Goal: Task Accomplishment & Management: Use online tool/utility

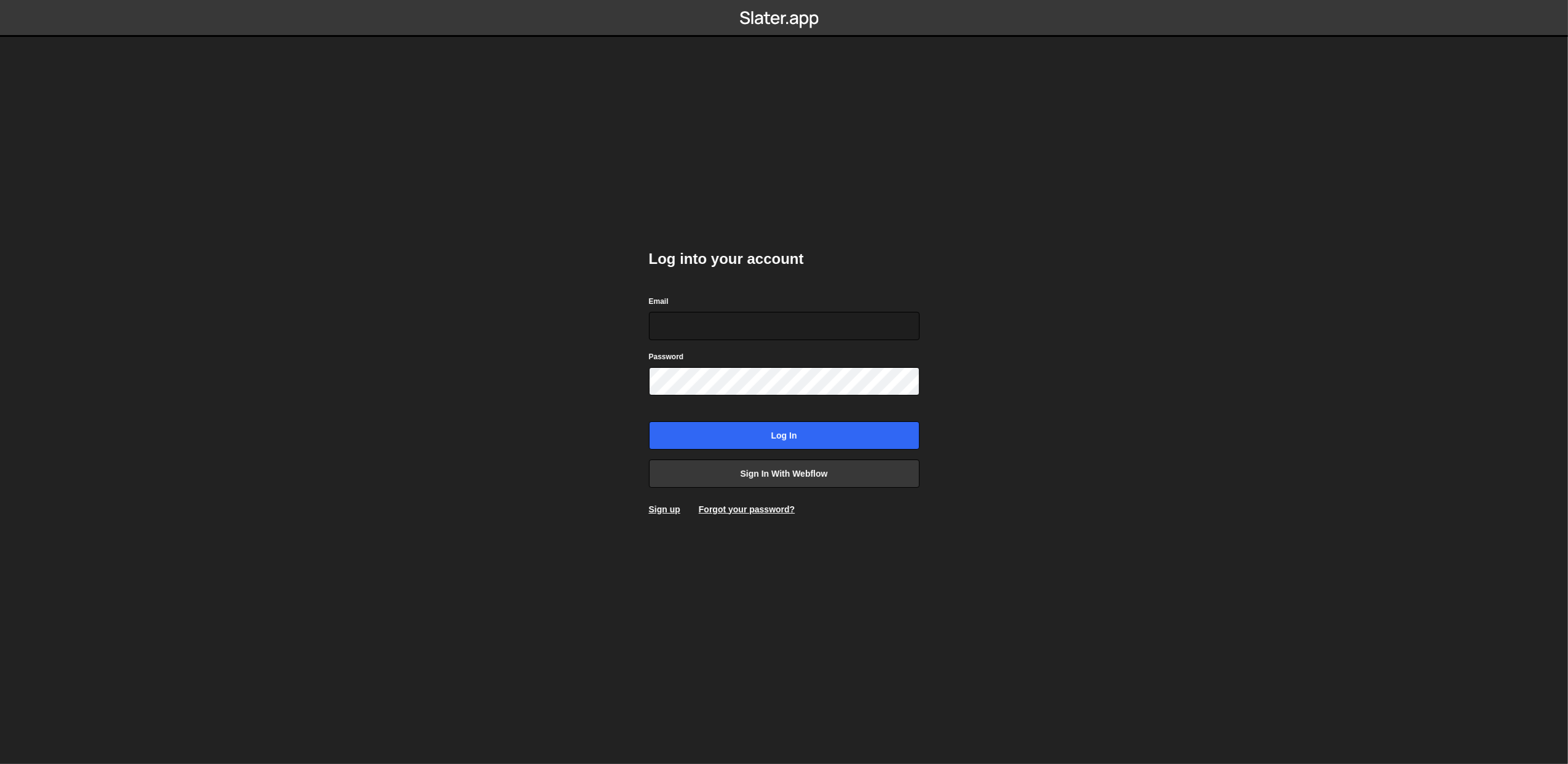
click at [735, 495] on div "Log into your account Email Password Log in Sign in with Webflow Sign up Forgot…" at bounding box center [785, 382] width 271 height 303
click at [734, 473] on link "Sign in with Webflow" at bounding box center [785, 474] width 271 height 28
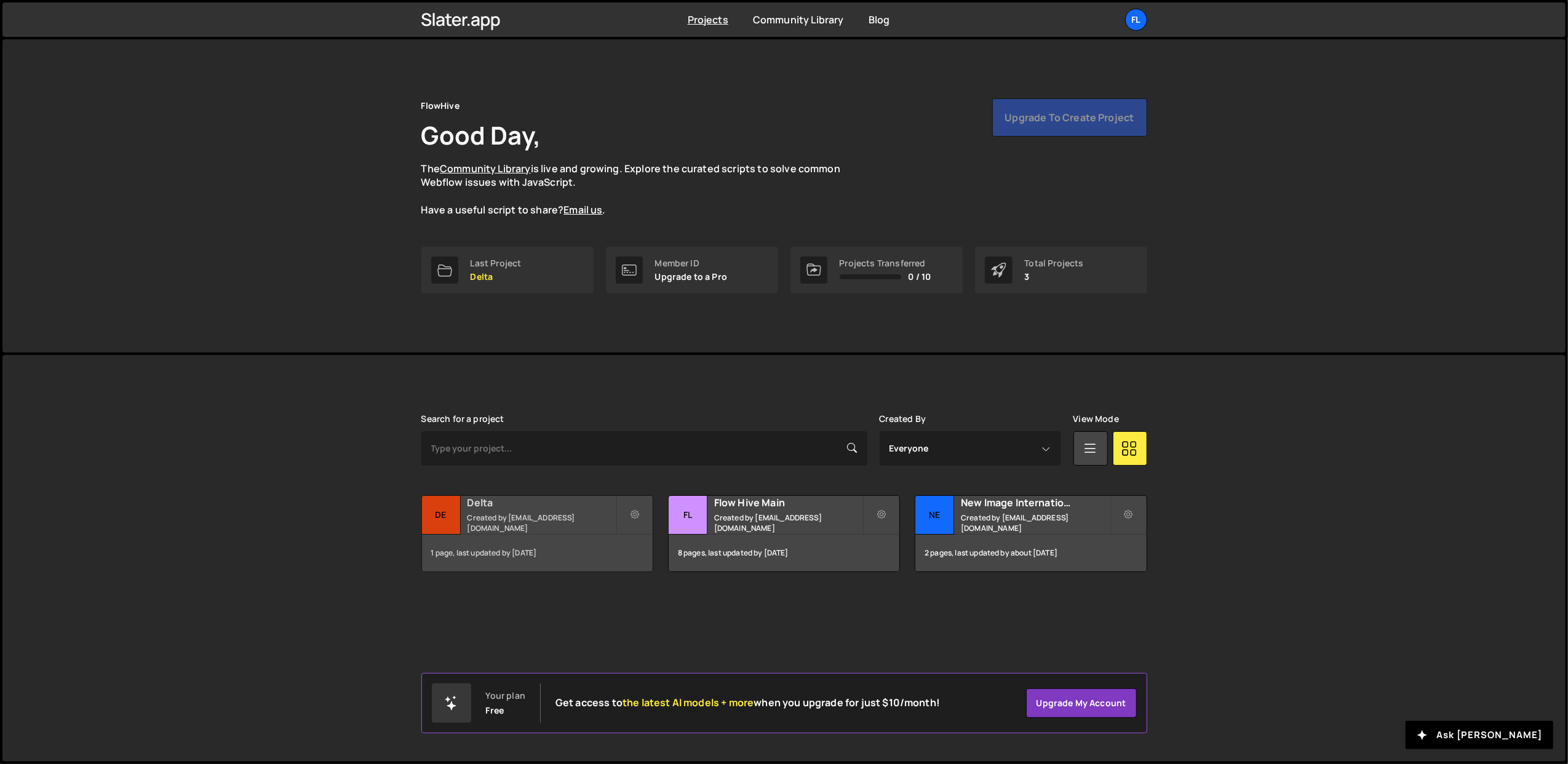
click at [495, 510] on h2 "Delta" at bounding box center [542, 503] width 148 height 14
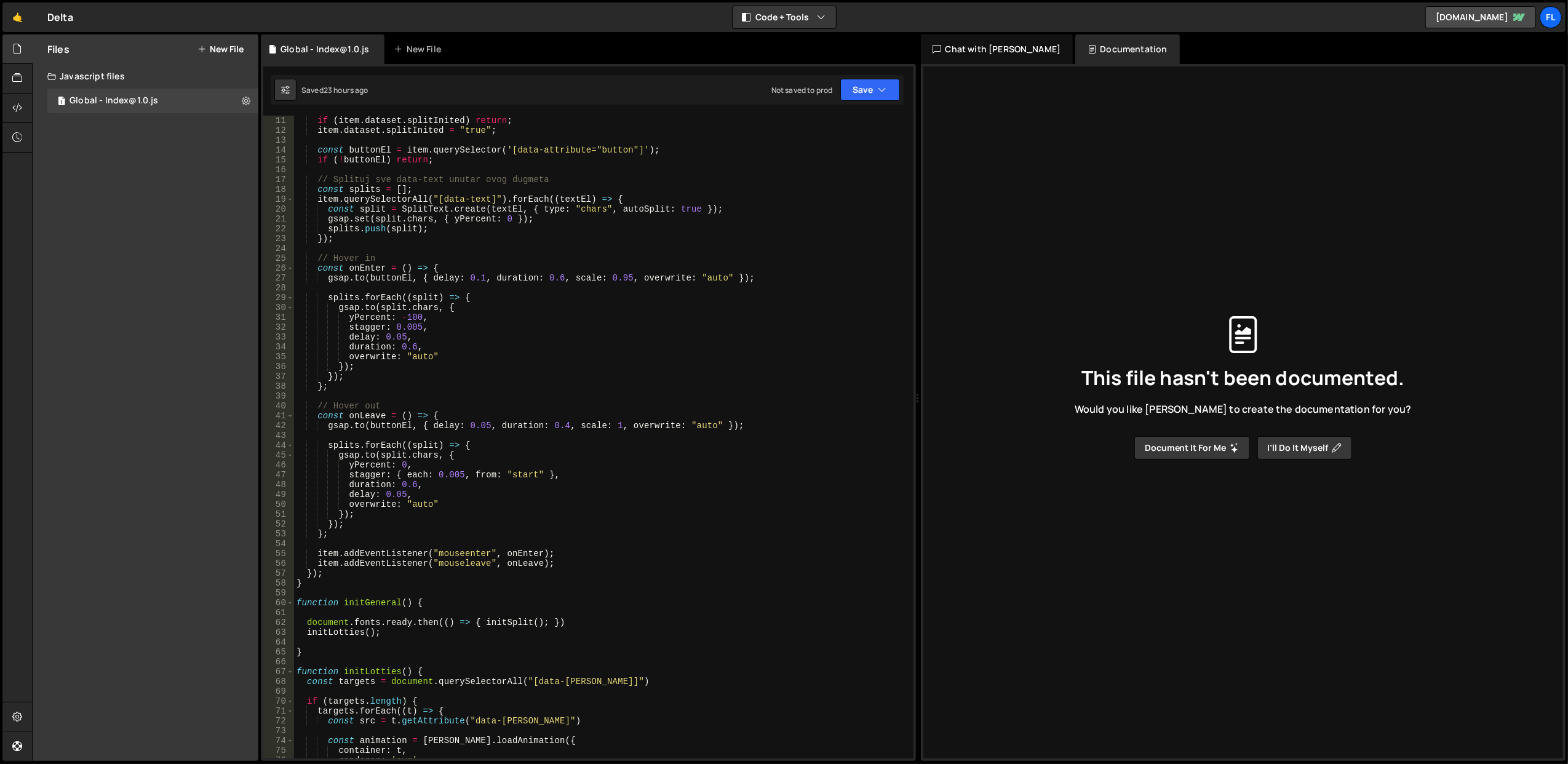
scroll to position [49, 0]
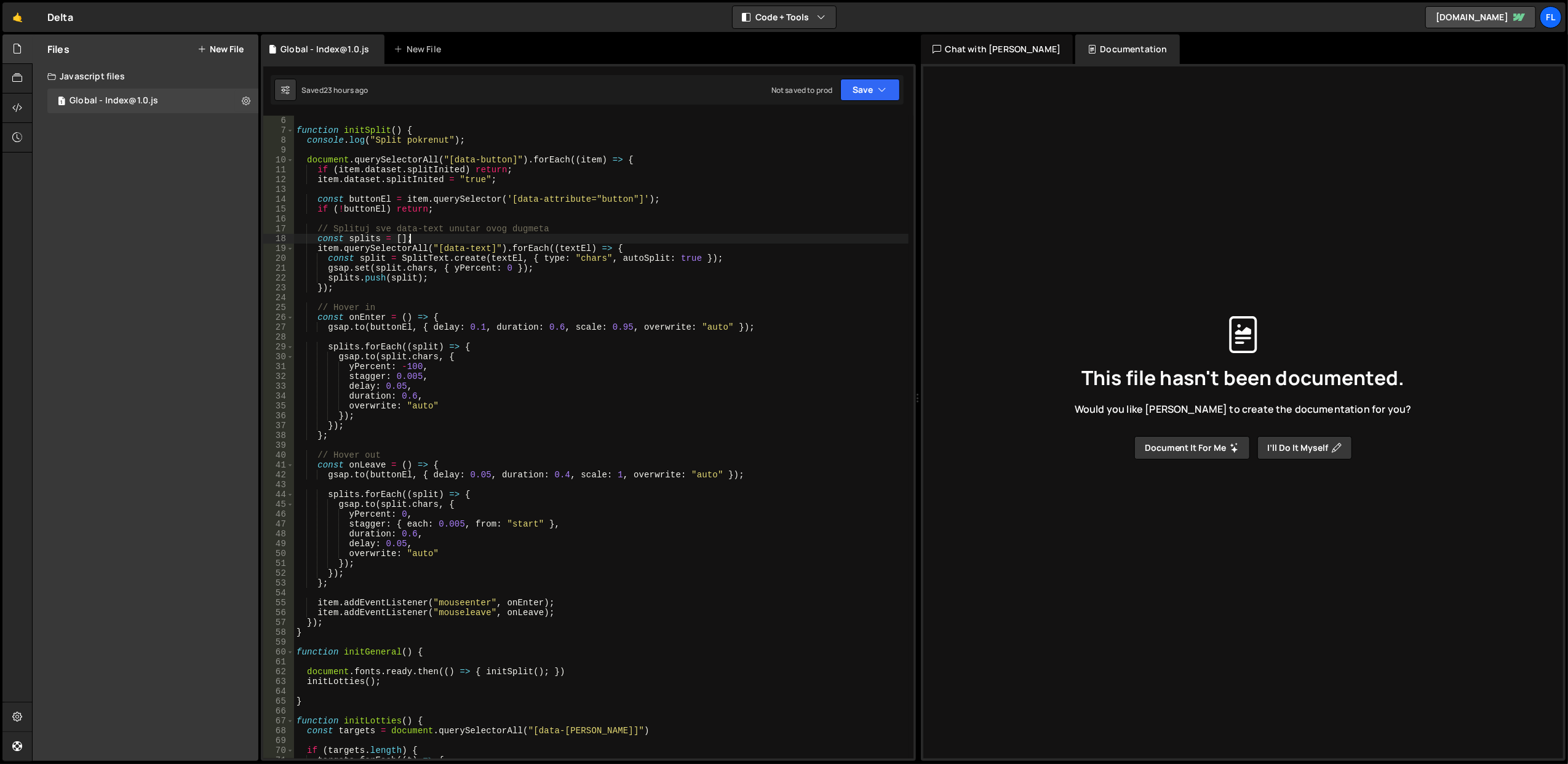
click at [476, 237] on div "function initSplit ( ) { console . log ( "Split pokrenut" ) ; document . queryS…" at bounding box center [602, 447] width 615 height 663
click at [476, 225] on div "function initSplit ( ) { console . log ( "Split pokrenut" ) ; document . queryS…" at bounding box center [602, 447] width 615 height 663
type textarea "// Splituj sve data-text unutar ovog dugmeta"
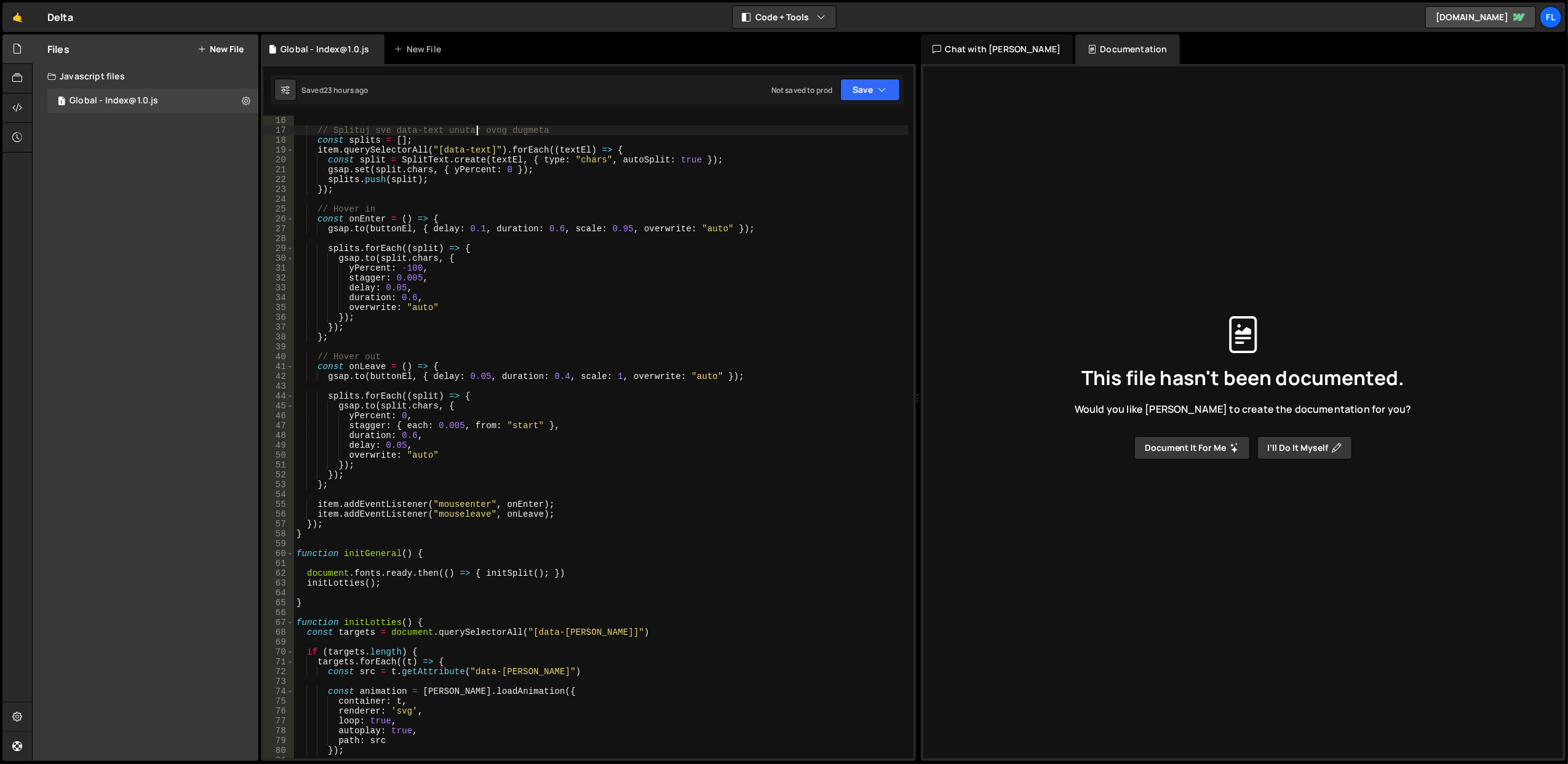
scroll to position [0, 0]
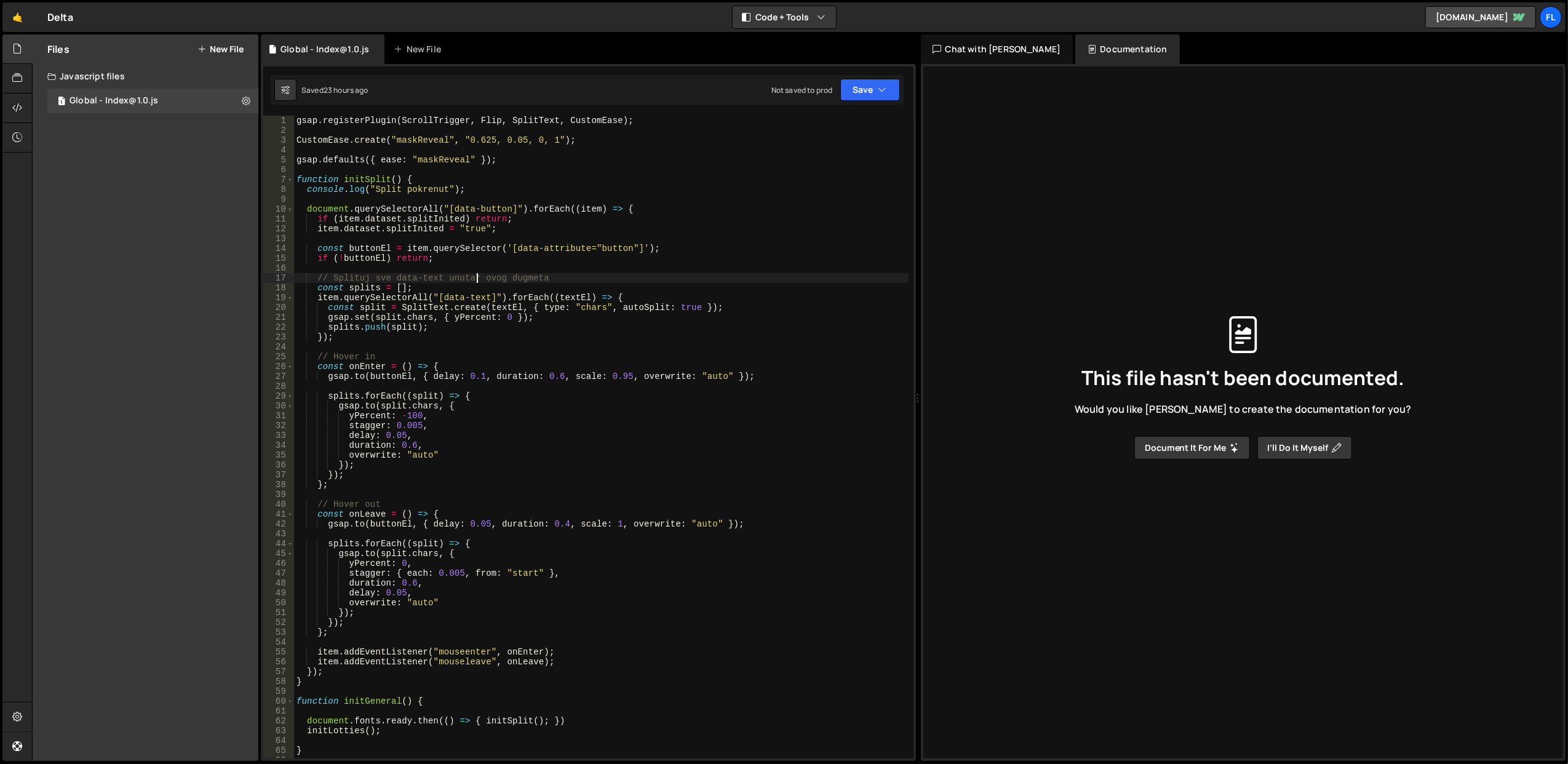
click at [407, 271] on div "gsap . registerPlugin ( ScrollTrigger , Flip , SplitText , CustomEase ) ; Custo…" at bounding box center [602, 447] width 615 height 663
click at [419, 279] on div "gsap . registerPlugin ( ScrollTrigger , Flip , SplitText , CustomEase ) ; Custo…" at bounding box center [602, 447] width 615 height 663
click at [432, 260] on div "gsap . registerPlugin ( ScrollTrigger , Flip , SplitText , CustomEase ) ; Custo…" at bounding box center [602, 447] width 615 height 663
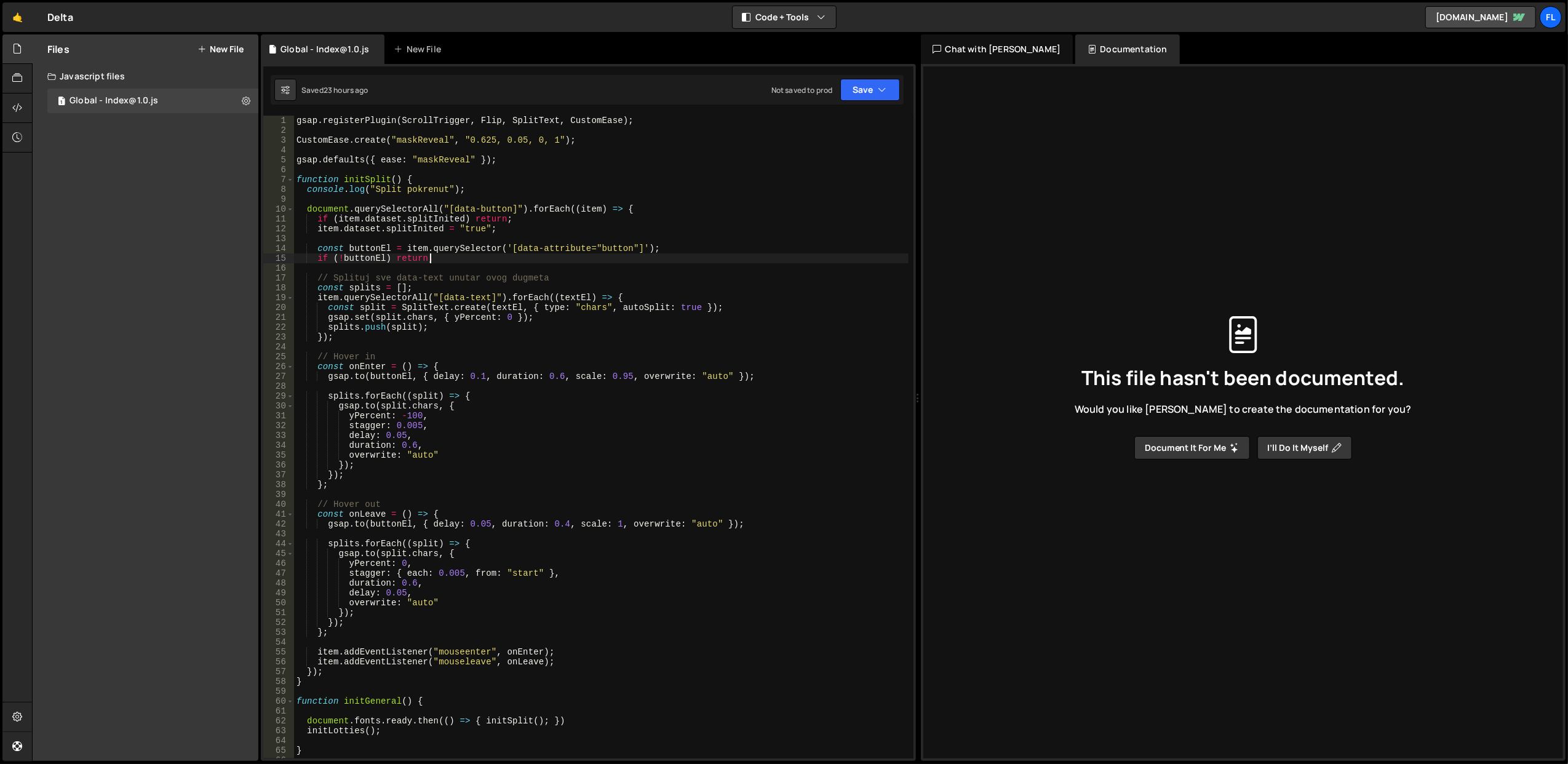
click at [395, 192] on div "gsap . registerPlugin ( ScrollTrigger , Flip , SplitText , CustomEase ) ; Custo…" at bounding box center [602, 447] width 615 height 663
click at [429, 190] on div "gsap . registerPlugin ( ScrollTrigger , Flip , SplitText , CustomEase ) ; Custo…" at bounding box center [602, 447] width 615 height 663
click at [476, 293] on div "gsap . registerPlugin ( ScrollTrigger , Flip , SplitText , CustomEase ) ; Custo…" at bounding box center [602, 447] width 615 height 663
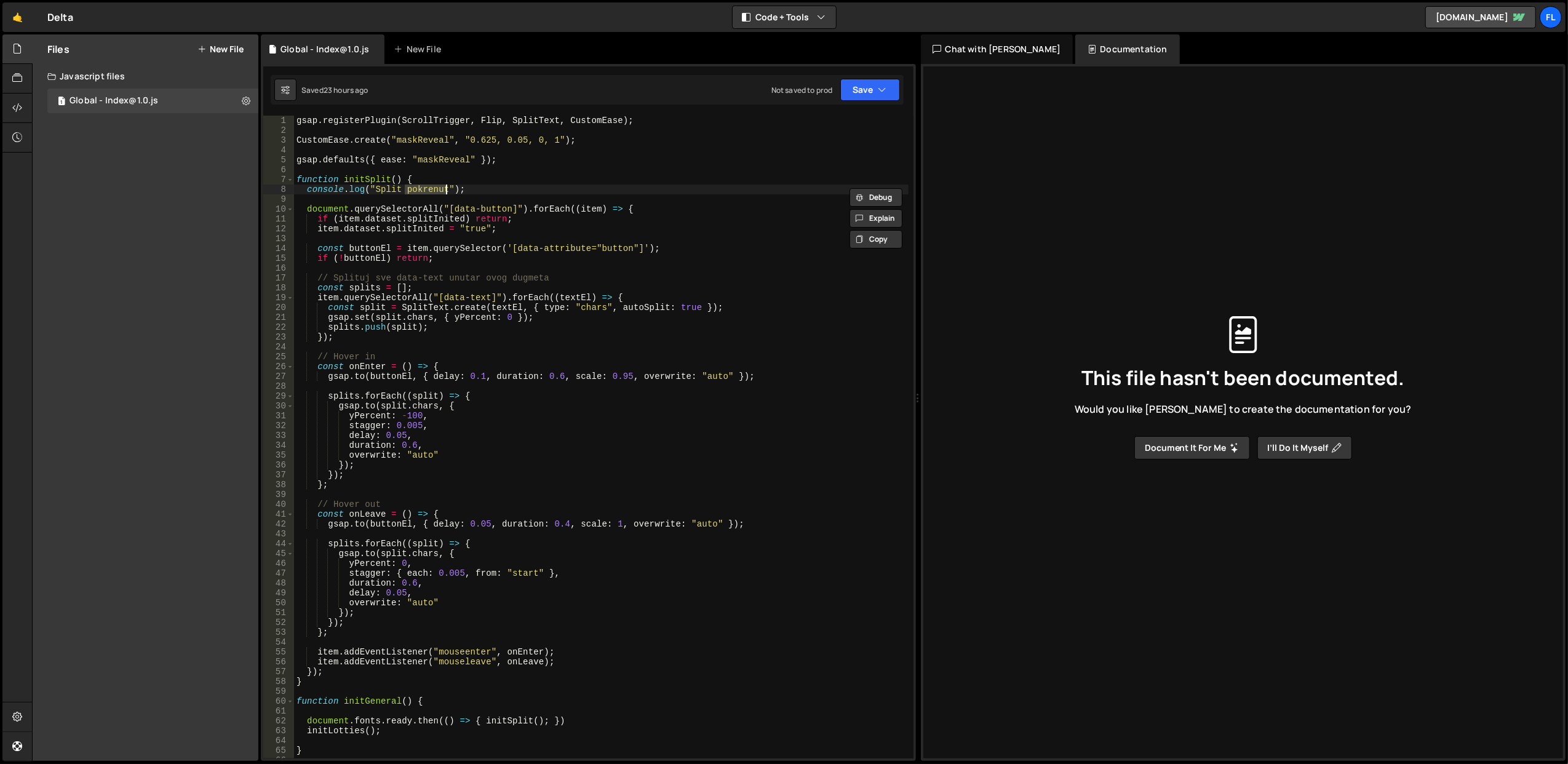
type textarea "item.querySelectorAll("[data-text]").forEach((textEl) => {"
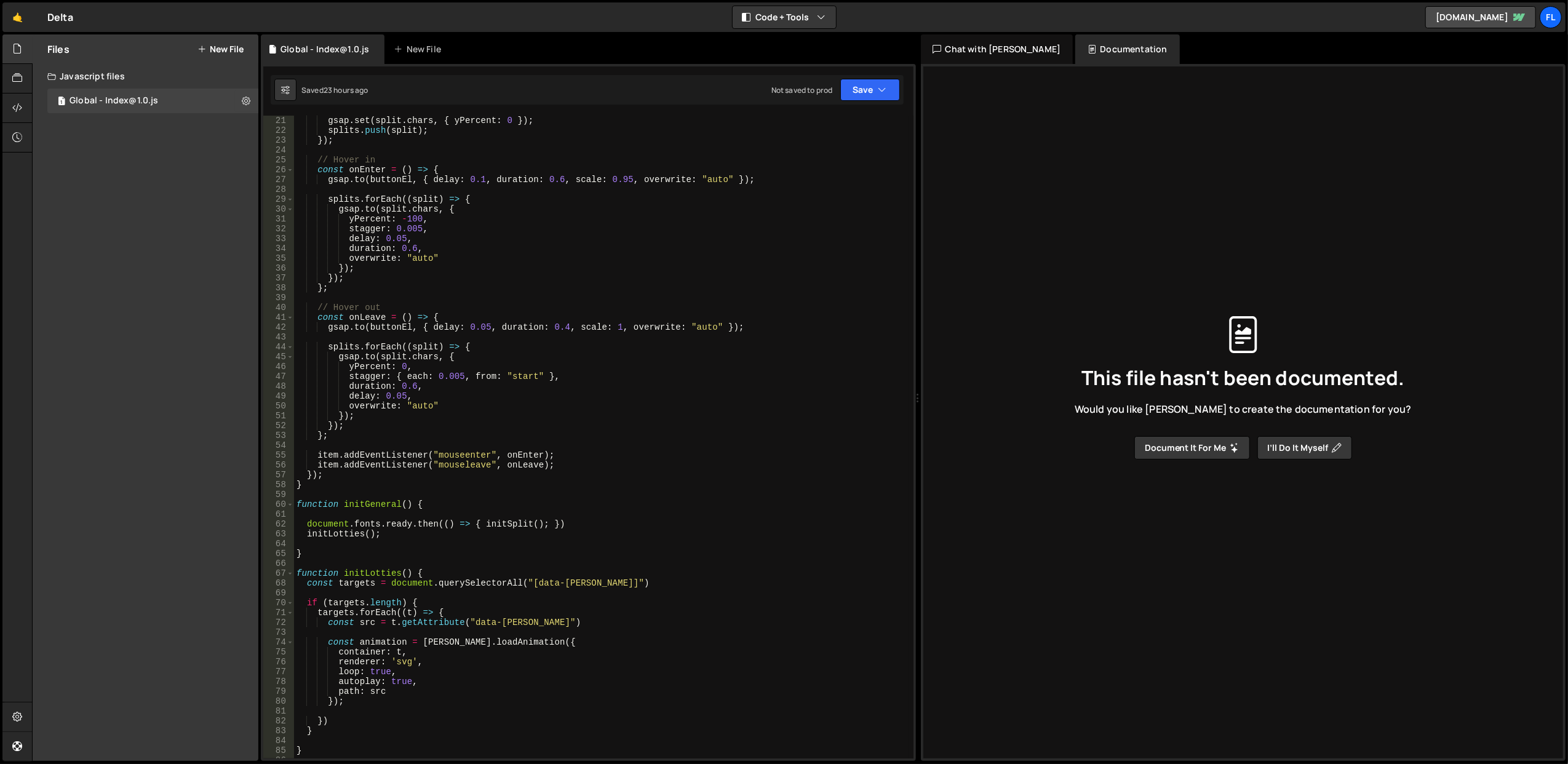
scroll to position [197, 0]
click at [447, 497] on div "gsap . set ( split . chars , { yPercent : 0 }) ; splits . push ( split ) ; }) ;…" at bounding box center [602, 447] width 615 height 663
click at [452, 503] on div "gsap . set ( split . chars , { yPercent : 0 }) ; splits . push ( split ) ; }) ;…" at bounding box center [602, 447] width 615 height 663
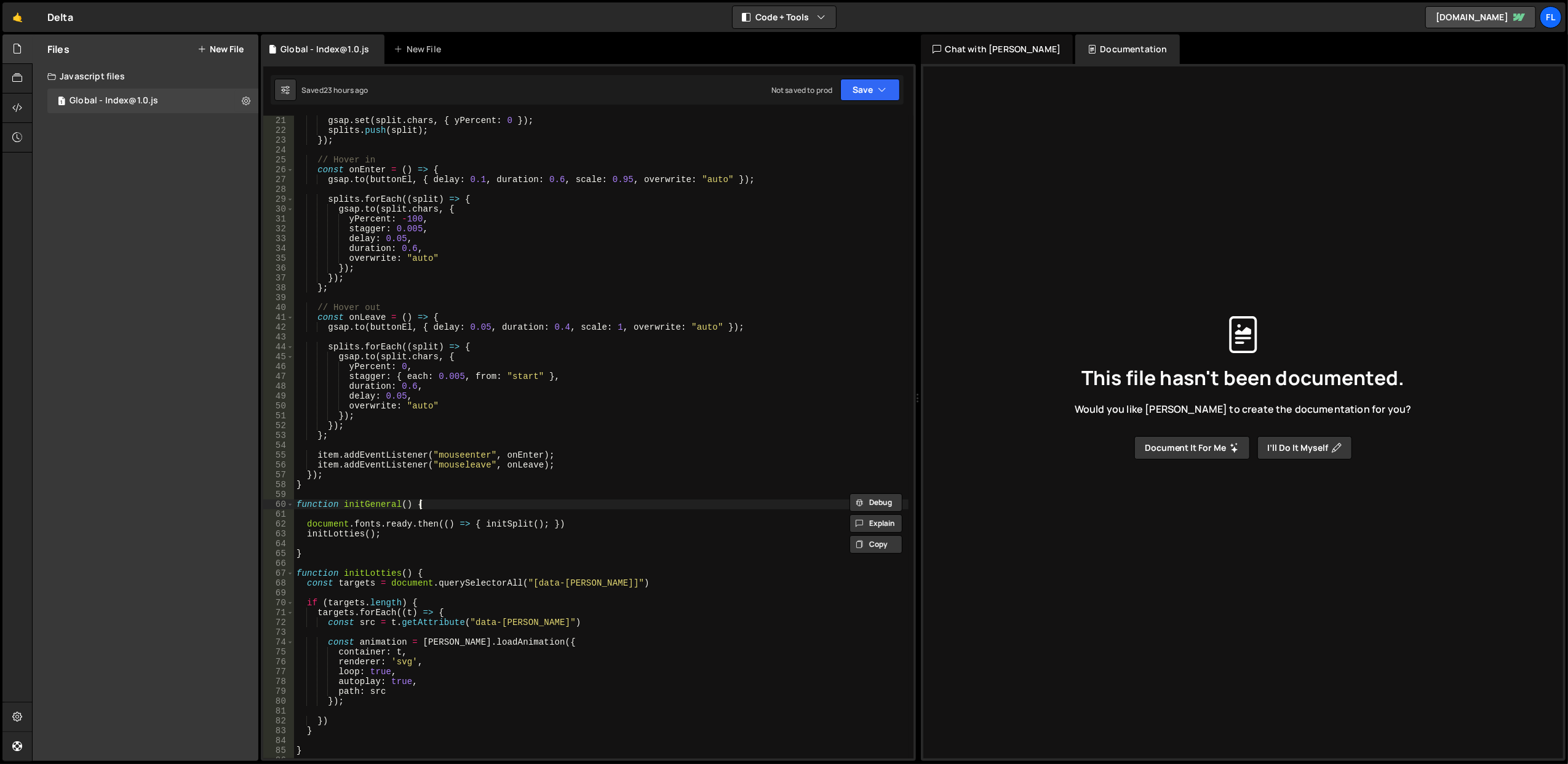
click at [452, 503] on div "gsap . set ( split . chars , { yPercent : 0 }) ; splits . push ( split ) ; }) ;…" at bounding box center [602, 447] width 615 height 663
type textarea "function initGeneral() {"
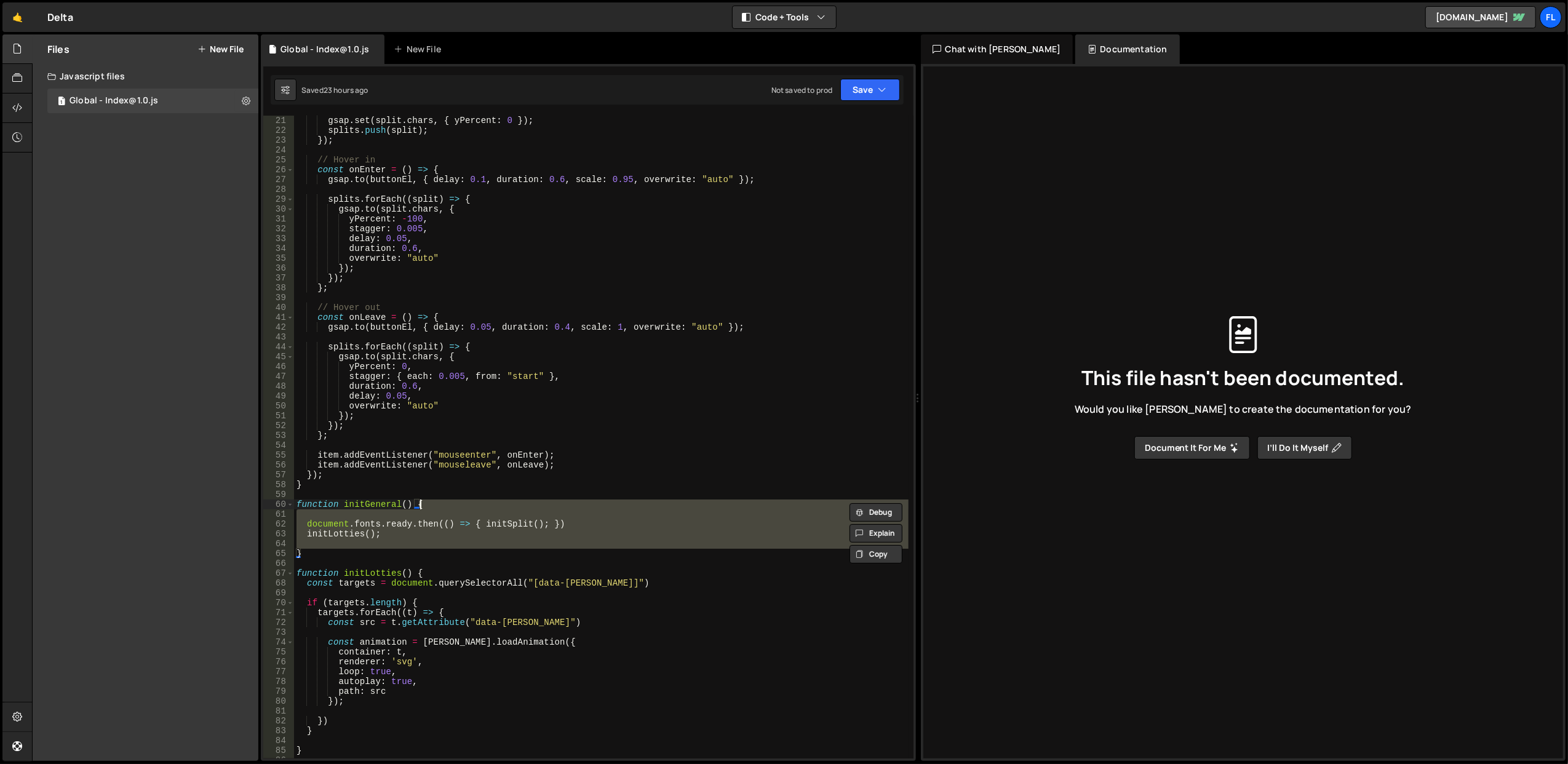
click at [452, 503] on div "gsap . set ( split . chars , { yPercent : 0 }) ; splits . push ( split ) ; }) ;…" at bounding box center [602, 447] width 615 height 663
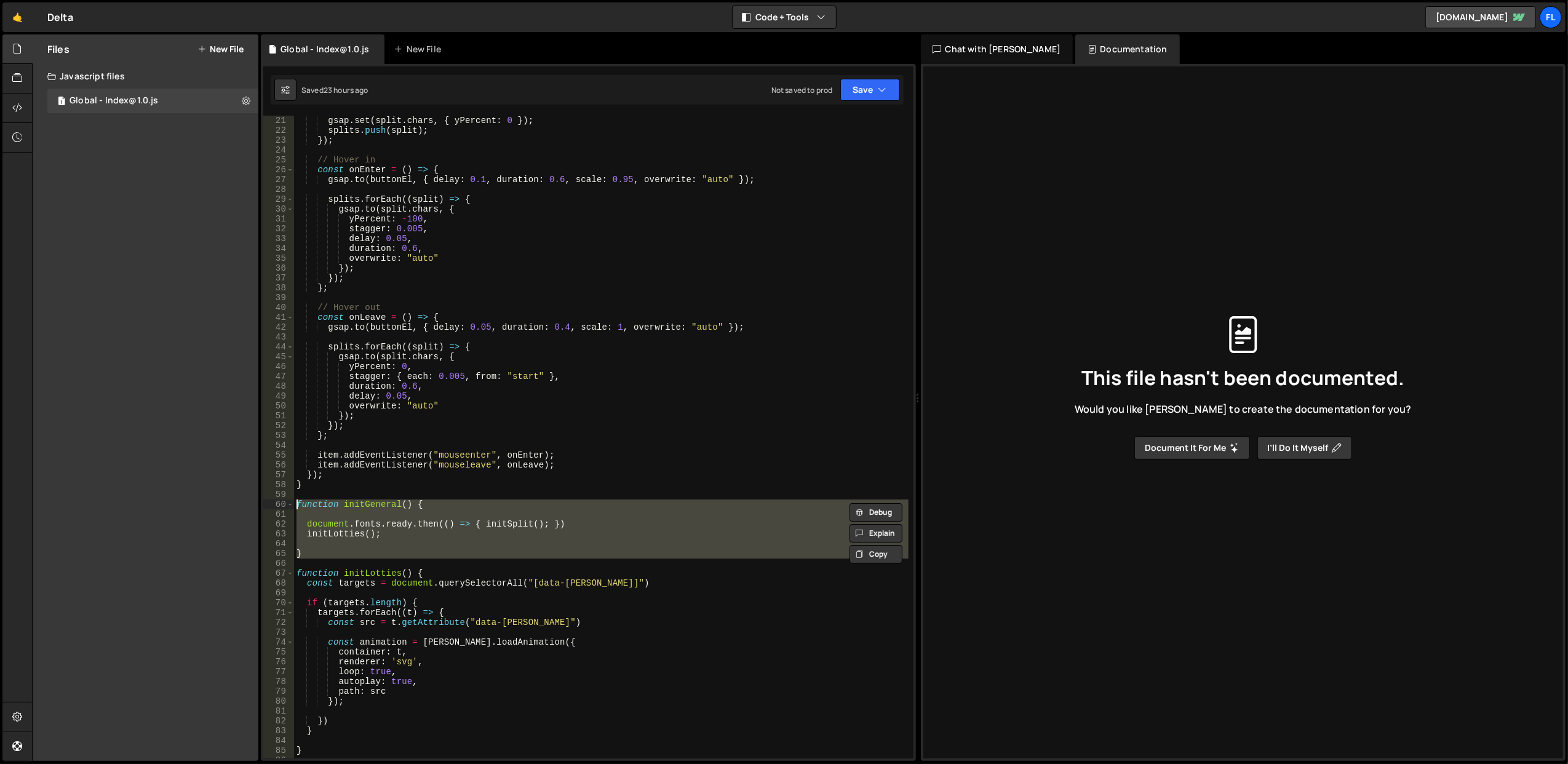
click at [451, 493] on div "gsap . set ( split . chars , { yPercent : 0 }) ; splits . push ( split ) ; }) ;…" at bounding box center [602, 447] width 615 height 663
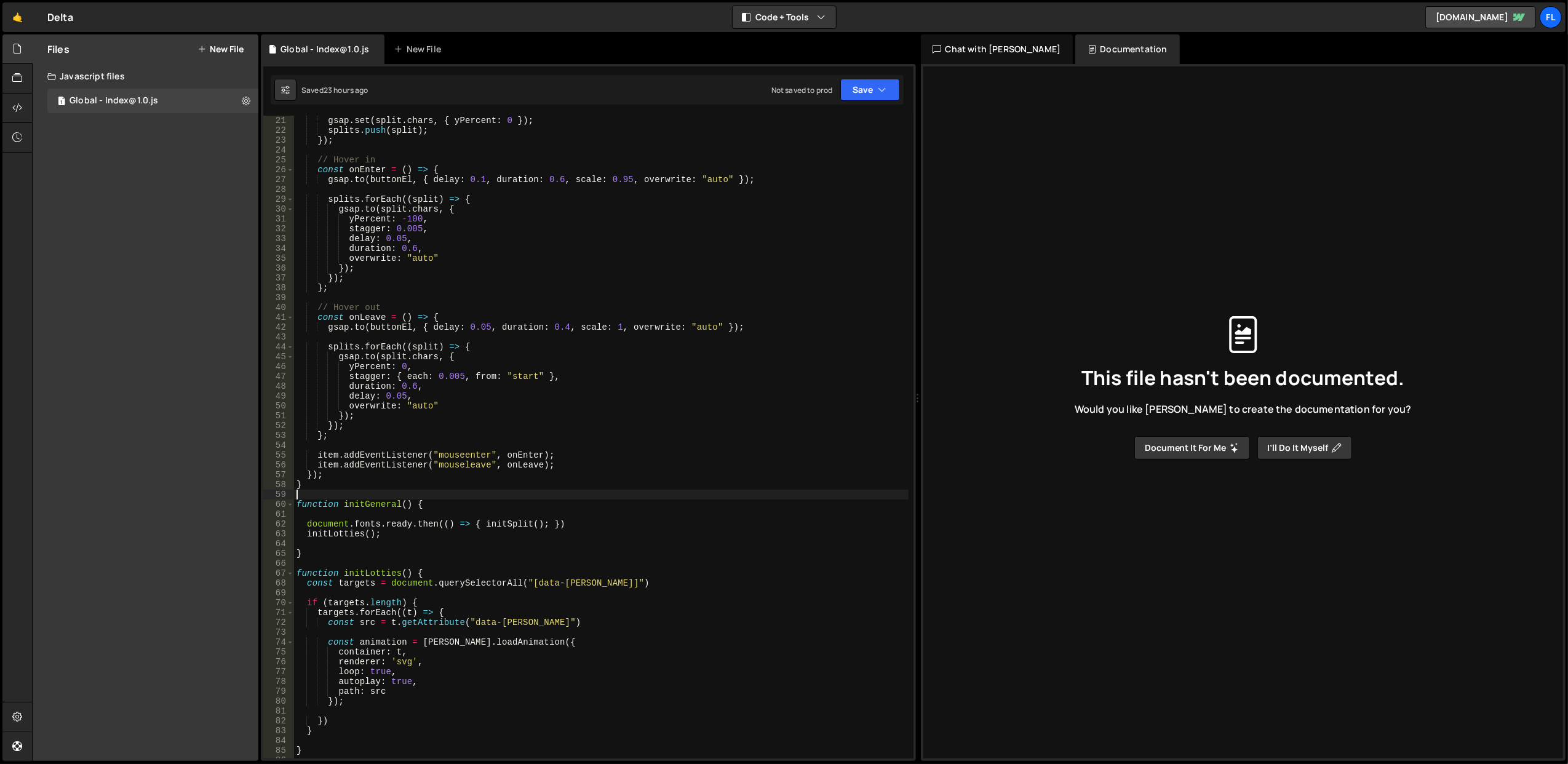
click at [451, 493] on div "gsap . set ( split . chars , { yPercent : 0 }) ; splits . push ( split ) ; }) ;…" at bounding box center [602, 447] width 615 height 663
type textarea "function initGeneral() {"
click at [454, 499] on div "gsap . set ( split . chars , { yPercent : 0 }) ; splits . push ( split ) ; }) ;…" at bounding box center [602, 436] width 615 height 643
click at [454, 499] on div "gsap . set ( split . chars , { yPercent : 0 }) ; splits . push ( split ) ; }) ;…" at bounding box center [602, 447] width 615 height 663
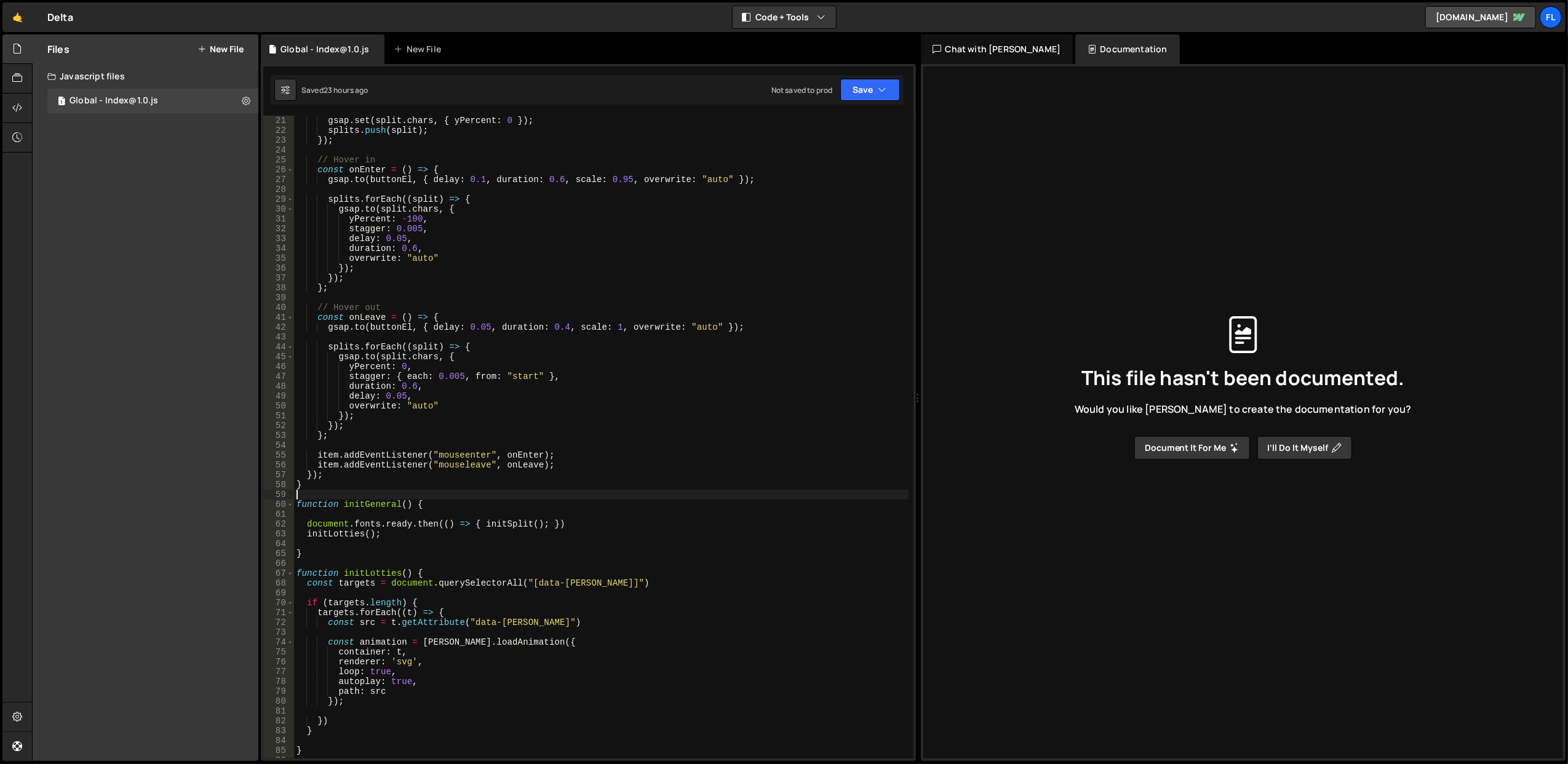
click at [458, 501] on div "gsap . set ( split . chars , { yPercent : 0 }) ; splits . push ( split ) ; }) ;…" at bounding box center [602, 447] width 615 height 663
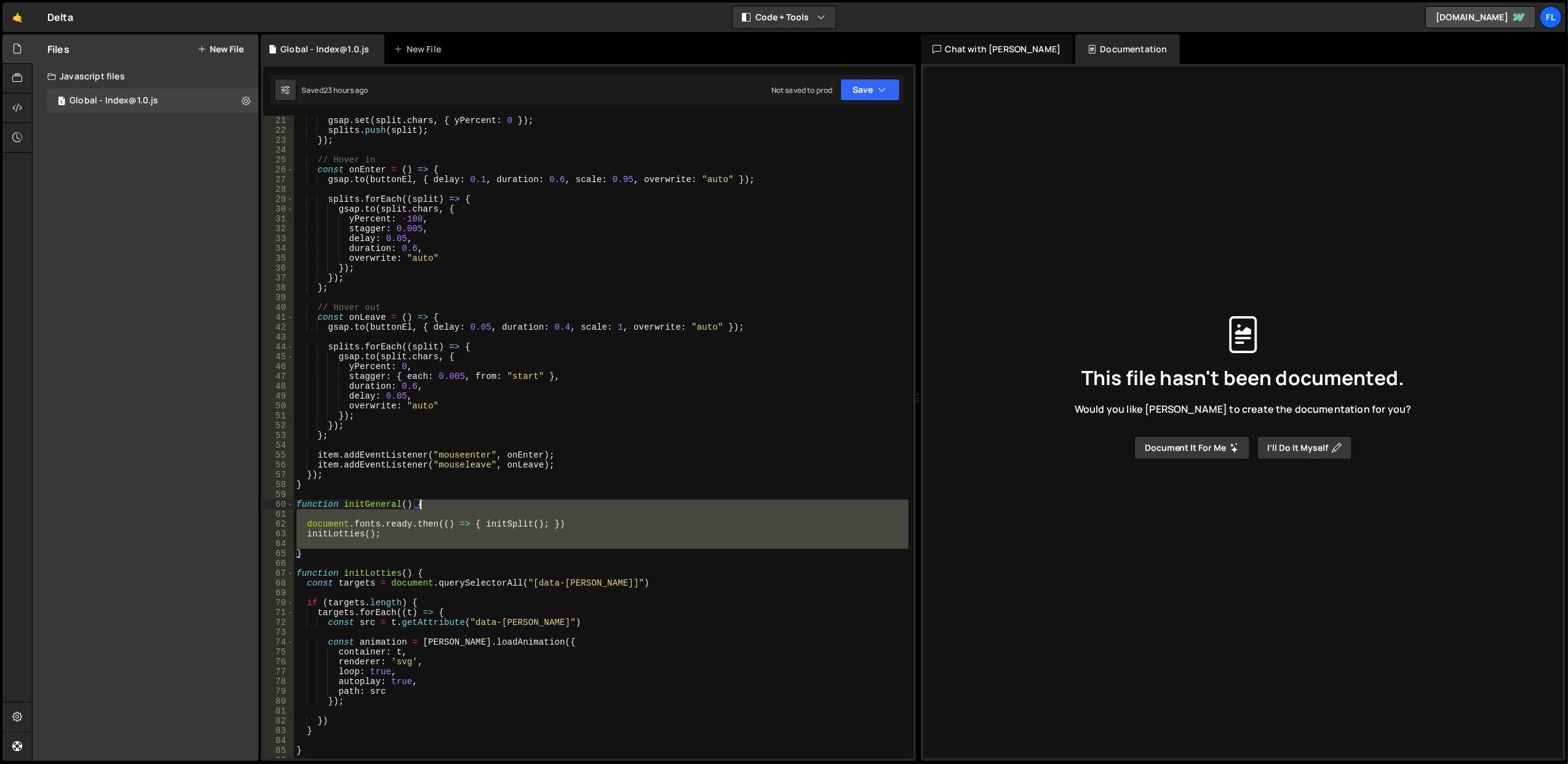
click at [458, 501] on div "gsap . set ( split . chars , { yPercent : 0 }) ; splits . push ( split ) ; }) ;…" at bounding box center [602, 447] width 615 height 663
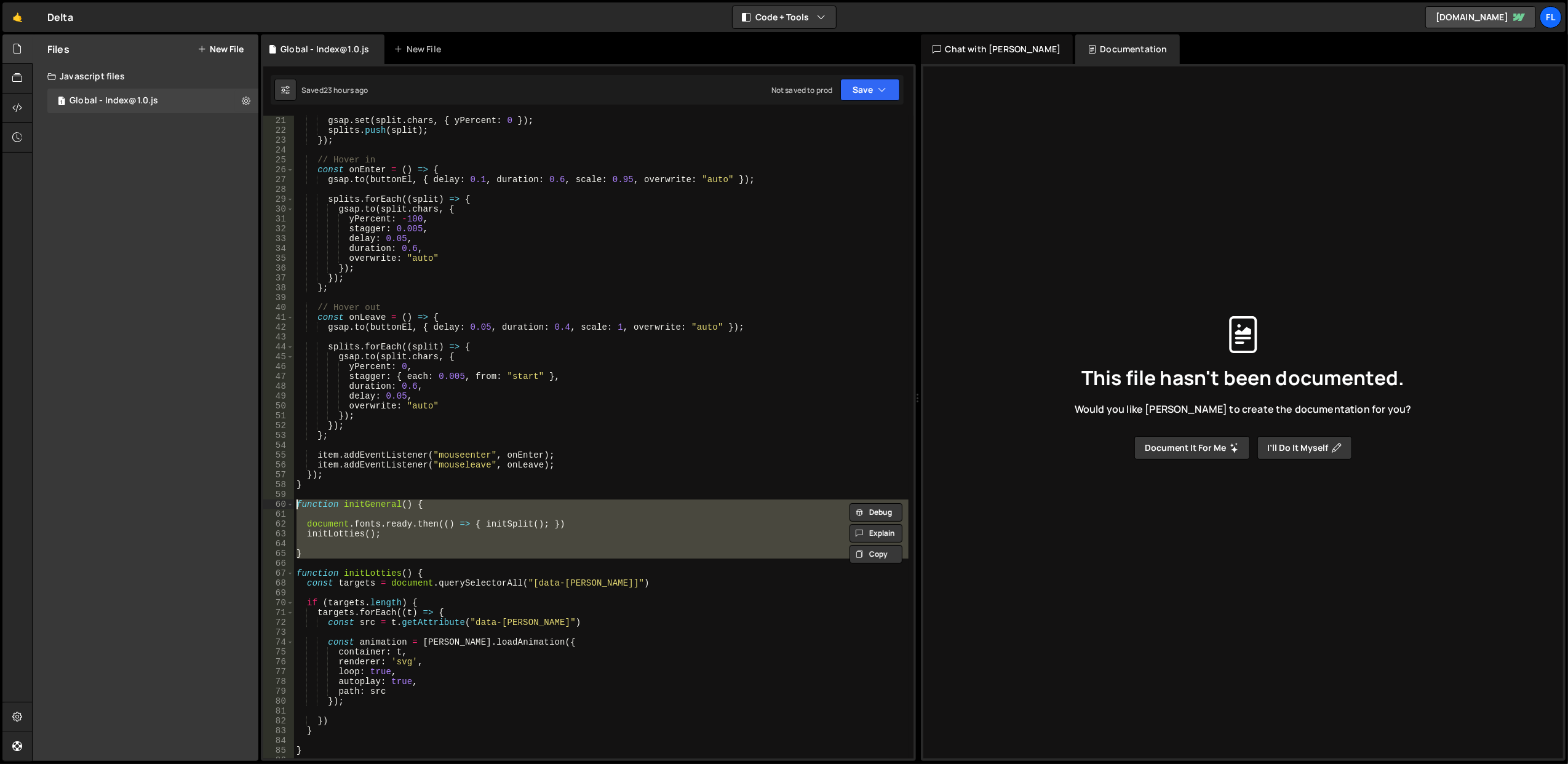
click at [458, 501] on div "gsap . set ( split . chars , { yPercent : 0 }) ; splits . push ( split ) ; }) ;…" at bounding box center [602, 436] width 615 height 643
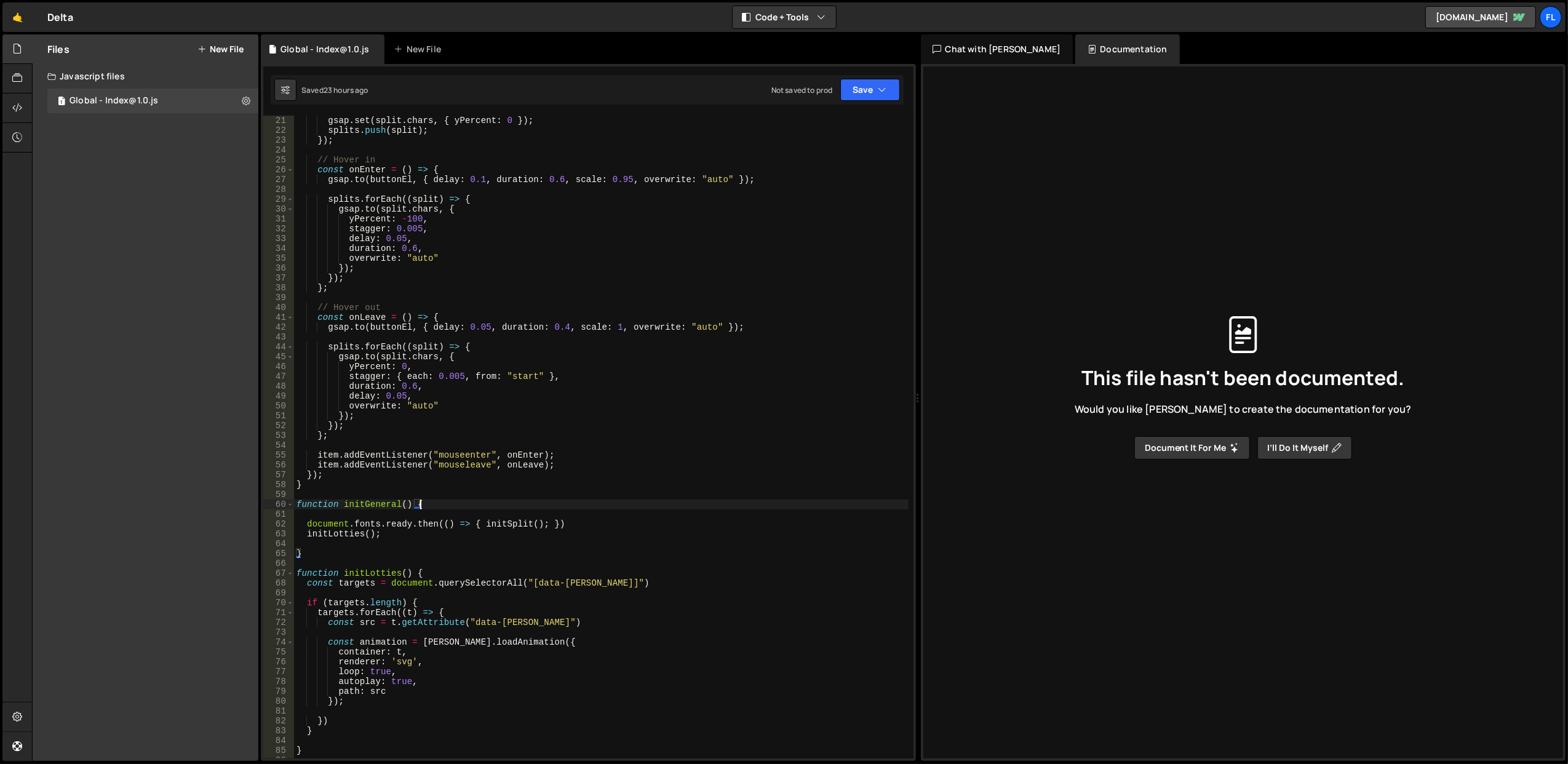
click at [382, 499] on div "gsap . set ( split . chars , { yPercent : 0 }) ; splits . push ( split ) ; }) ;…" at bounding box center [602, 447] width 615 height 663
click at [403, 531] on div "gsap . set ( split . chars , { yPercent : 0 }) ; splits . push ( split ) ; }) ;…" at bounding box center [602, 447] width 615 height 663
type textarea "initLotties();"
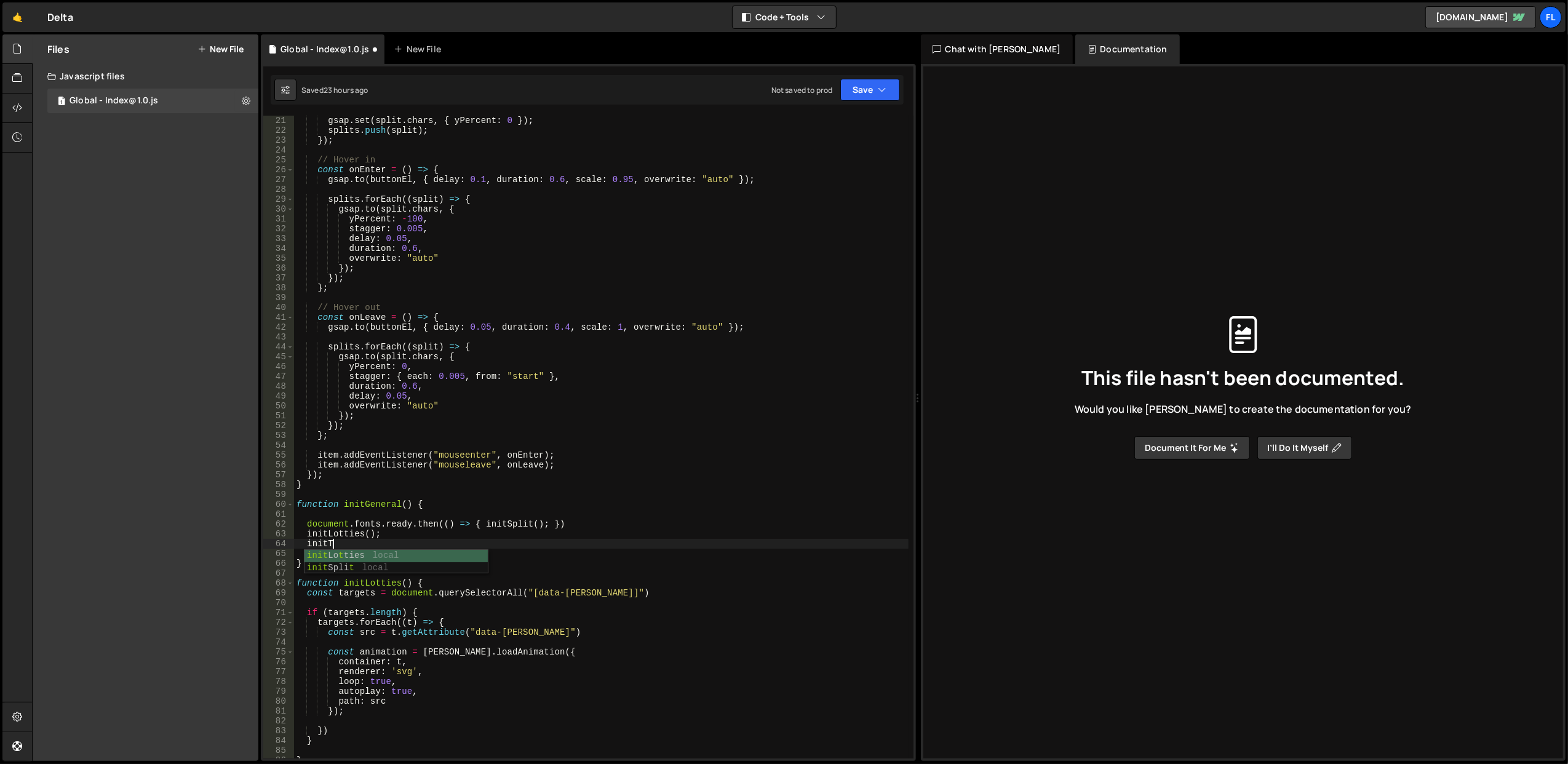
scroll to position [0, 1]
type textarea "i"
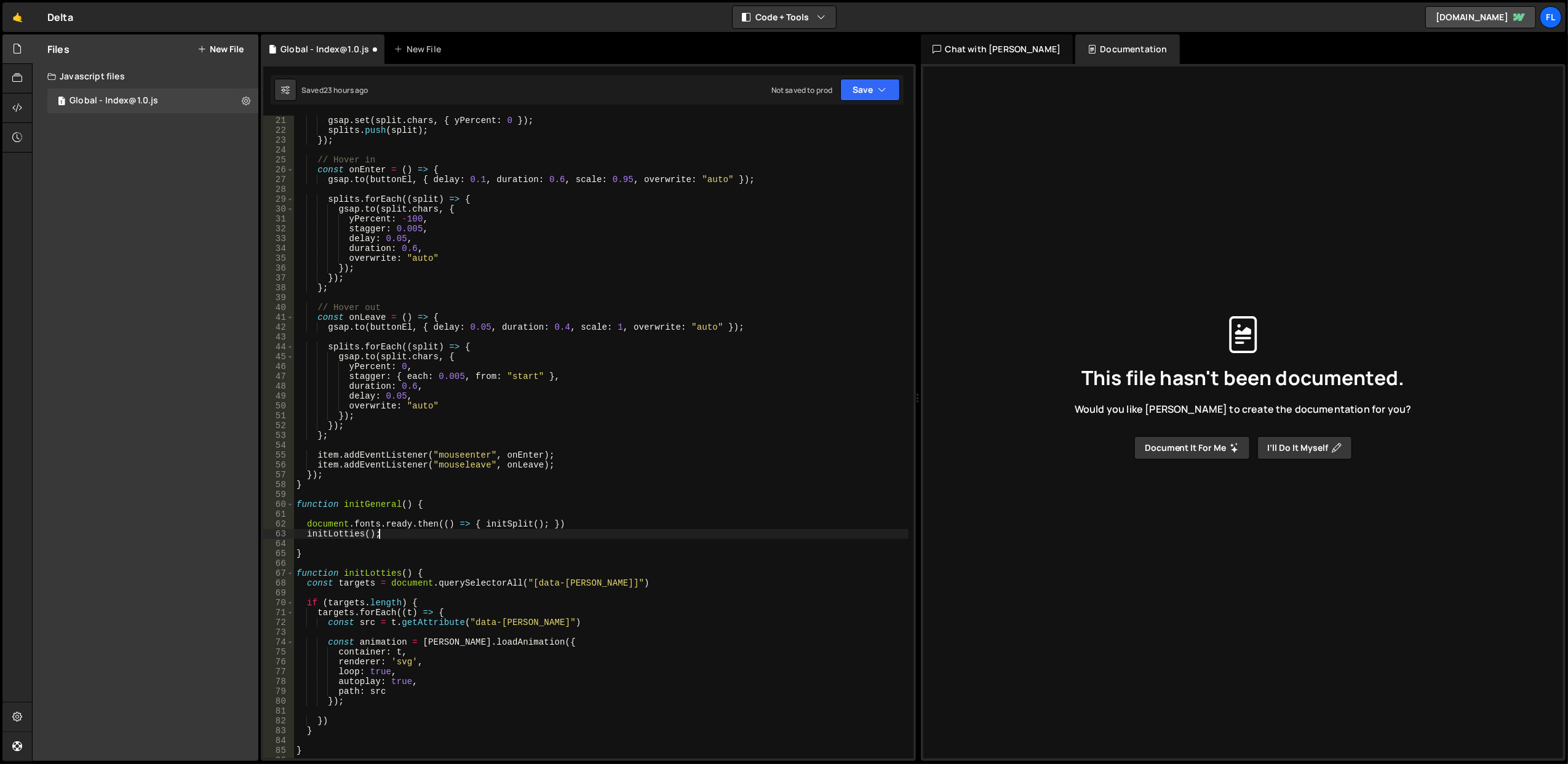
click at [543, 525] on div "gsap . set ( split . chars , { yPercent : 0 }) ; splits . push ( split ) ; }) ;…" at bounding box center [602, 447] width 615 height 663
type textarea "document.fonts.ready.then(() => { initSplit(); initTextSplit(); })"
type textarea "function initGeneral() {"
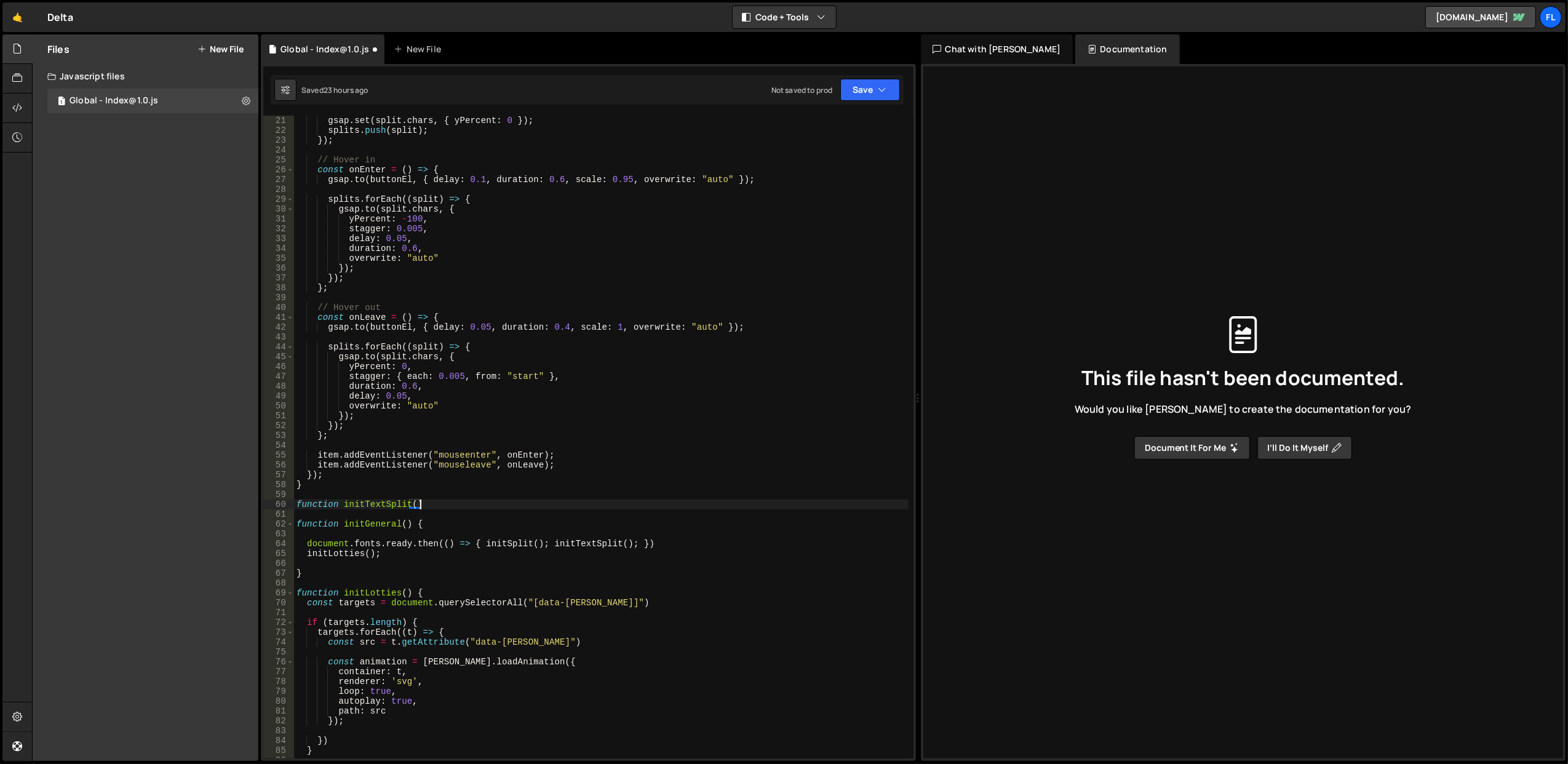
scroll to position [0, 8]
type textarea "function initTextSplit() {"
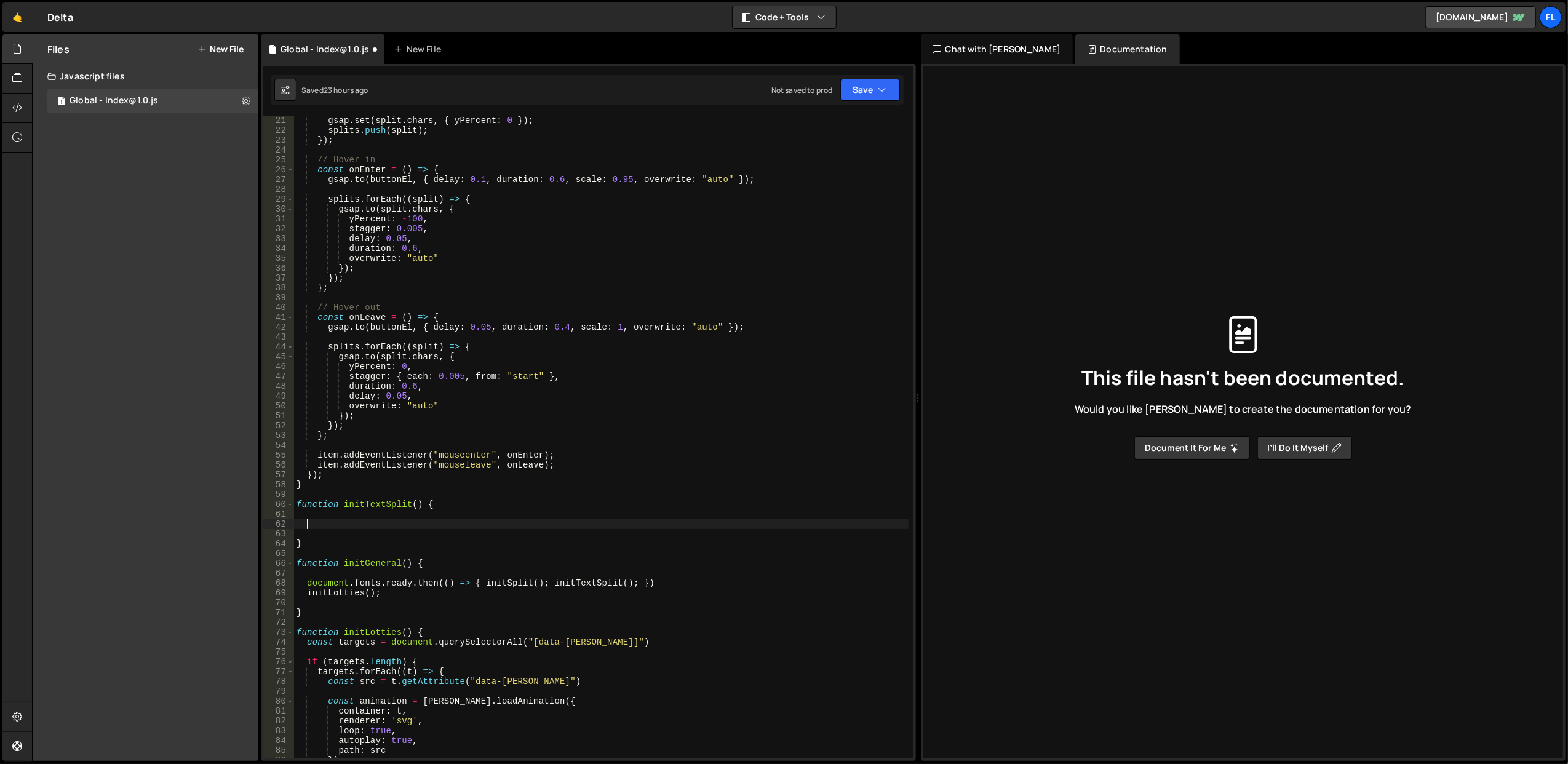
scroll to position [0, 0]
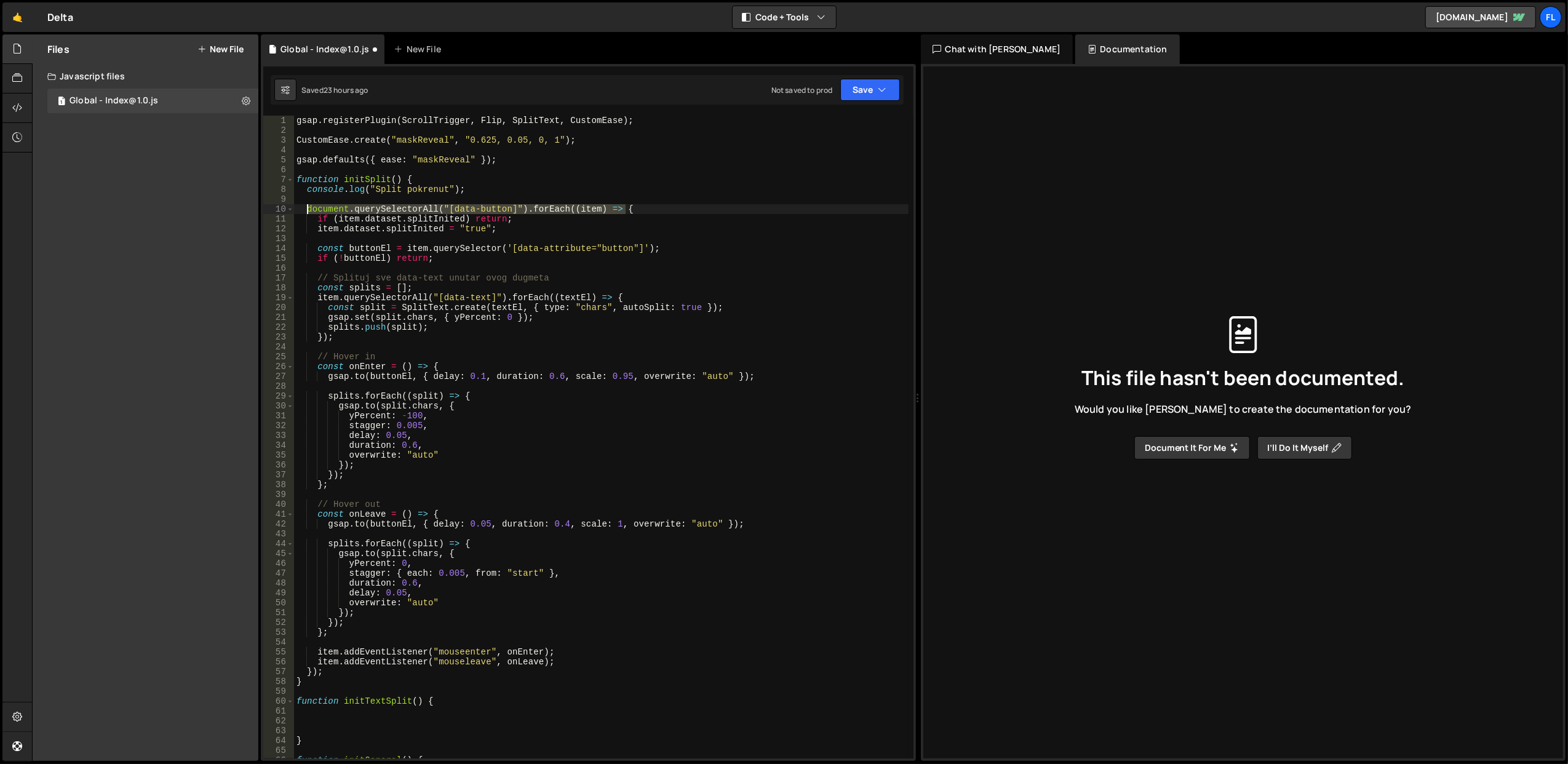
drag, startPoint x: 631, startPoint y: 207, endPoint x: 307, endPoint y: 206, distance: 324.0
click at [307, 206] on div "gsap . registerPlugin ( ScrollTrigger , Flip , SplitText , CustomEase ) ; Custo…" at bounding box center [602, 447] width 615 height 663
type textarea "document.querySelectorAll("[data-button]").forEach((item) => {"
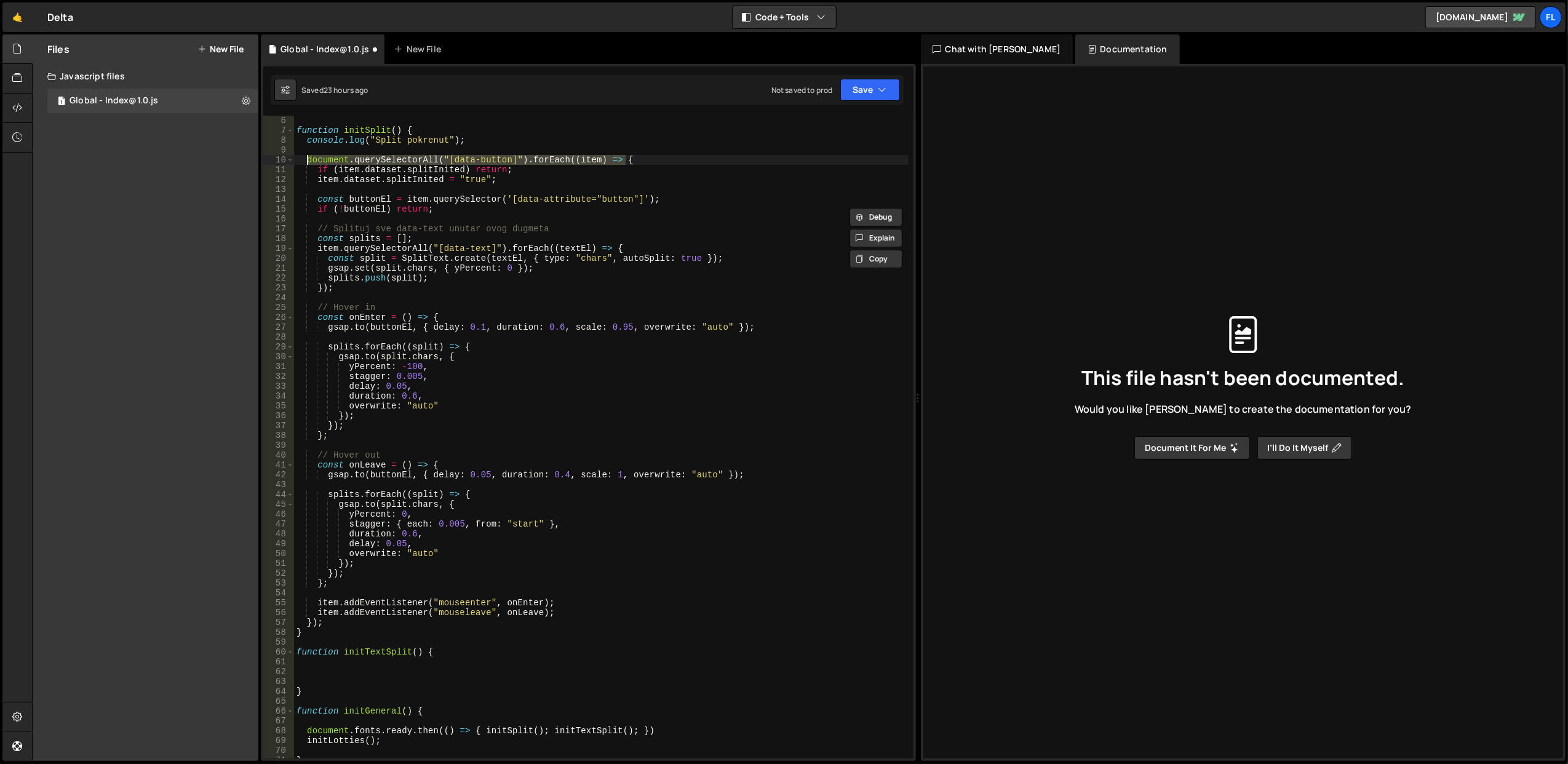
scroll to position [98, 0]
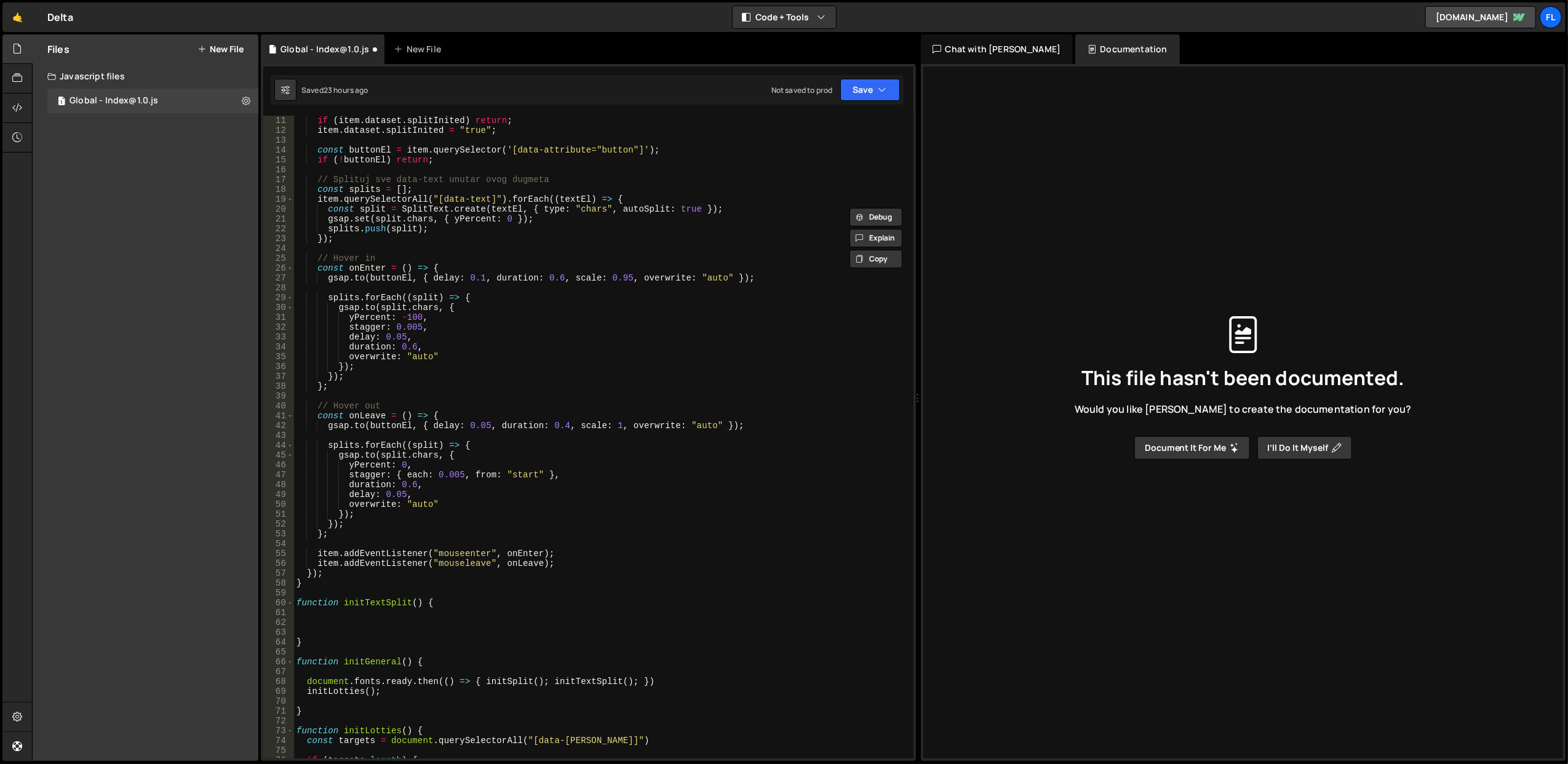
click at [339, 624] on div "if ( item . dataset . splitInited ) return ; item . dataset . splitInited = "tr…" at bounding box center [602, 447] width 615 height 663
paste textarea "document.querySelectorAll("[data-button]").forEach((item) => {"
type textarea "document.querySelectorAll("[data-button]").forEach((item) => {"
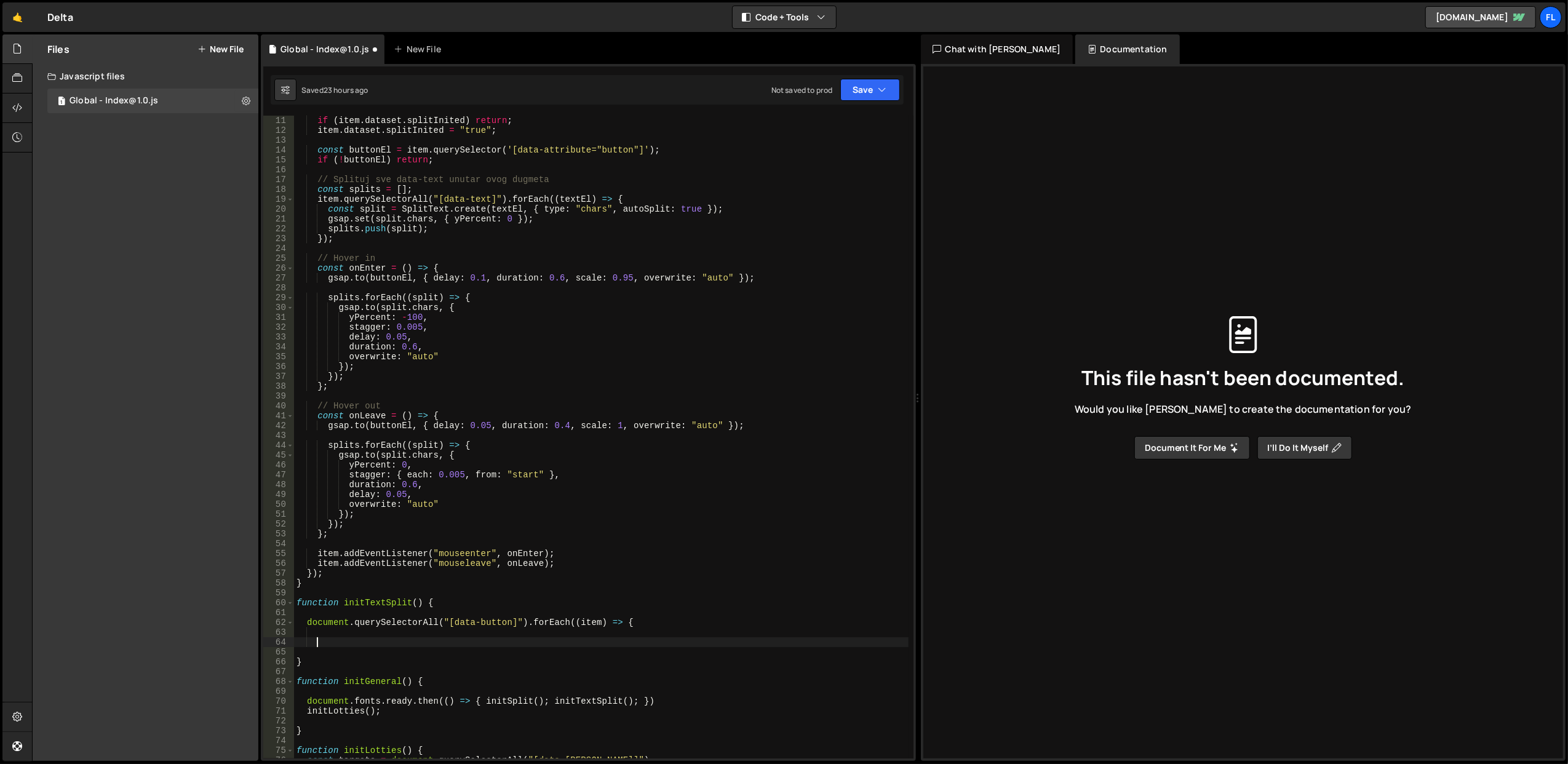
scroll to position [0, 0]
type textarea "}"
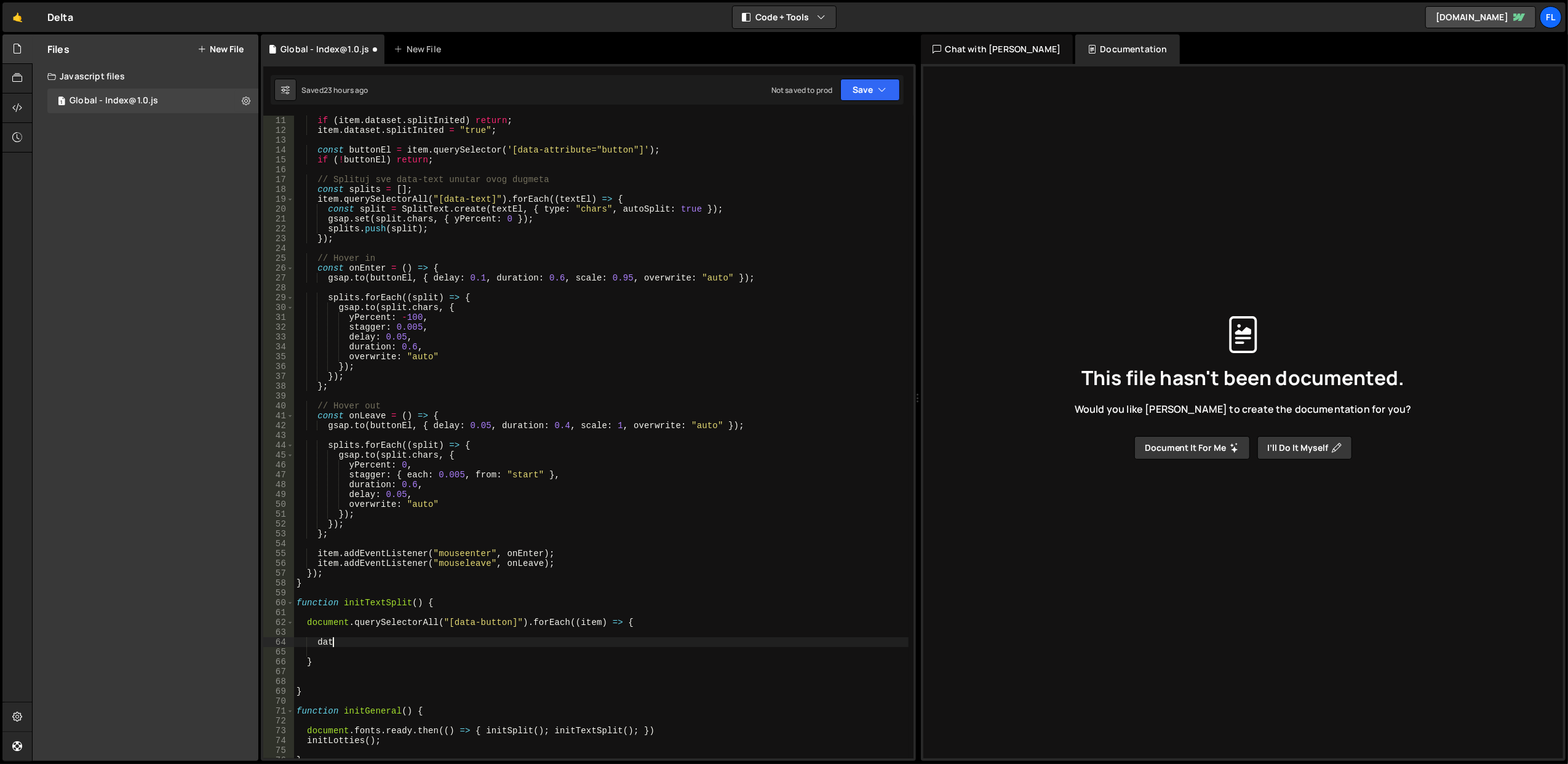
scroll to position [0, 1]
type textarea "d"
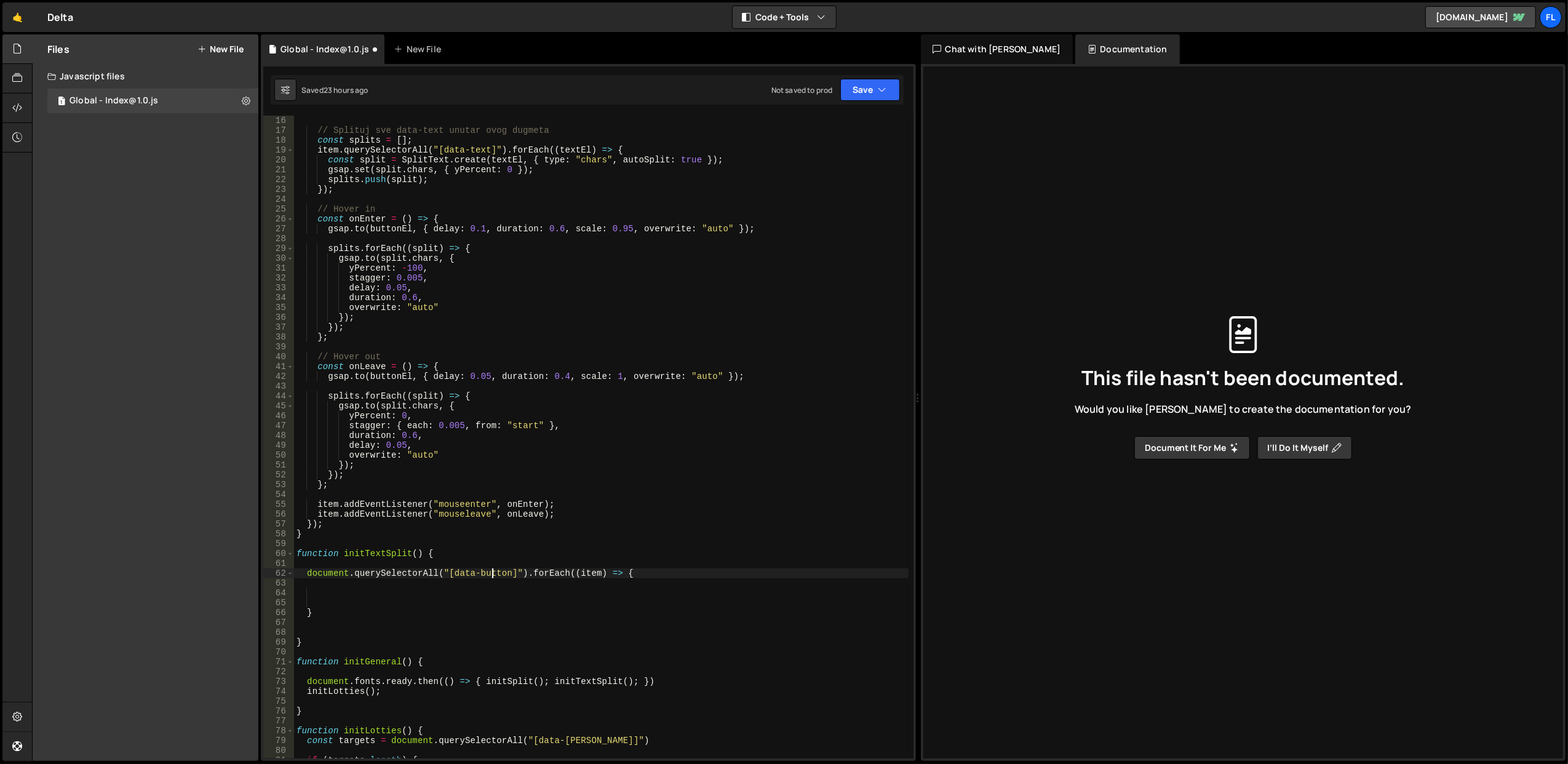
click at [491, 572] on div "// Splituj sve data-text unutar ovog dugmeta const splits = [ ] ; item . queryS…" at bounding box center [602, 447] width 615 height 663
type textarea "document.querySelectorAll("[data-split]").forEach((item) => {"
click at [503, 599] on div "// Splituj sve data-text unutar ovog dugmeta const splits = [ ] ; item . queryS…" at bounding box center [602, 447] width 615 height 663
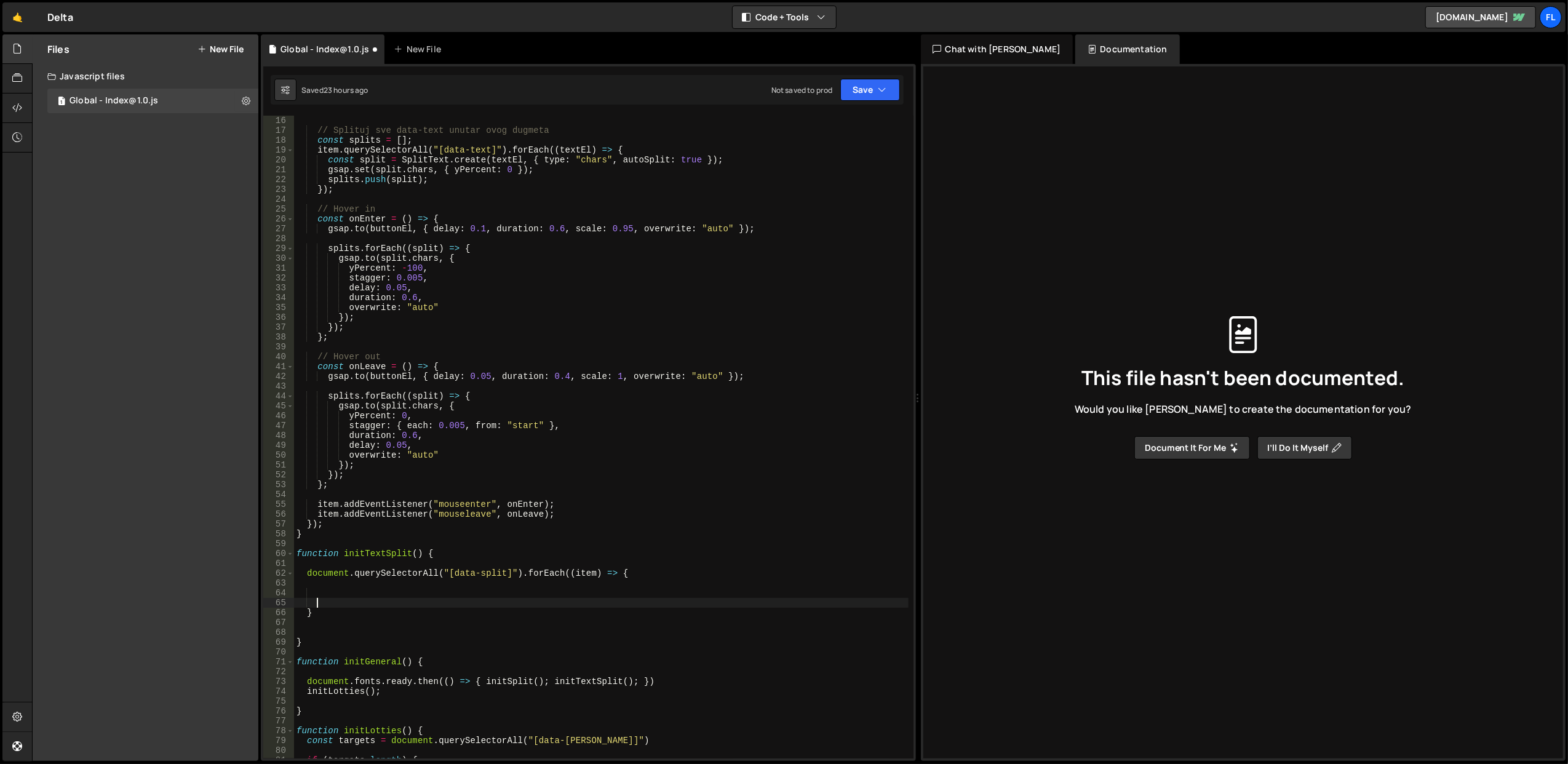
scroll to position [0, 1]
click at [501, 596] on div "// Splituj sve data-text unutar ovog dugmeta const splits = [ ] ; item . queryS…" at bounding box center [602, 447] width 615 height 663
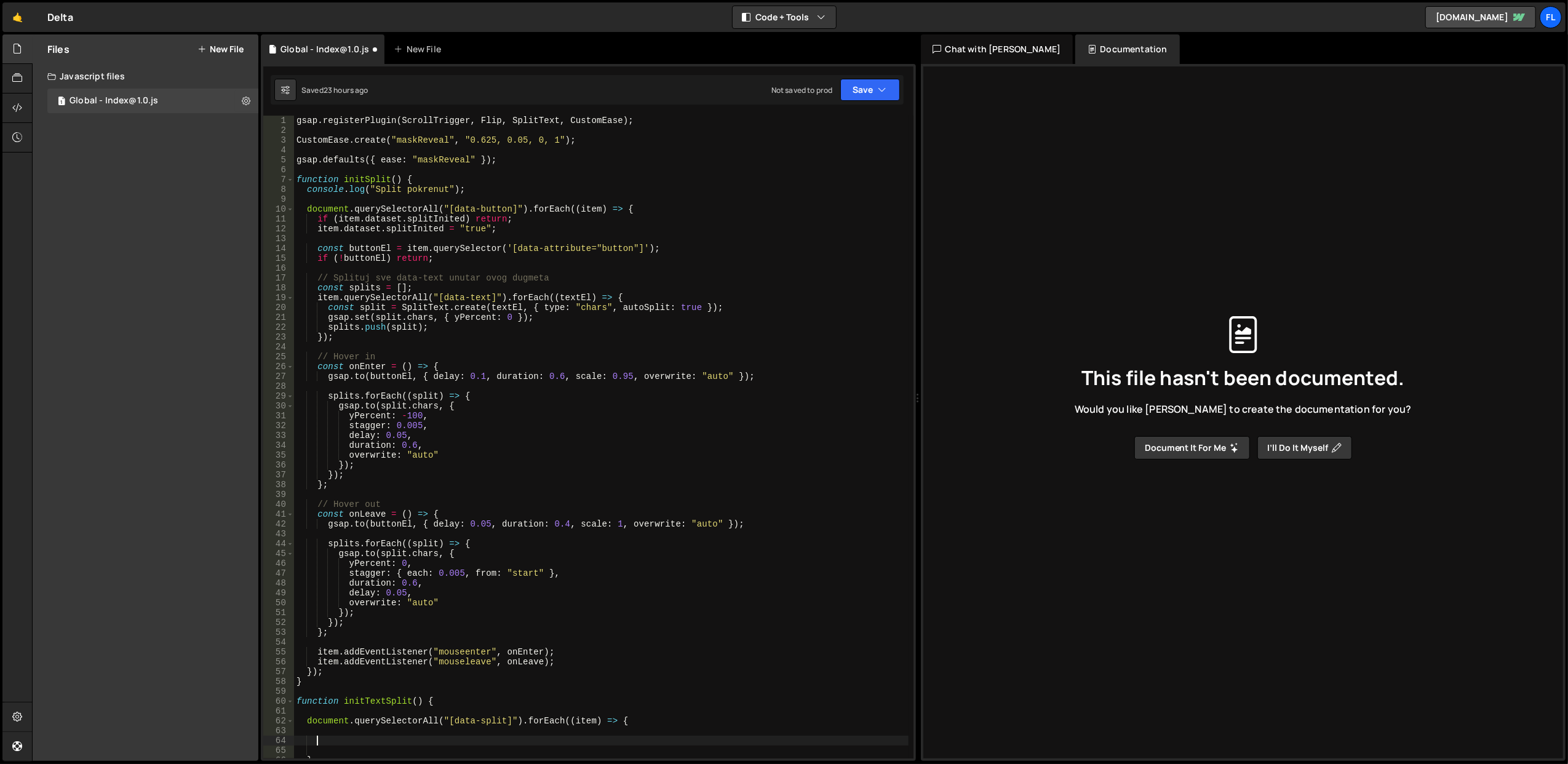
scroll to position [197, 0]
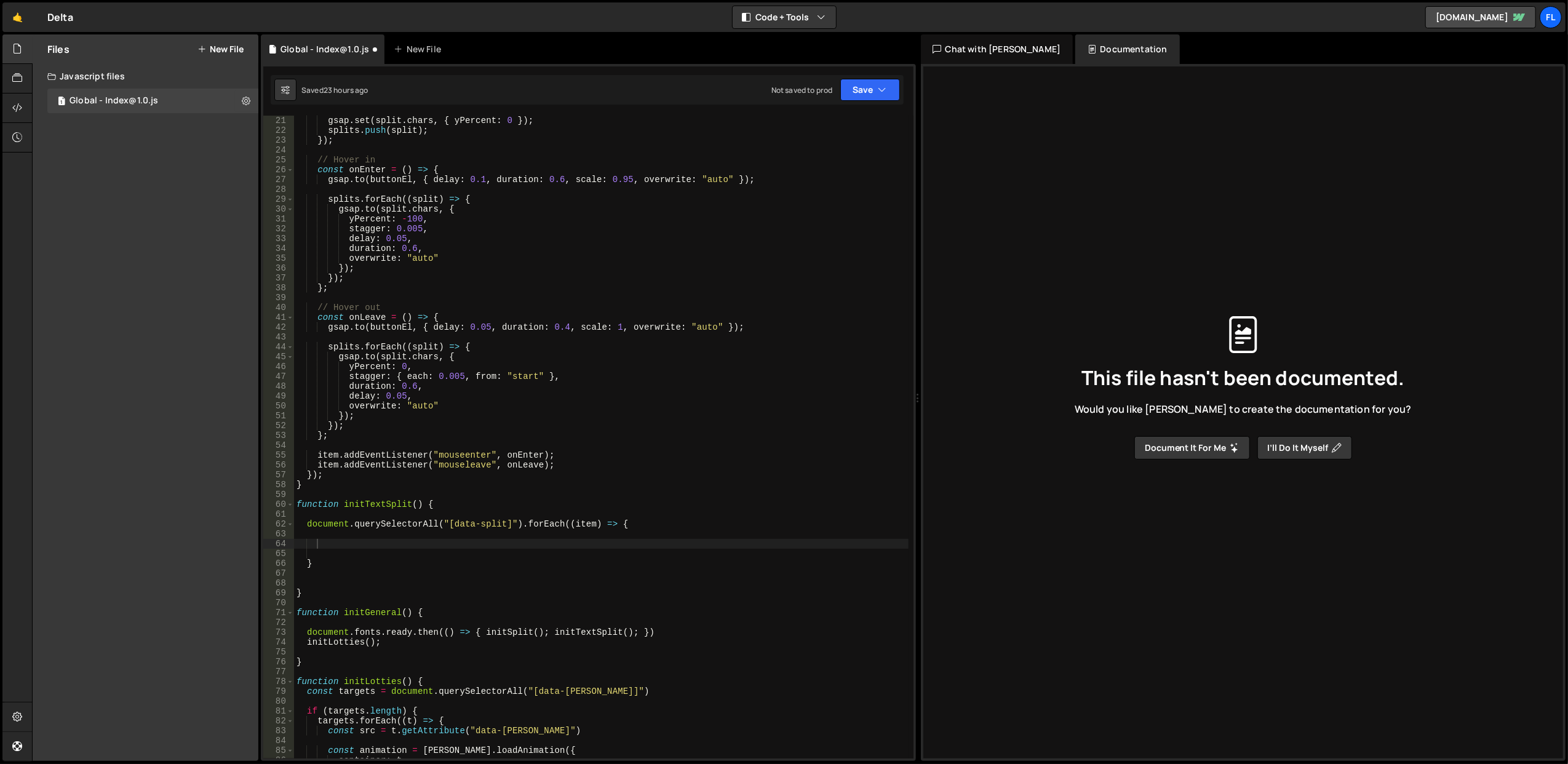
click at [380, 540] on div "gsap . set ( split . chars , { yPercent : 0 }) ; splits . push ( split ) ; }) ;…" at bounding box center [602, 447] width 615 height 663
click at [337, 543] on div "gsap . set ( split . chars , { yPercent : 0 }) ; splits . push ( split ) ; }) ;…" at bounding box center [602, 447] width 615 height 663
paste textarea "});"
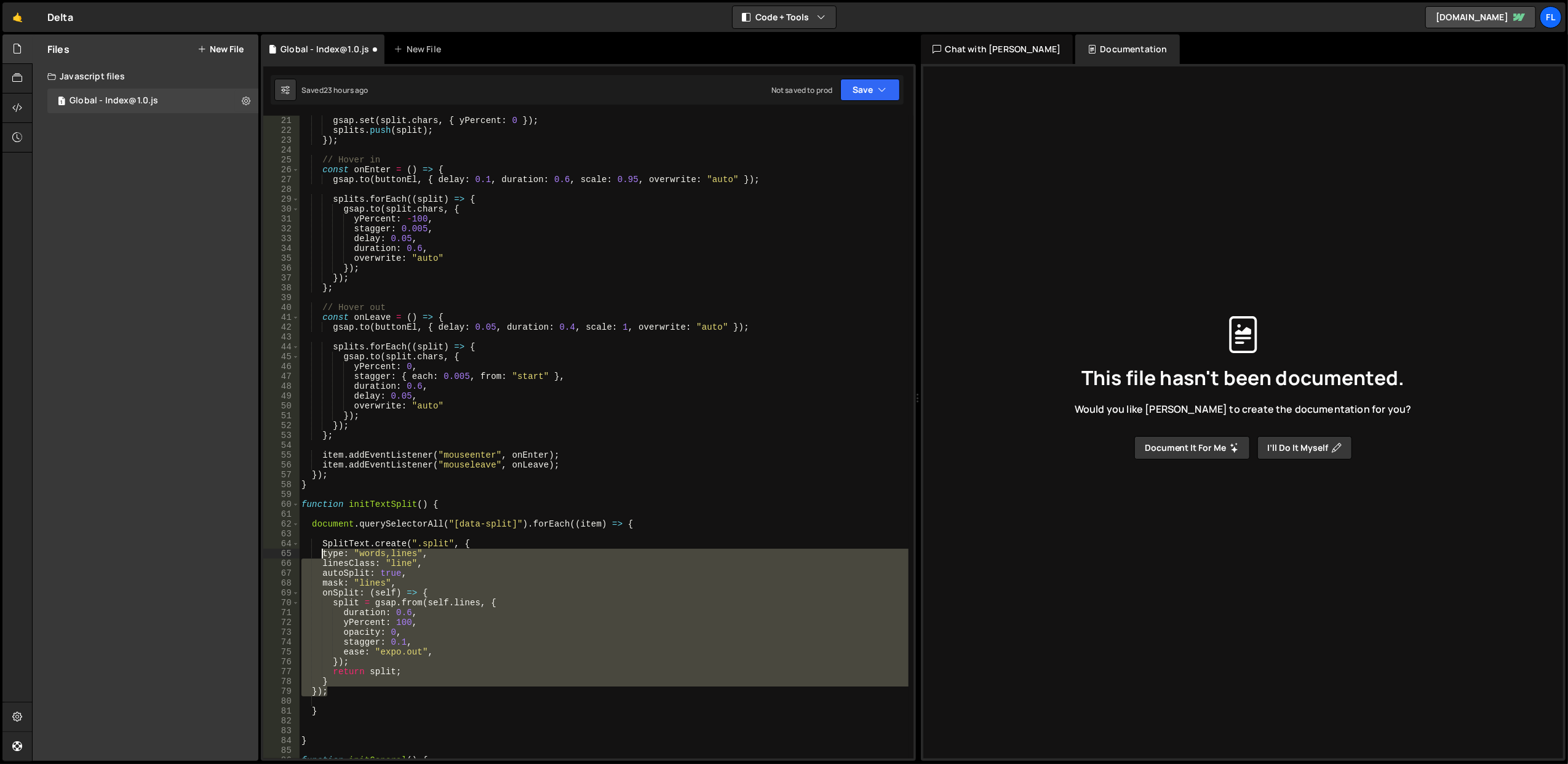
drag, startPoint x: 348, startPoint y: 689, endPoint x: 321, endPoint y: 553, distance: 138.7
click at [321, 553] on div "gsap . set ( split . chars , { yPercent : 0 }) ; splits . push ( split ) ; }) ;…" at bounding box center [604, 447] width 610 height 663
click at [491, 566] on div "gsap . set ( split . chars , { yPercent : 0 }) ; splits . push ( split ) ; }) ;…" at bounding box center [603, 436] width 609 height 643
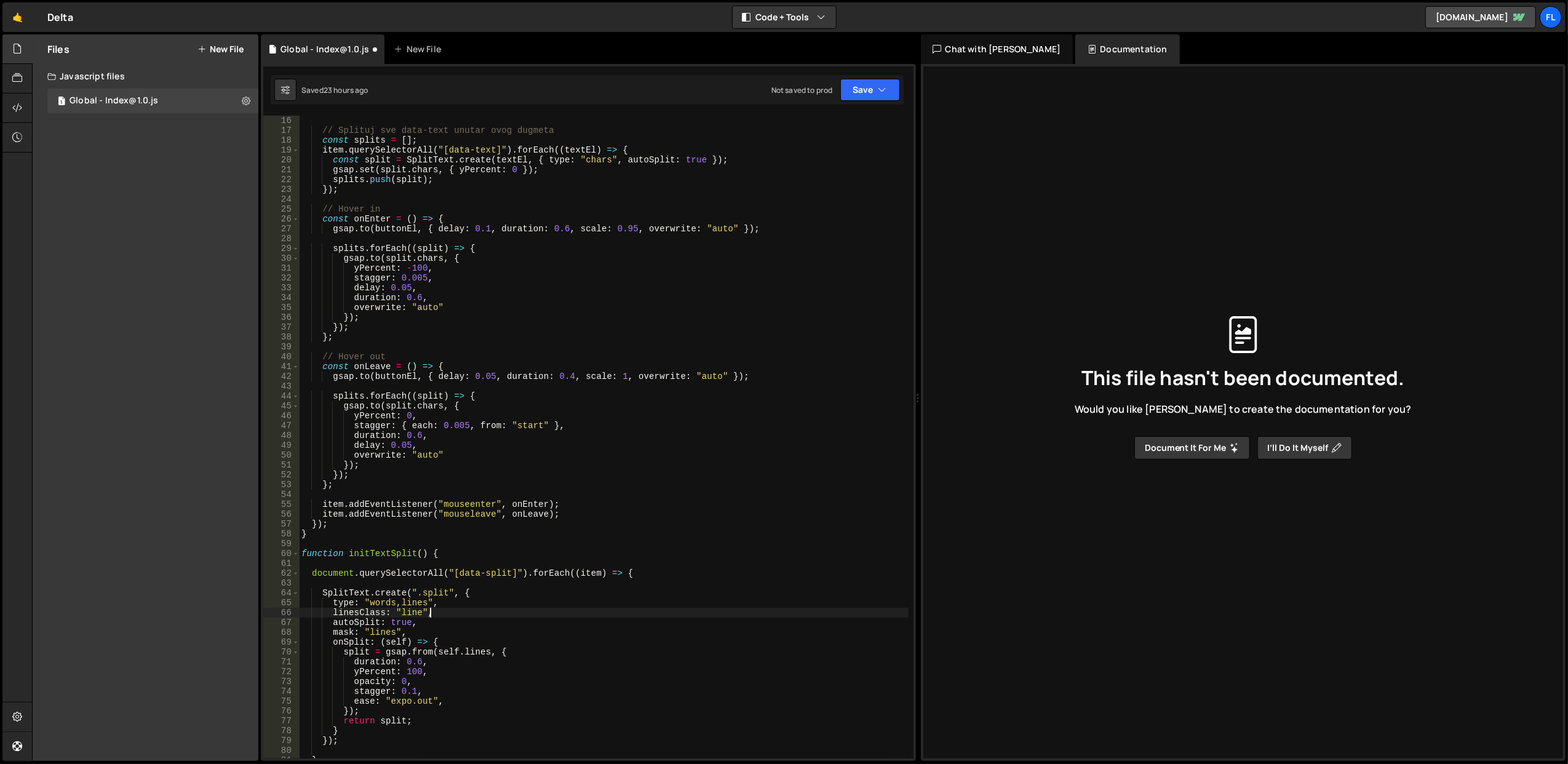
scroll to position [246, 0]
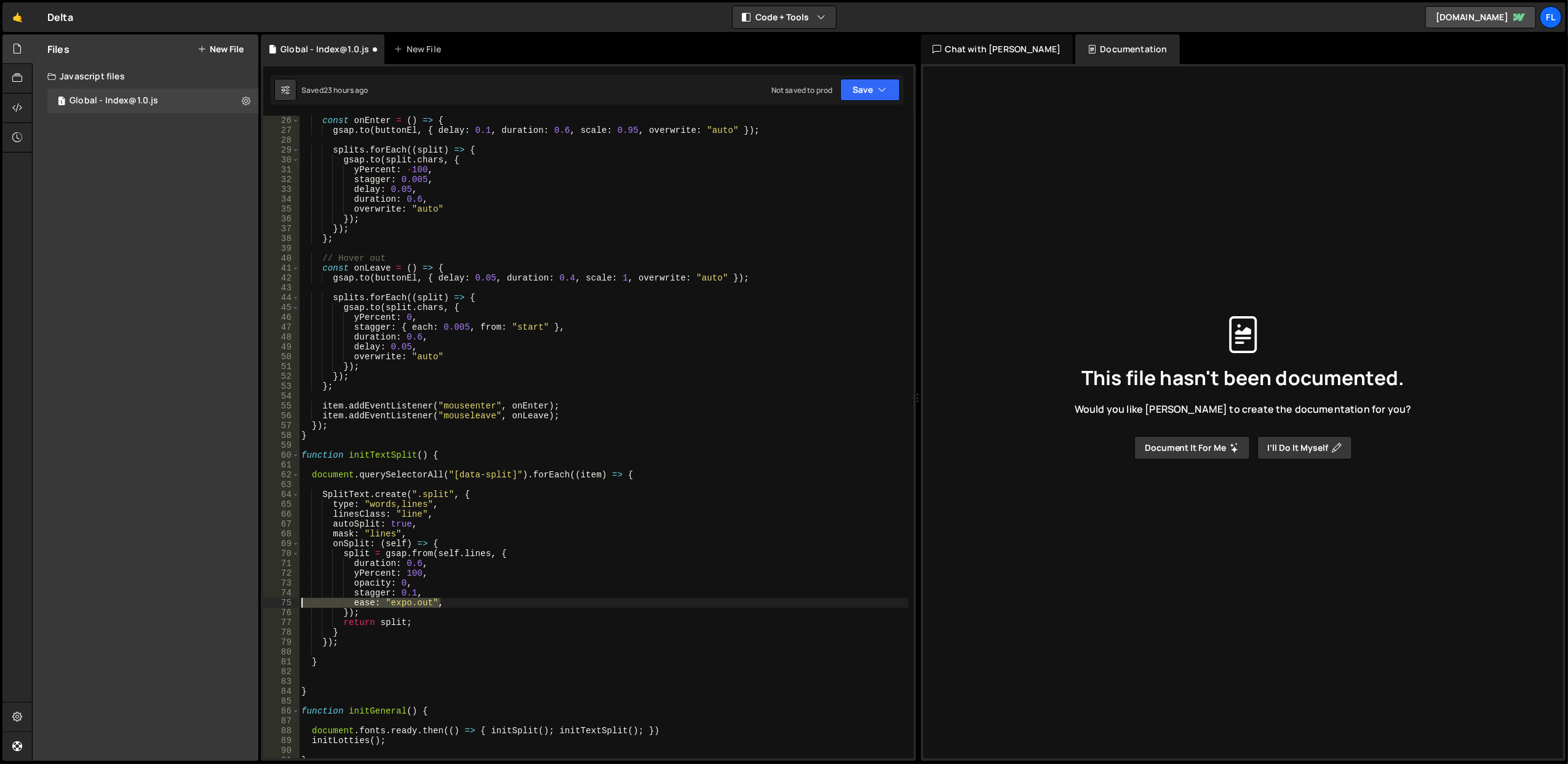
drag, startPoint x: 453, startPoint y: 606, endPoint x: 303, endPoint y: 600, distance: 150.1
click at [303, 600] on div "const onEnter = ( ) => { gsap . to ( buttonEl , { delay : 0.1 , duration : 0.6 …" at bounding box center [604, 447] width 610 height 663
type textarea "ease: "expo.out","
click at [536, 545] on div "const onEnter = ( ) => { gsap . to ( buttonEl , { delay : 0.1 , duration : 0.6 …" at bounding box center [604, 447] width 610 height 663
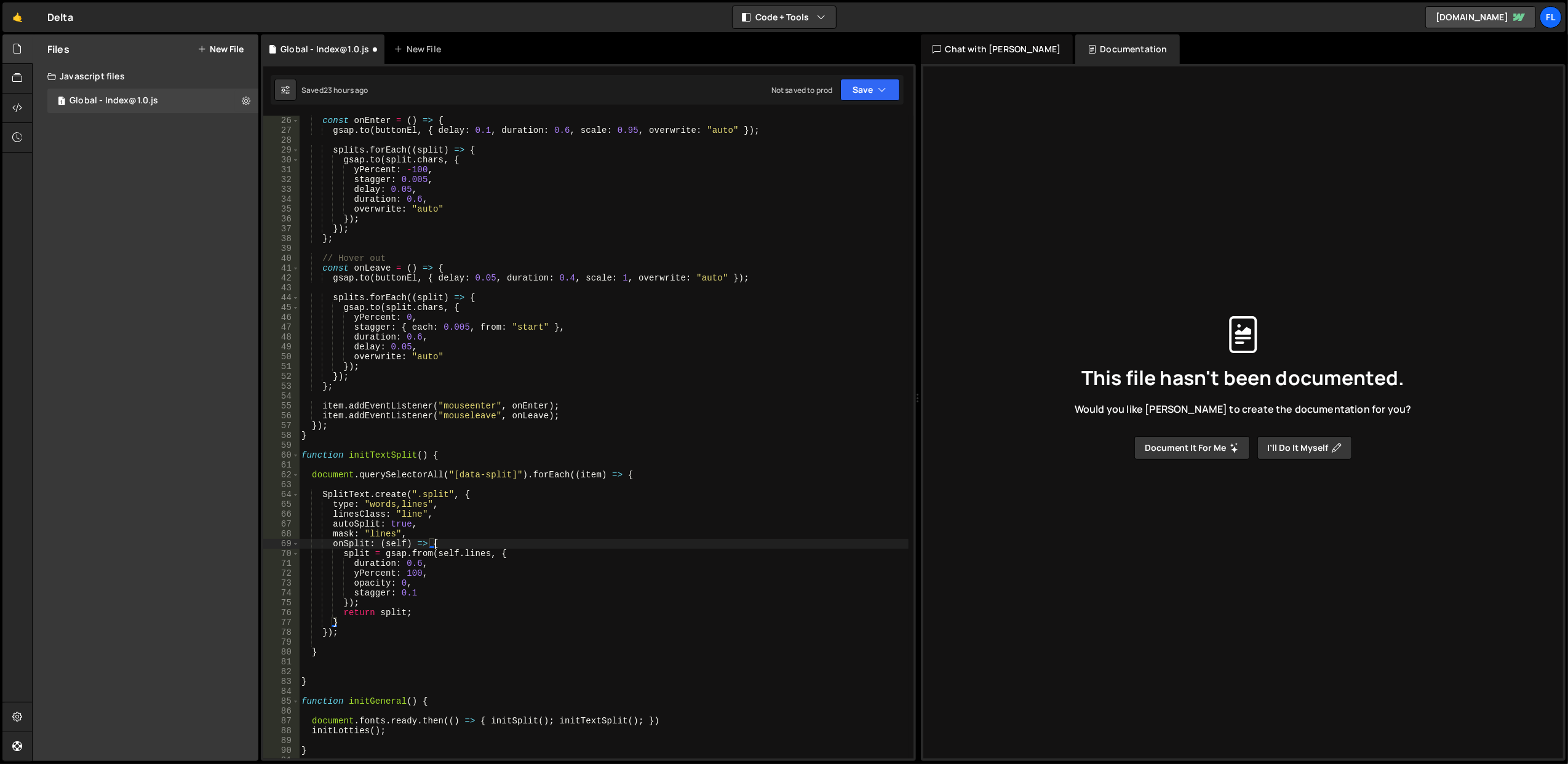
click at [536, 545] on div "const onEnter = ( ) => { gsap . to ( buttonEl , { delay : 0.1 , duration : 0.6 …" at bounding box center [604, 447] width 610 height 663
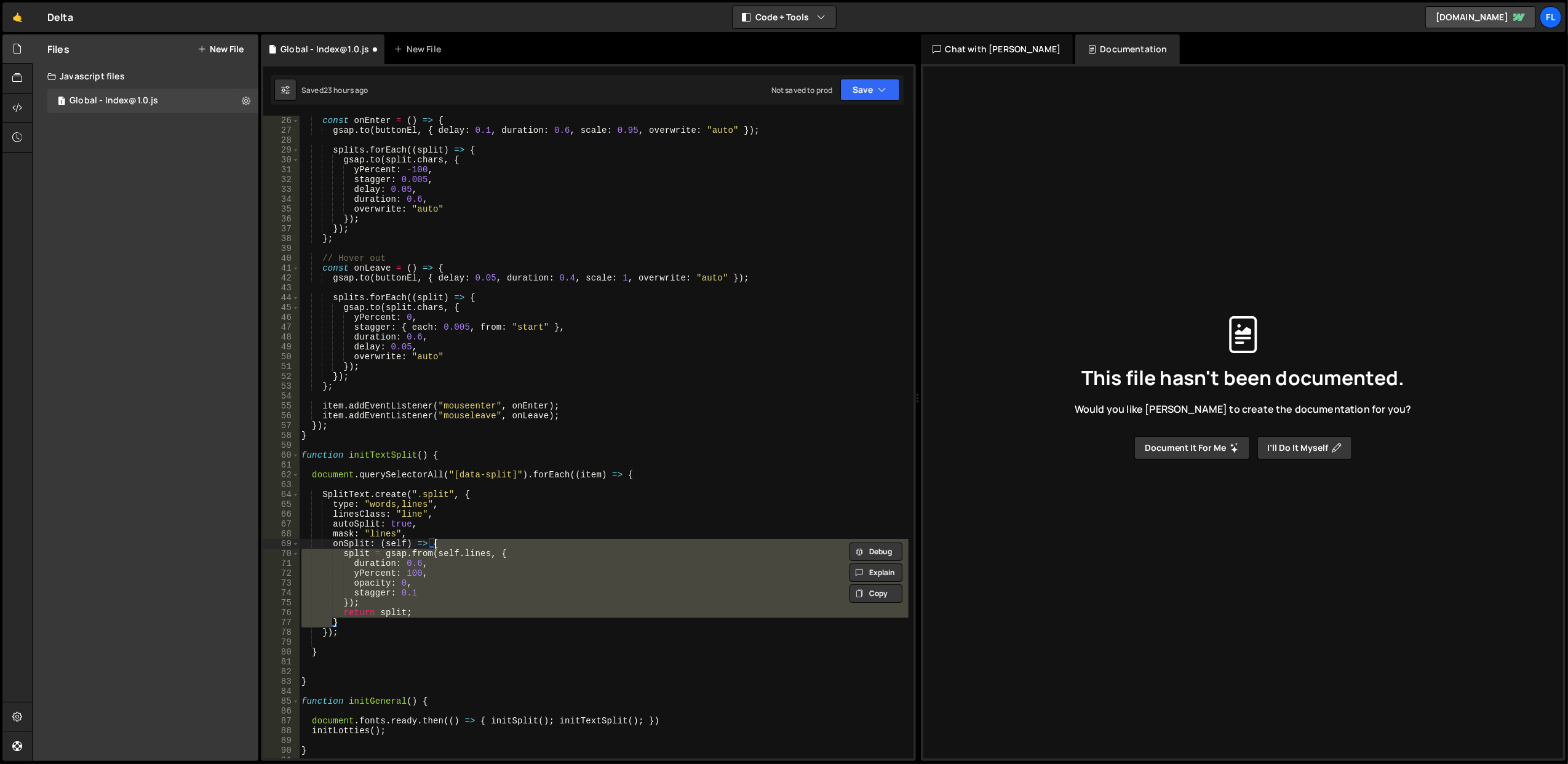
click at [536, 545] on div "const onEnter = ( ) => { gsap . to ( buttonEl , { delay : 0.1 , duration : 0.6 …" at bounding box center [604, 447] width 610 height 663
click at [540, 555] on div "const onEnter = ( ) => { gsap . to ( buttonEl , { delay : 0.1 , duration : 0.6 …" at bounding box center [603, 436] width 609 height 643
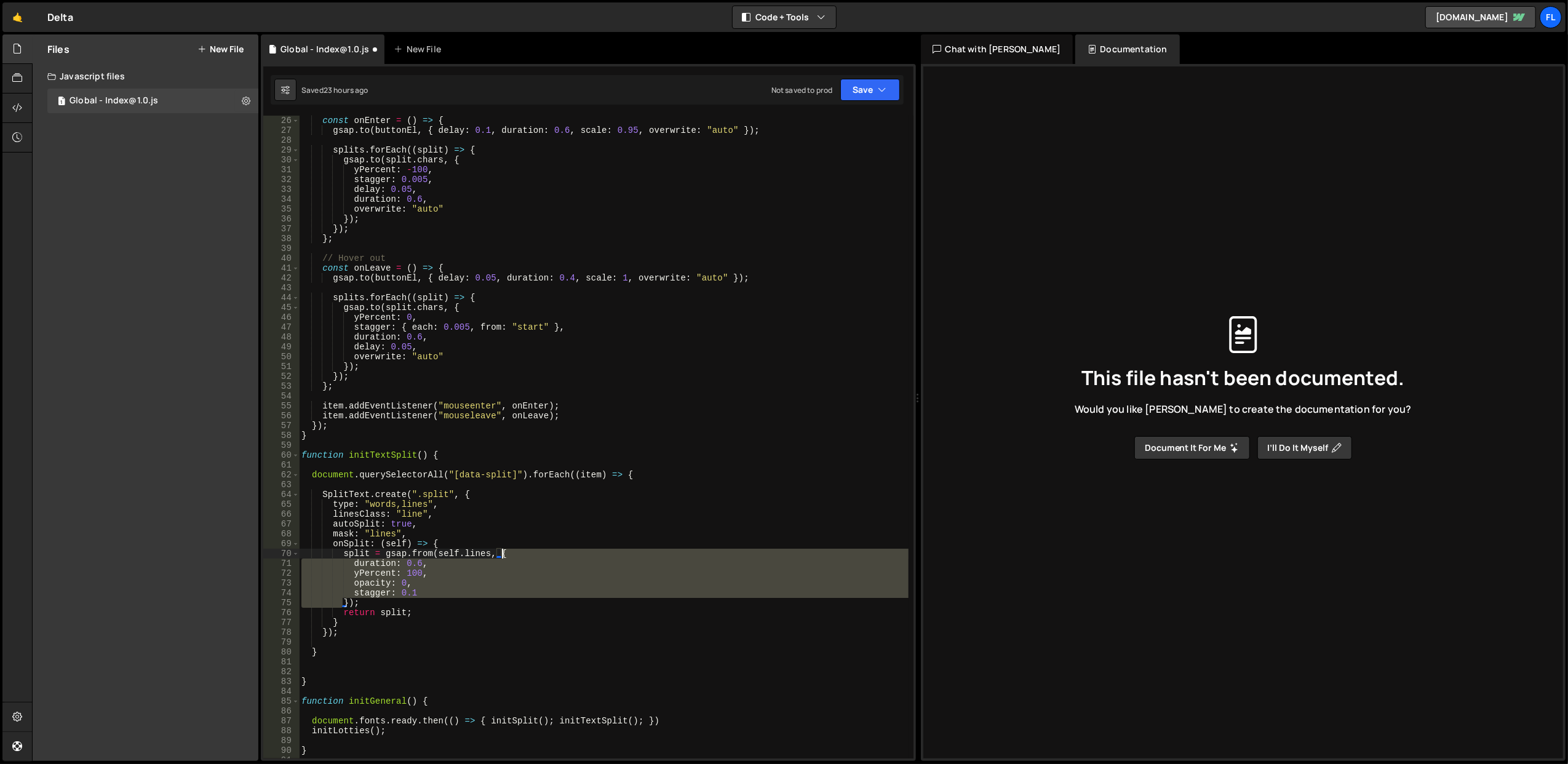
click at [540, 555] on div "const onEnter = ( ) => { gsap . to ( buttonEl , { delay : 0.1 , duration : 0.6 …" at bounding box center [604, 447] width 610 height 663
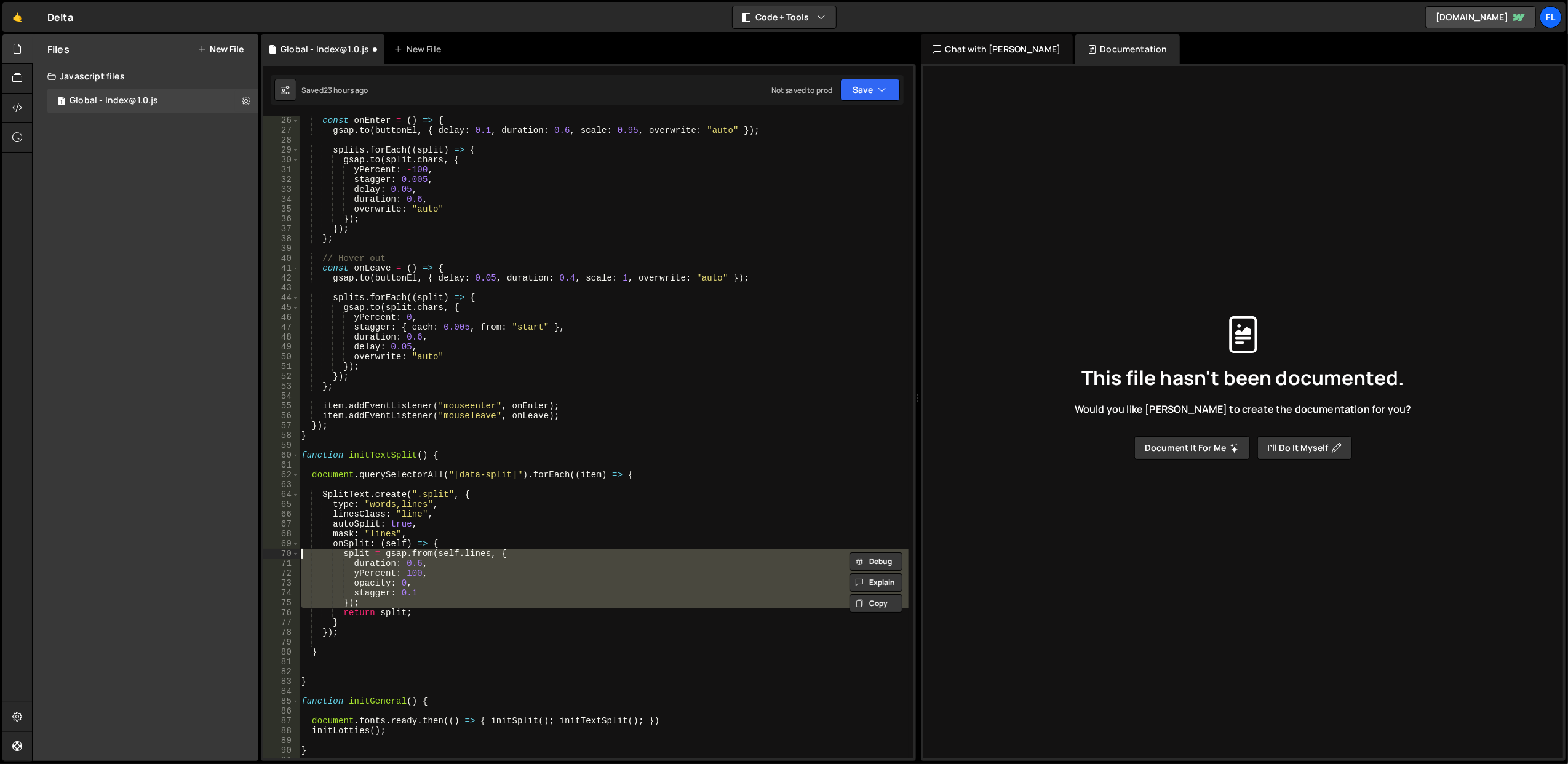
click at [540, 544] on div "const onEnter = ( ) => { gsap . to ( buttonEl , { delay : 0.1 , duration : 0.6 …" at bounding box center [604, 447] width 610 height 663
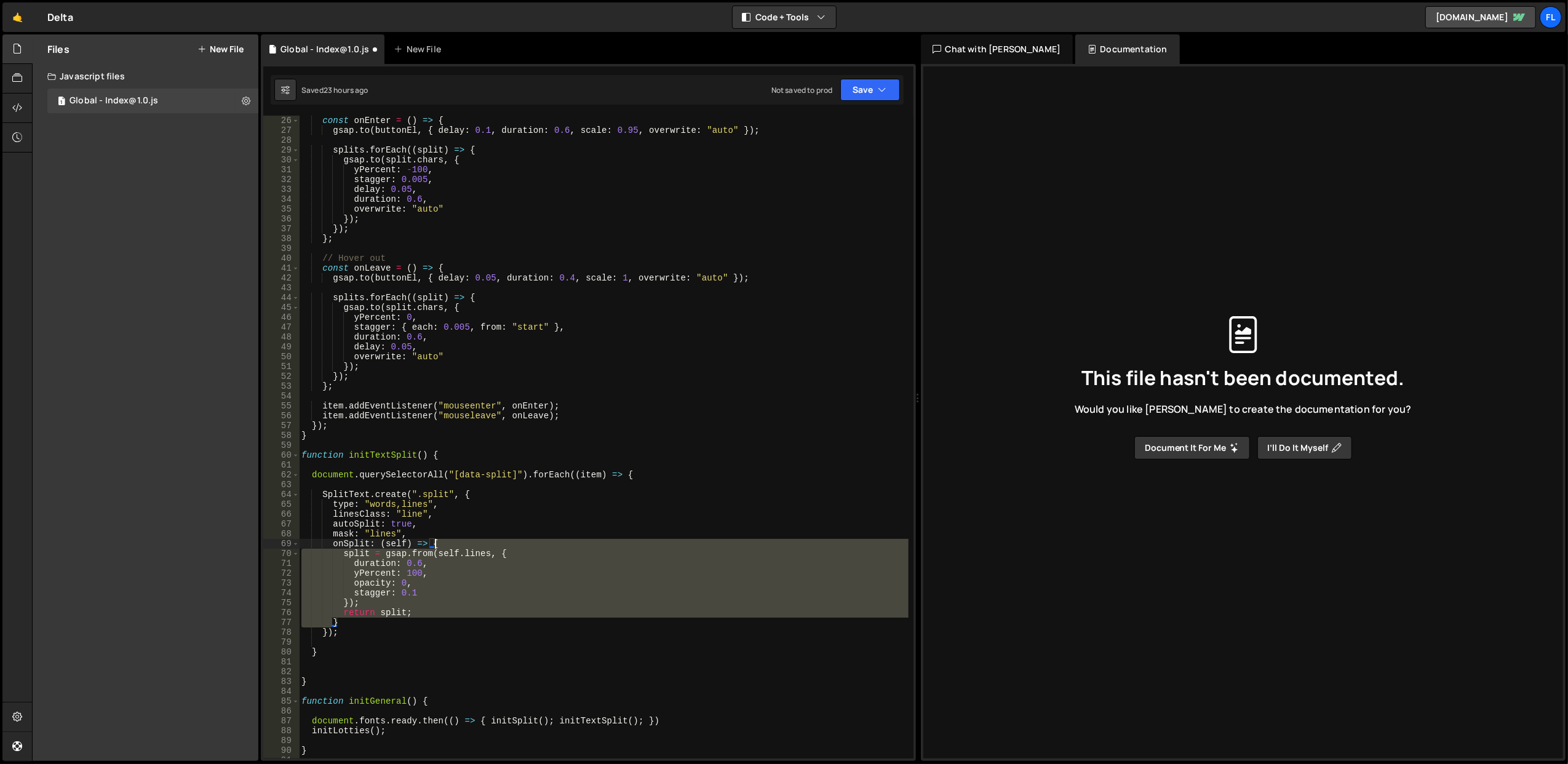
click at [540, 544] on div "const onEnter = ( ) => { gsap . to ( buttonEl , { delay : 0.1 , duration : 0.6 …" at bounding box center [604, 447] width 610 height 663
click at [546, 551] on div "const onEnter = ( ) => { gsap . to ( buttonEl , { delay : 0.1 , duration : 0.6 …" at bounding box center [603, 436] width 609 height 643
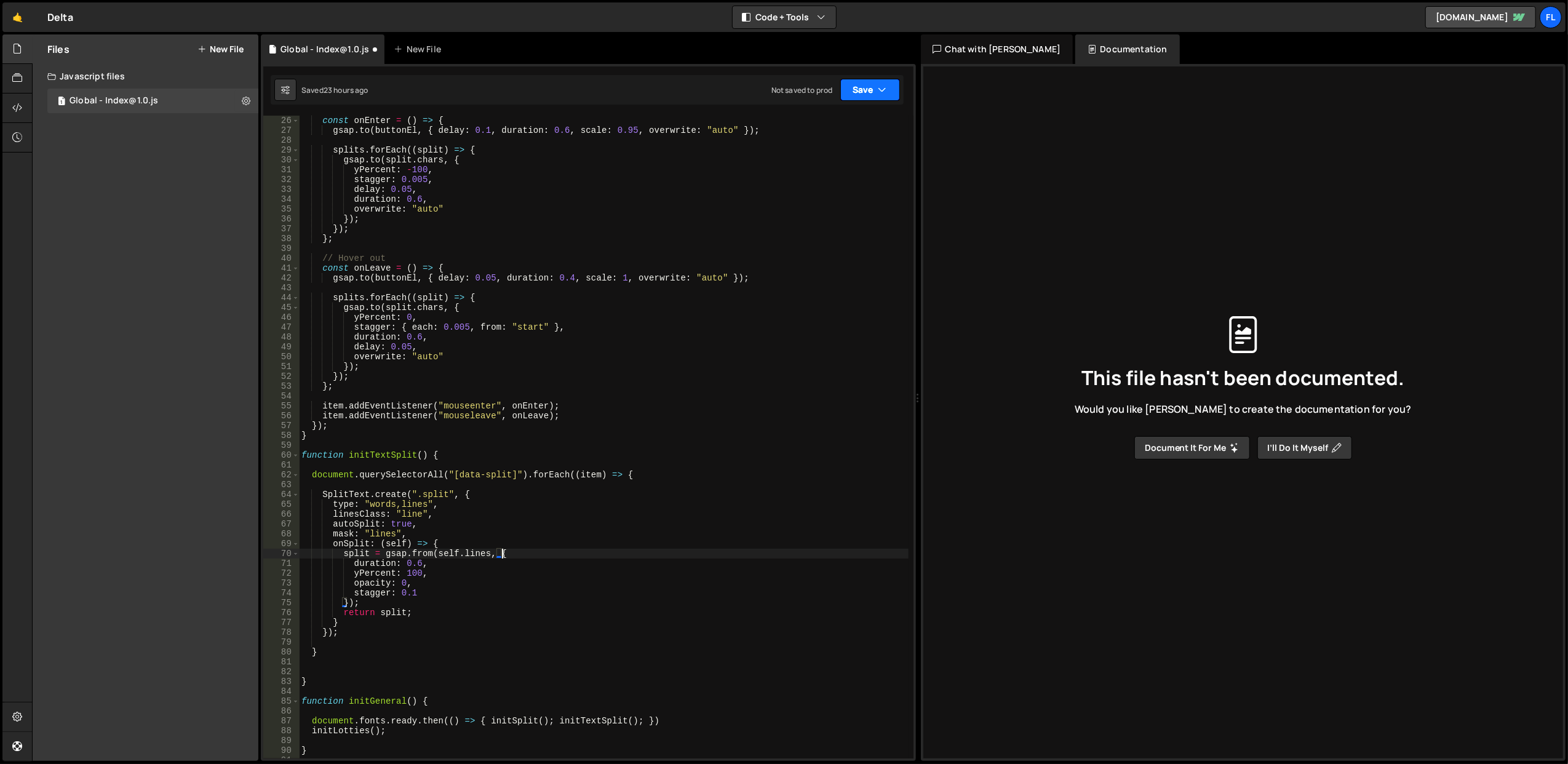
click at [848, 98] on button "Save" at bounding box center [870, 90] width 60 height 22
click at [835, 122] on div "Save to Staging S" at bounding box center [828, 120] width 128 height 12
drag, startPoint x: 457, startPoint y: 474, endPoint x: 507, endPoint y: 474, distance: 50.0
click at [507, 474] on div "const onEnter = ( ) => { gsap . to ( buttonEl , { delay : 0.1 , duration : 0.6 …" at bounding box center [604, 447] width 610 height 663
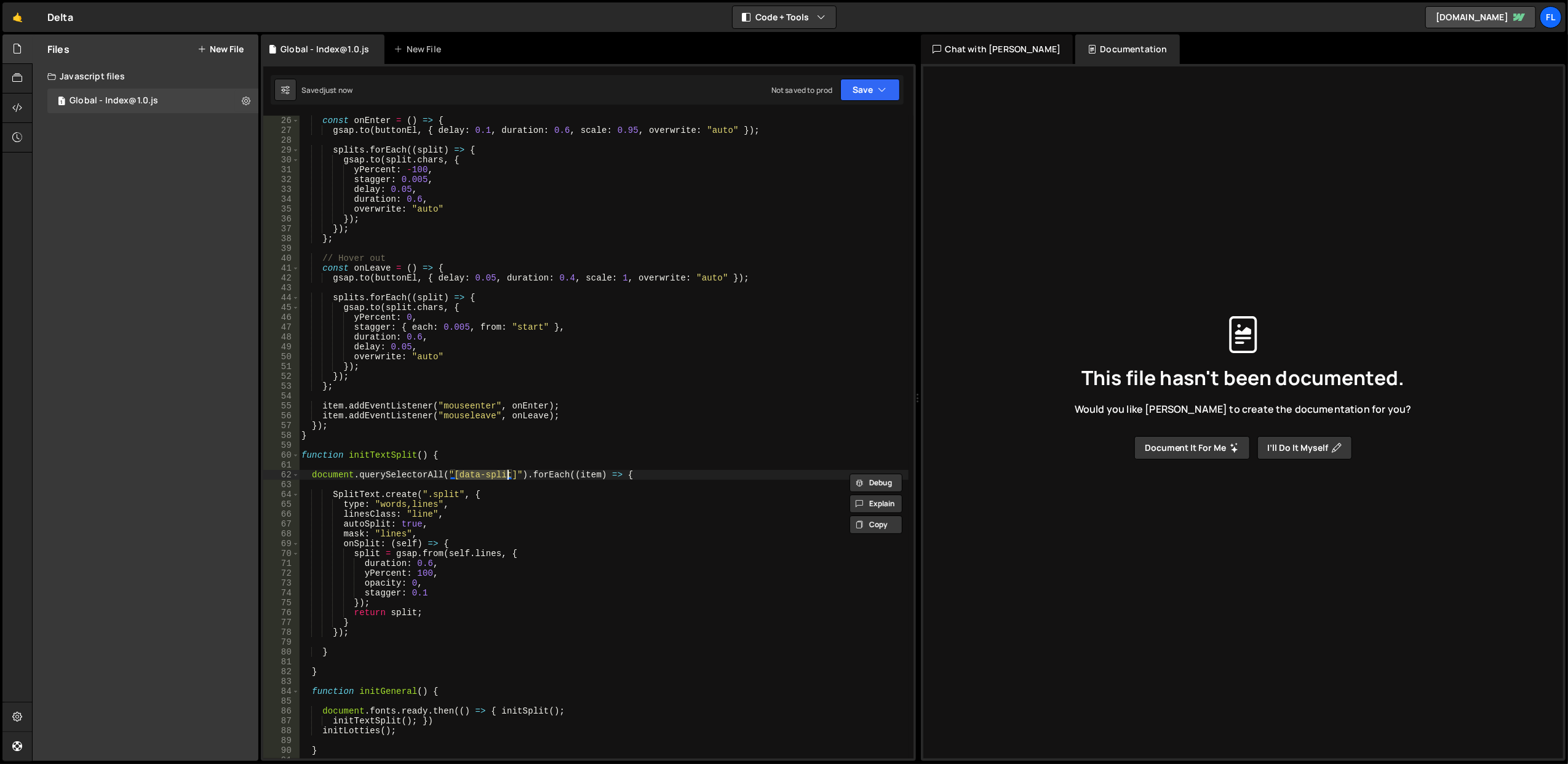
click at [436, 510] on div "const onEnter = ( ) => { gsap . to ( buttonEl , { delay : 0.1 , duration : 0.6 …" at bounding box center [604, 447] width 610 height 663
click at [465, 500] on div "const onEnter = ( ) => { gsap . to ( buttonEl , { delay : 0.1 , duration : 0.6 …" at bounding box center [604, 447] width 610 height 663
click at [423, 496] on div "const onEnter = ( ) => { gsap . to ( buttonEl , { delay : 0.1 , duration : 0.6 …" at bounding box center [604, 447] width 610 height 663
click at [411, 503] on div "const onEnter = ( ) => { gsap . to ( buttonEl , { delay : 0.1 , duration : 0.6 …" at bounding box center [604, 447] width 610 height 663
click at [868, 81] on button "Save" at bounding box center [870, 90] width 60 height 22
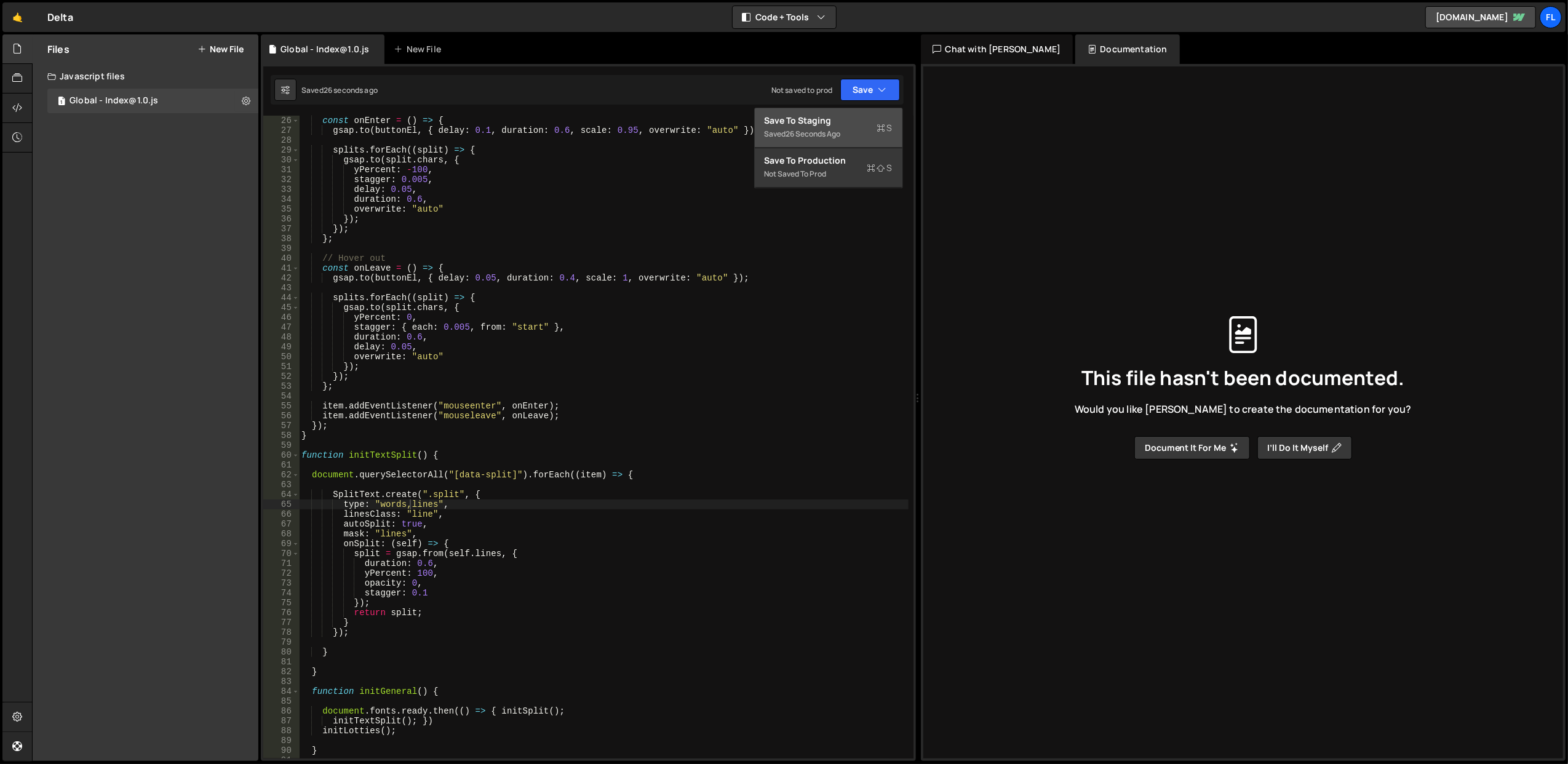
click at [852, 124] on div "Save to Staging S" at bounding box center [828, 120] width 128 height 12
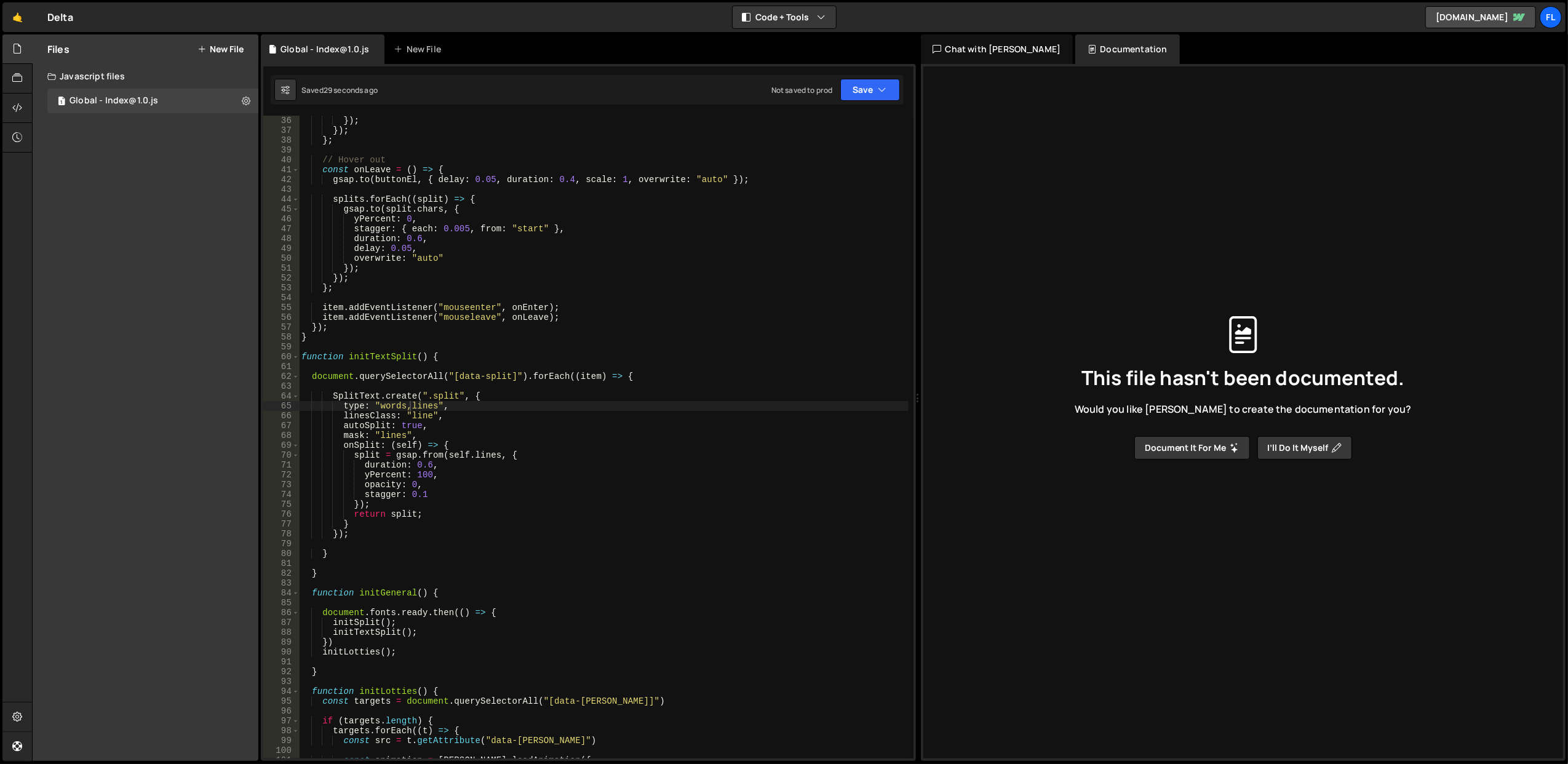
click at [312, 572] on div "}) ; }) ; } ; // Hover out const onLeave = ( ) => { gsap . to ( buttonEl , { de…" at bounding box center [604, 447] width 610 height 663
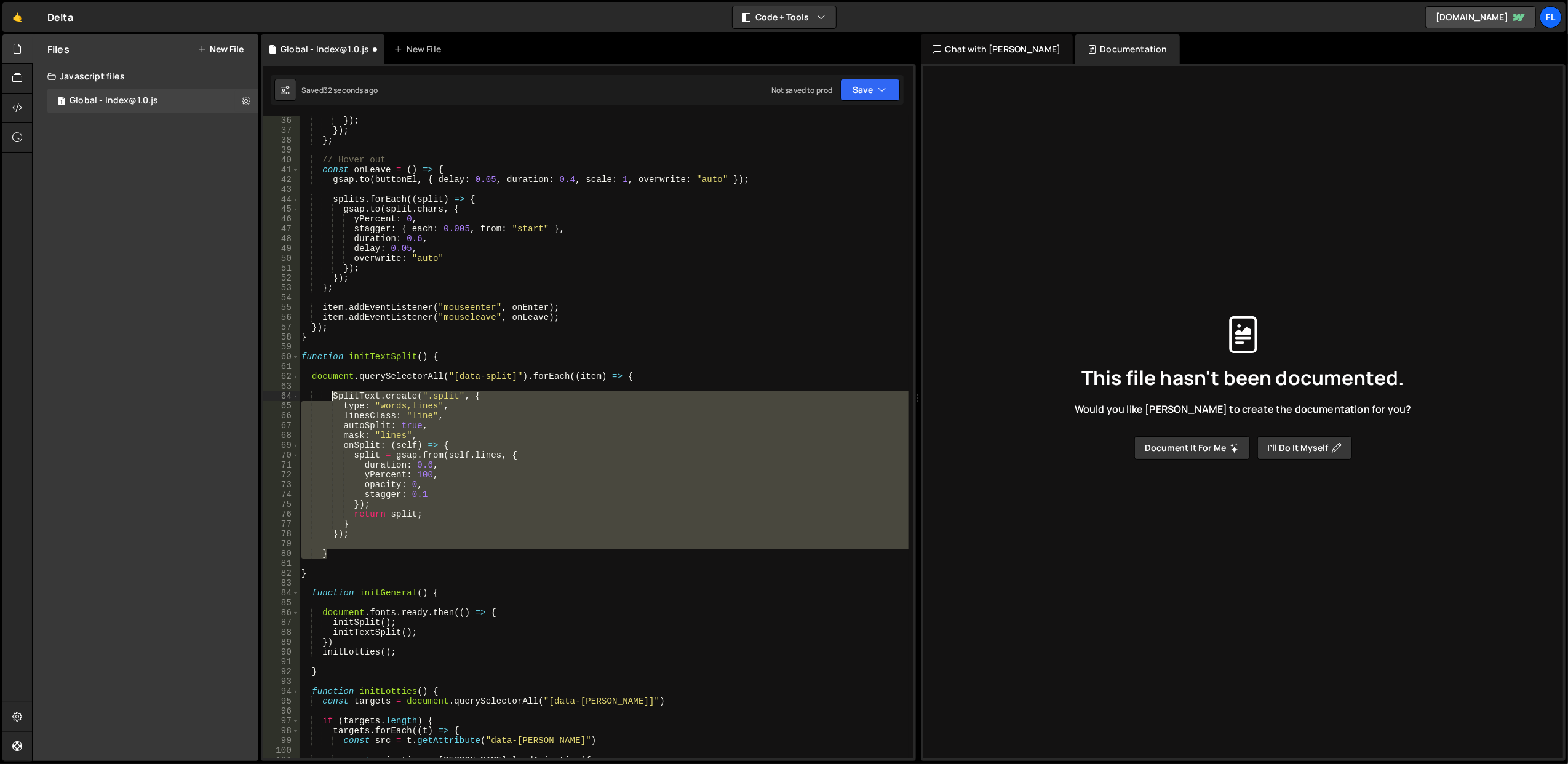
drag, startPoint x: 344, startPoint y: 555, endPoint x: 331, endPoint y: 394, distance: 161.5
click at [331, 394] on div "}) ; }) ; } ; // Hover out const onLeave = ( ) => { gsap . to ( buttonEl , { de…" at bounding box center [604, 447] width 610 height 663
type textarea "SplitText.create(".split", { type: "words,lines","
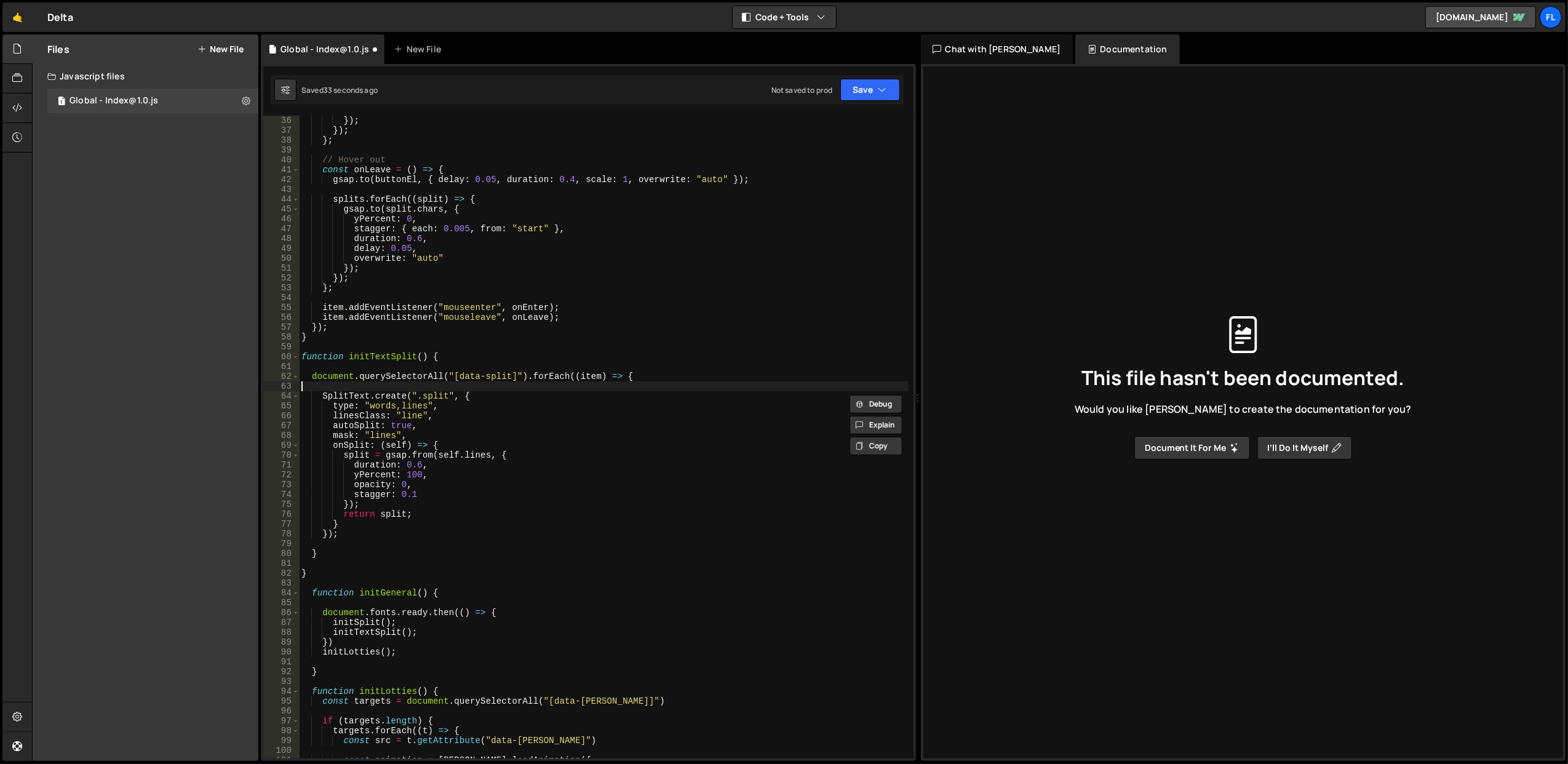
click at [341, 382] on div "}) ; }) ; } ; // Hover out const onLeave = ( ) => { gsap . to ( buttonEl , { de…" at bounding box center [604, 447] width 610 height 663
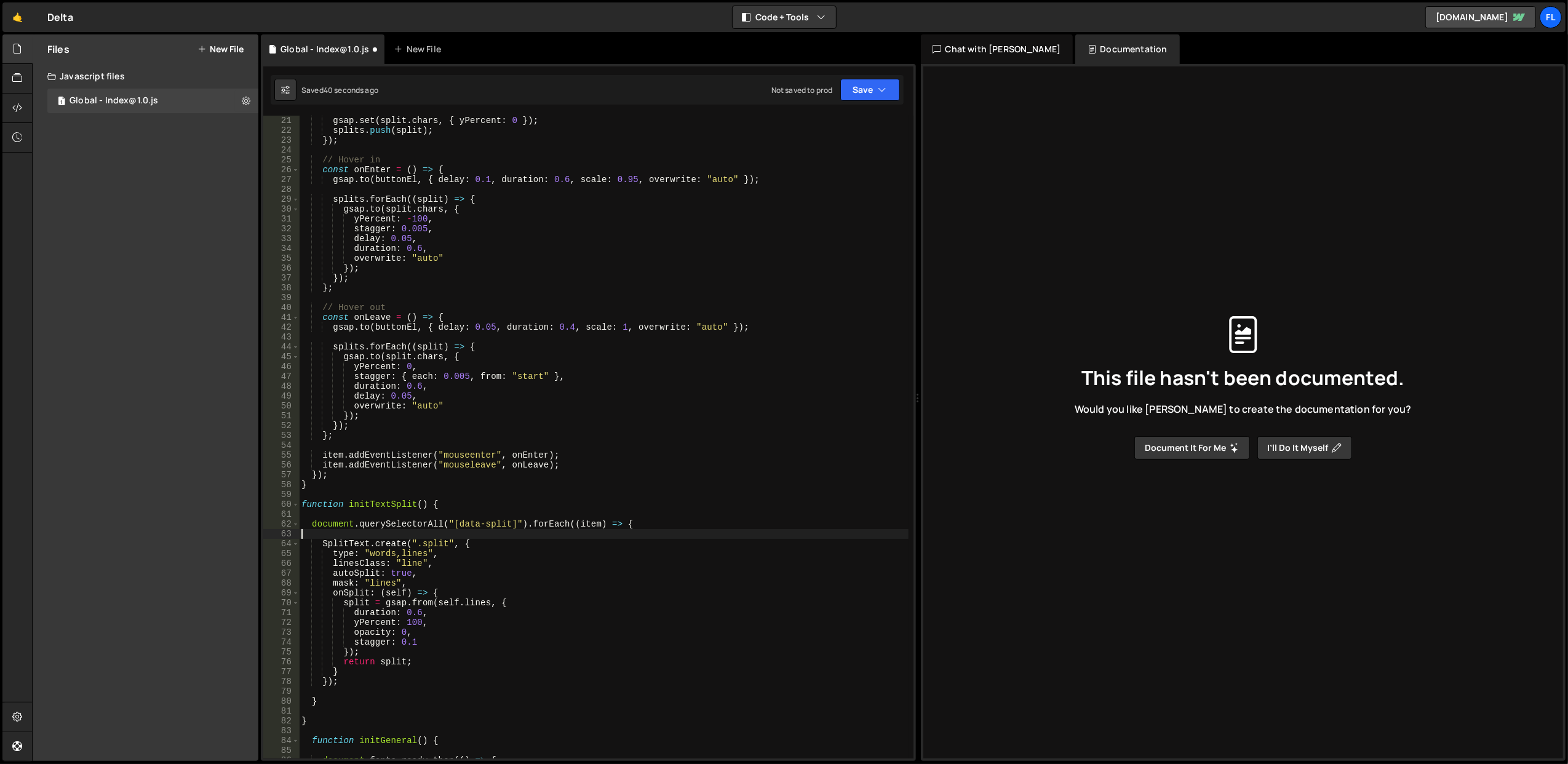
scroll to position [246, 0]
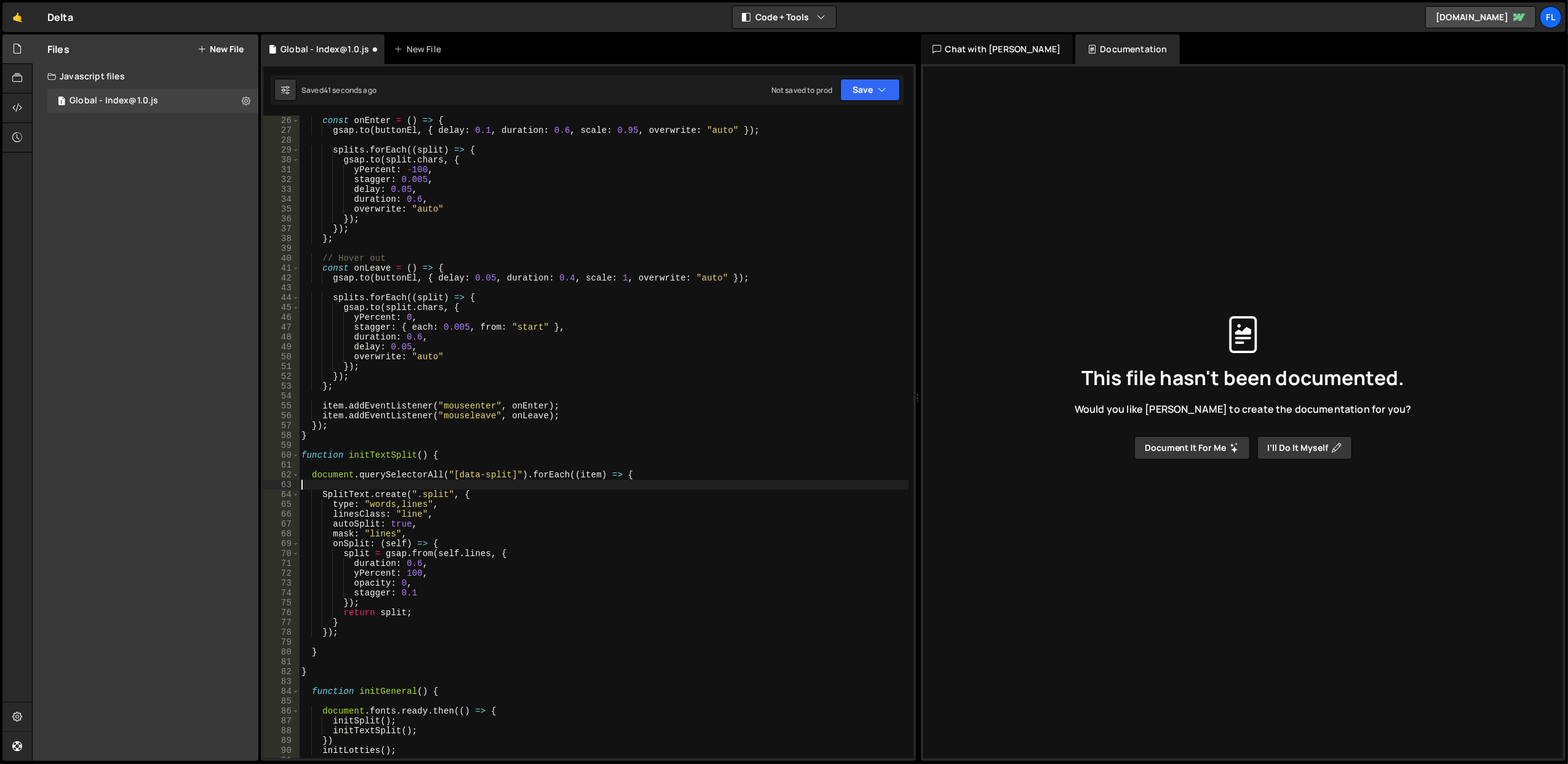
drag, startPoint x: 328, startPoint y: 646, endPoint x: 332, endPoint y: 653, distance: 8.1
click at [332, 653] on div "const onEnter = ( ) => { gsap . to ( buttonEl , { delay : 0.1 , duration : 0.6 …" at bounding box center [604, 447] width 610 height 663
type textarea "}"
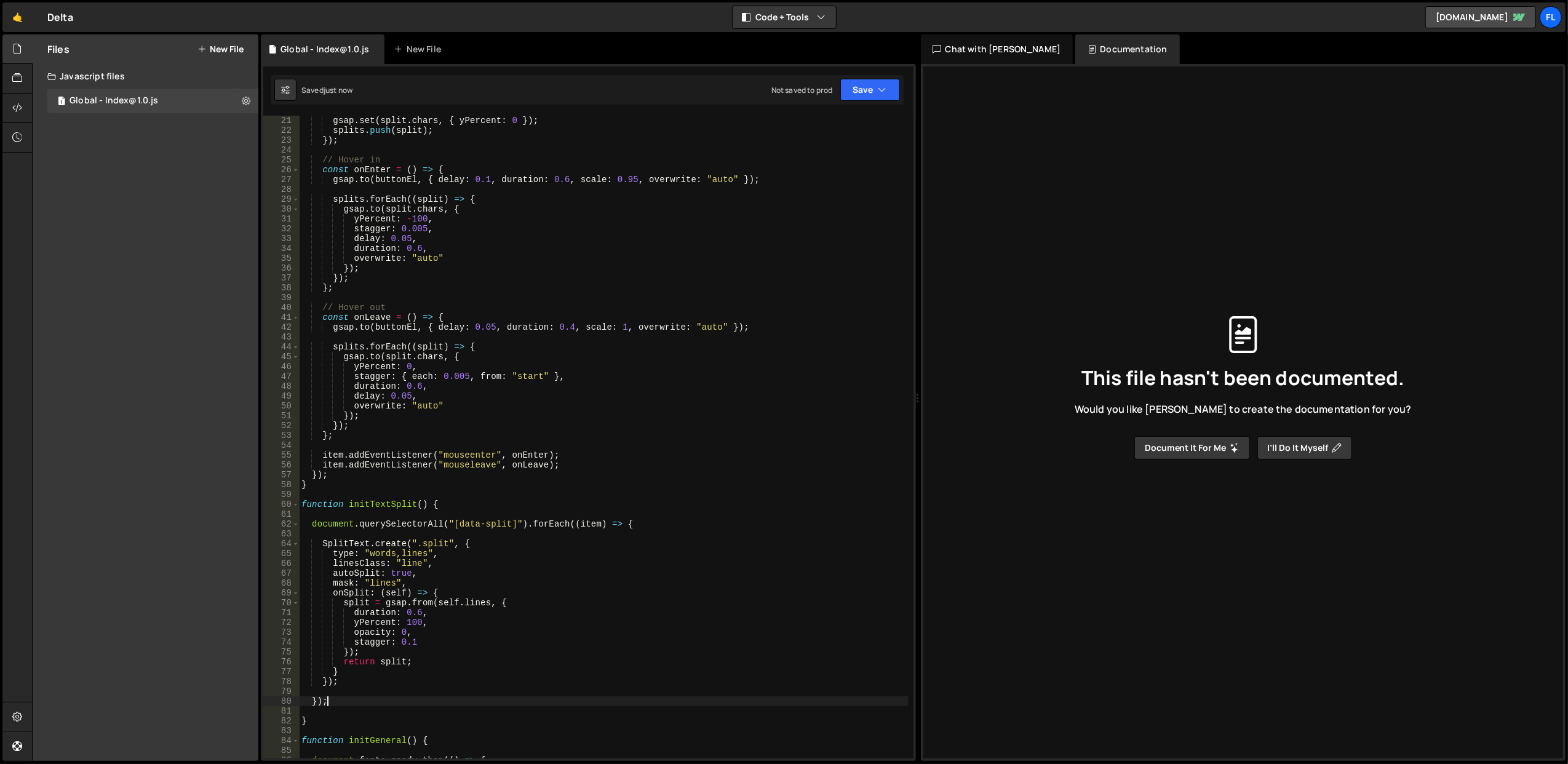
scroll to position [295, 0]
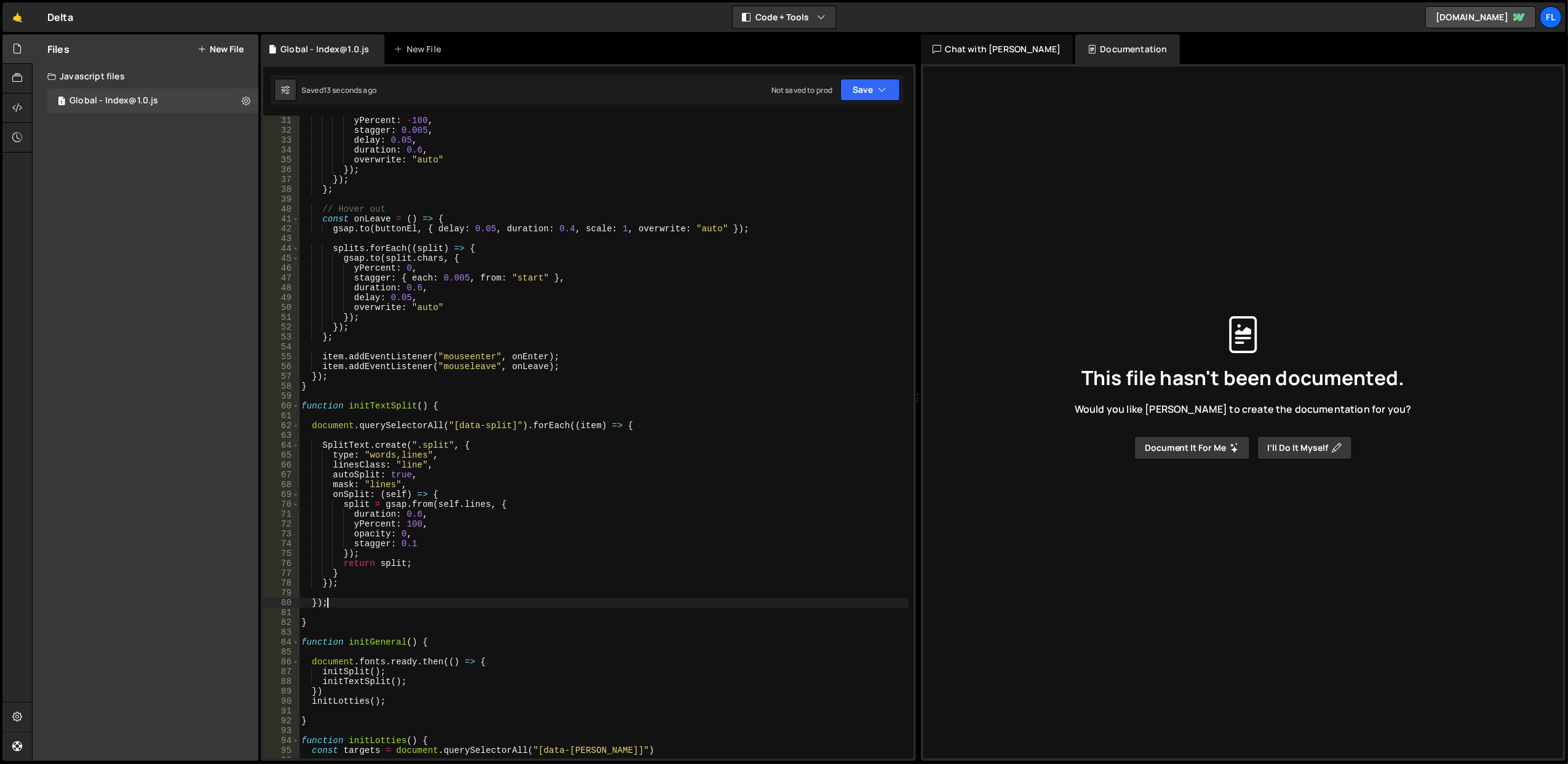
click at [389, 565] on div "yPercent : - 100 , stagger : 0.005 , delay : 0.05 , duration : 0.6 , overwrite …" at bounding box center [604, 447] width 610 height 663
type textarea "return split;"
click at [389, 565] on div "yPercent : - 100 , stagger : 0.005 , delay : 0.05 , duration : 0.6 , overwrite …" at bounding box center [604, 447] width 610 height 663
drag, startPoint x: 424, startPoint y: 564, endPoint x: 297, endPoint y: 564, distance: 127.0
click at [297, 564] on div "return split; 31 32 33 34 35 36 37 38 39 40 41 42 43 44 45 46 47 48 49 50 51 52…" at bounding box center [588, 436] width 650 height 643
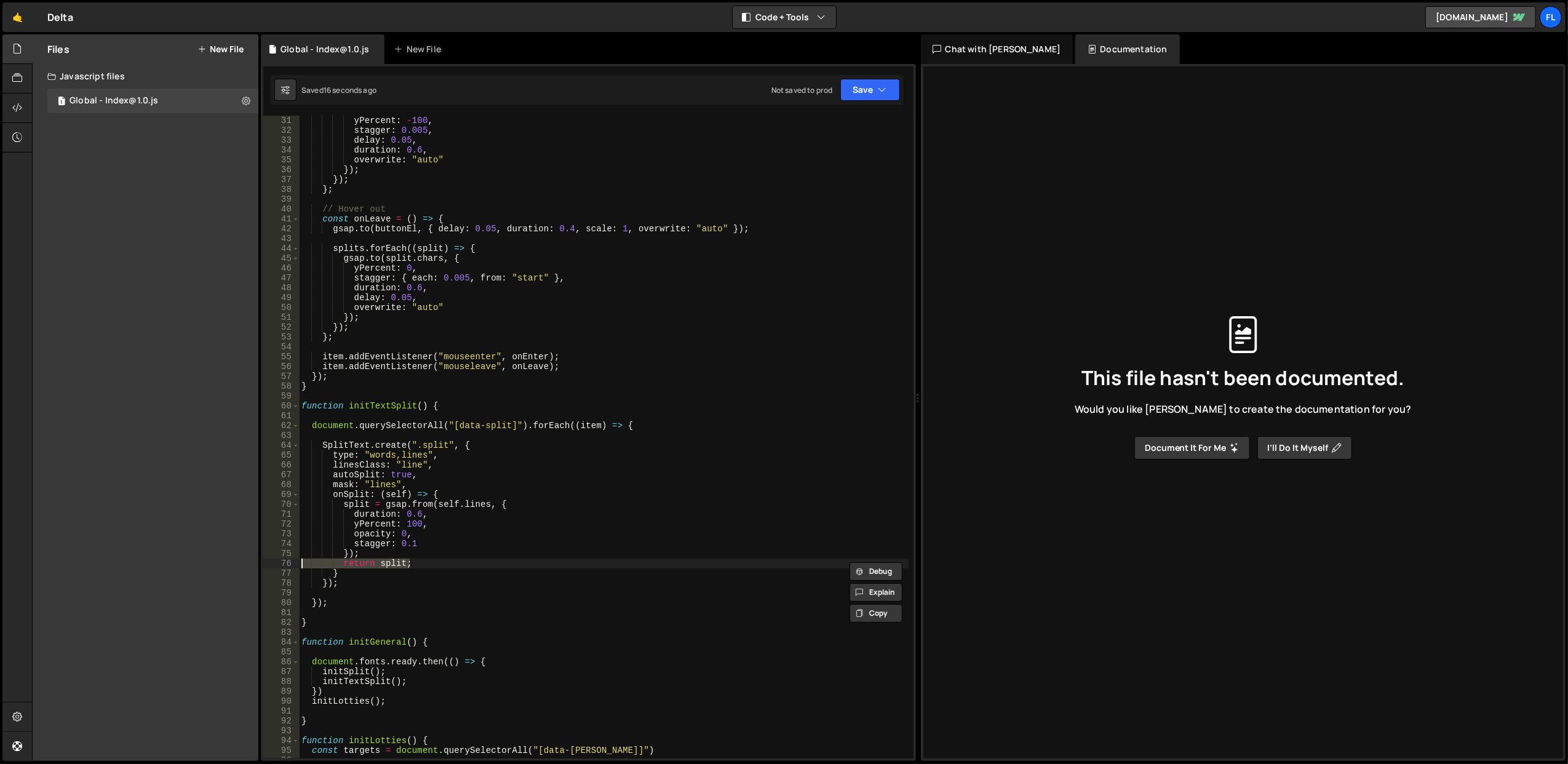
scroll to position [0, 0]
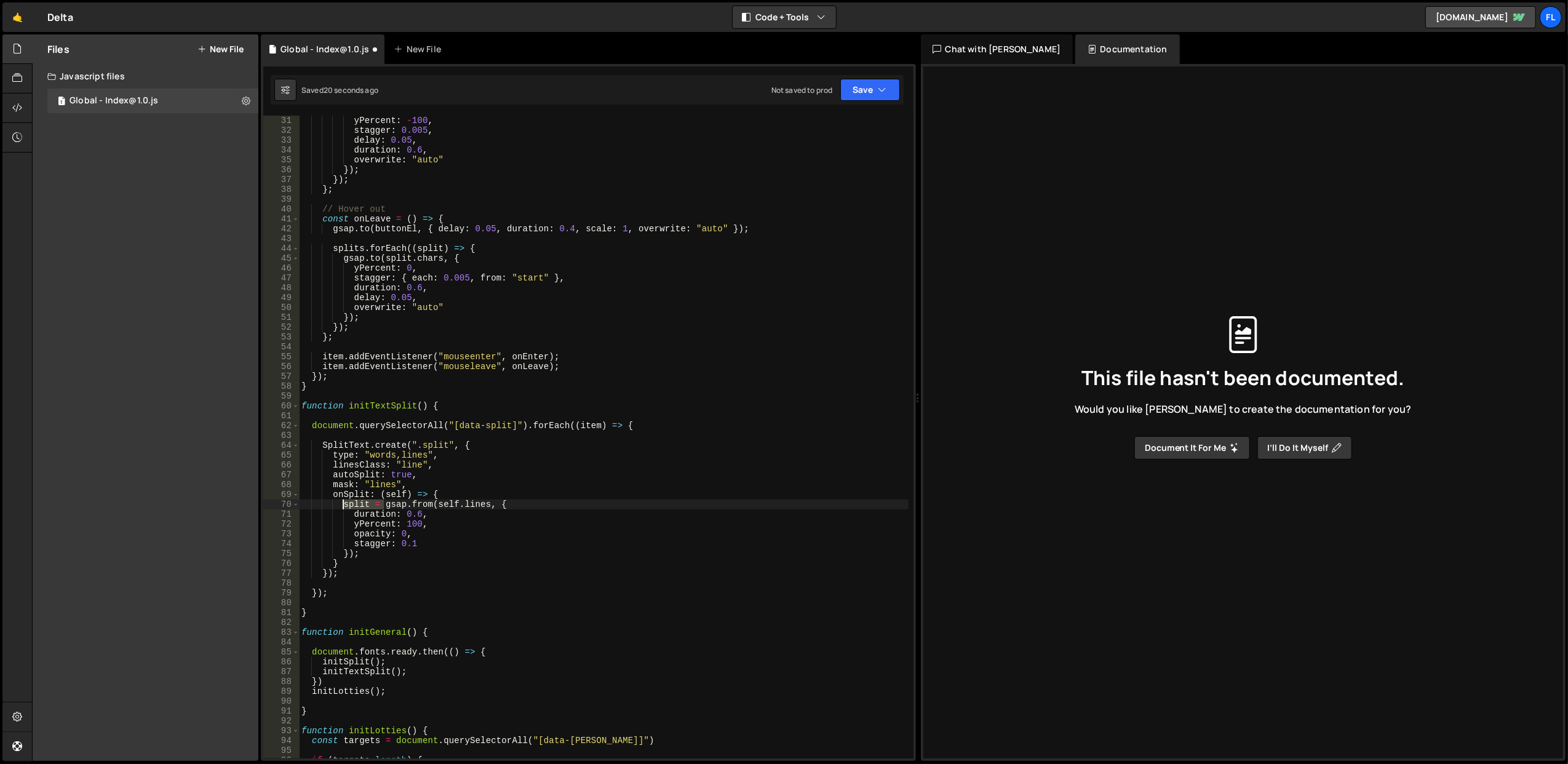
drag, startPoint x: 382, startPoint y: 503, endPoint x: 344, endPoint y: 504, distance: 38.0
click at [344, 504] on div "yPercent : - 100 , stagger : 0.005 , delay : 0.05 , duration : 0.6 , overwrite …" at bounding box center [604, 447] width 610 height 663
type textarea "return gsap.from(self.lines, {"
click at [583, 396] on div "yPercent : - 100 , stagger : 0.005 , delay : 0.05 , duration : 0.6 , overwrite …" at bounding box center [604, 447] width 610 height 663
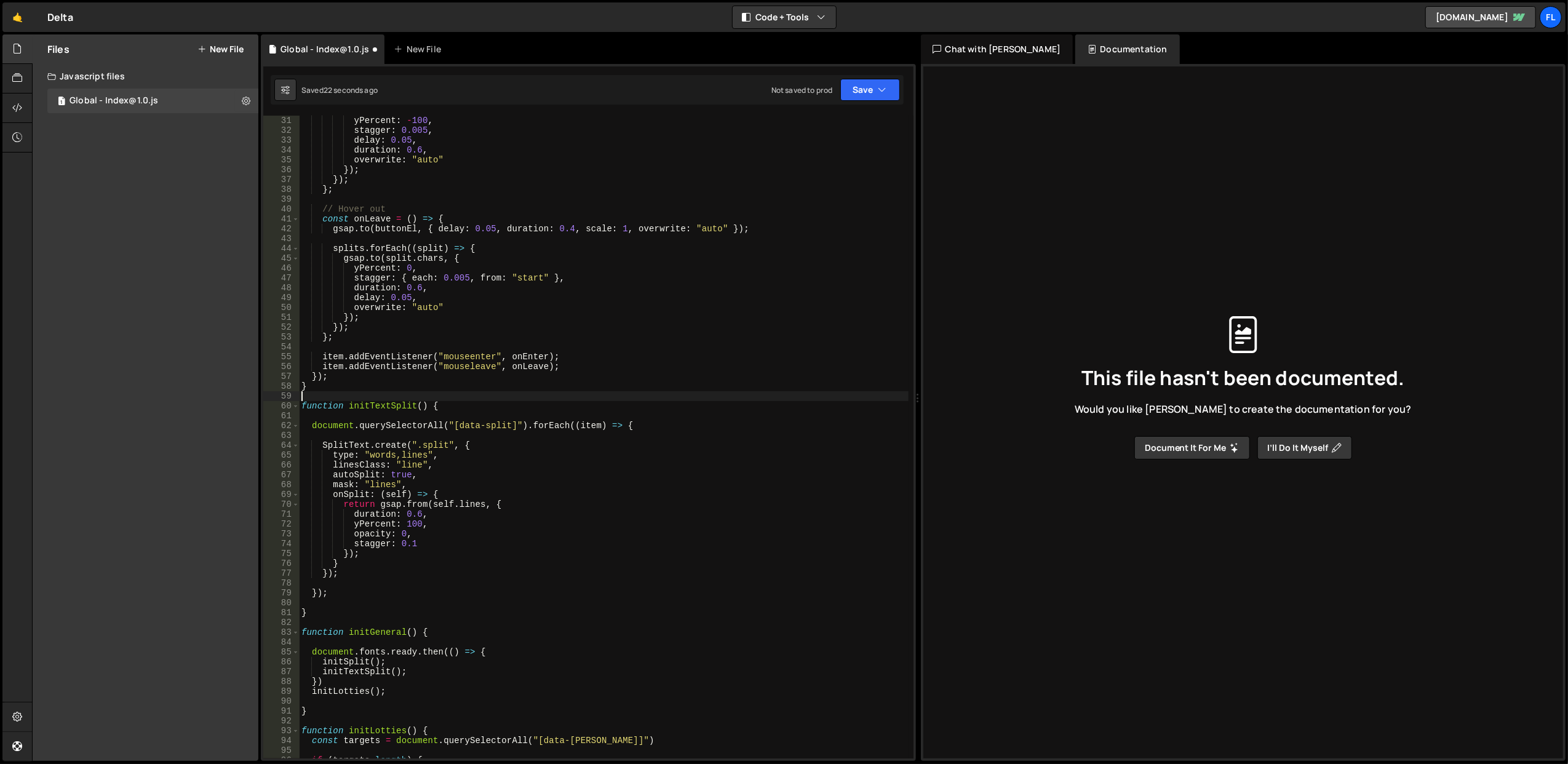
scroll to position [0, 0]
click at [488, 434] on div "yPercent : - 100 , stagger : 0.005 , delay : 0.05 , duration : 0.6 , overwrite …" at bounding box center [604, 447] width 610 height 663
click at [492, 442] on div "yPercent : - 100 , stagger : 0.005 , delay : 0.05 , duration : 0.6 , overwrite …" at bounding box center [604, 447] width 610 height 663
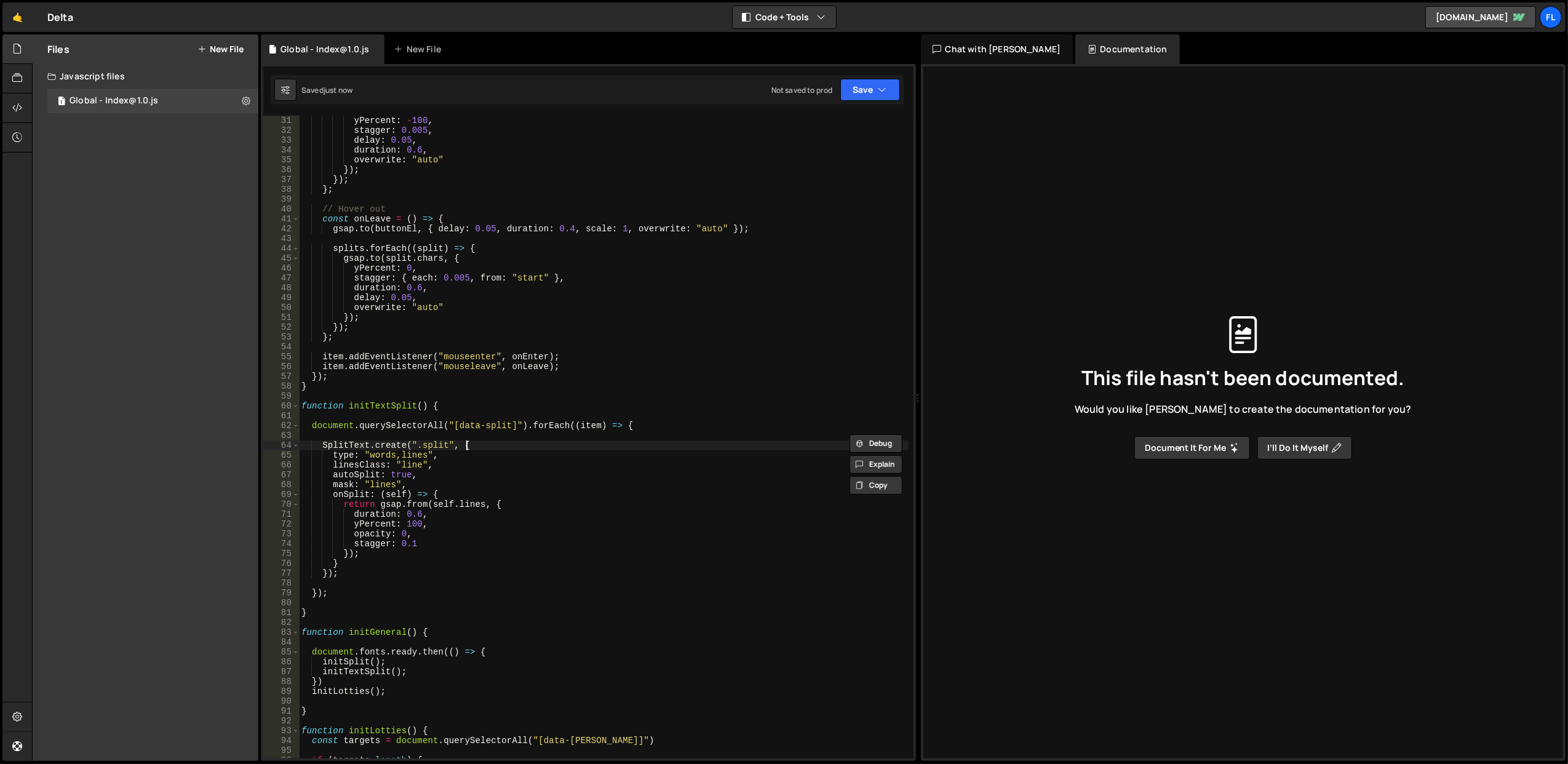
click at [492, 442] on div "yPercent : - 100 , stagger : 0.005 , delay : 0.05 , duration : 0.6 , overwrite …" at bounding box center [604, 447] width 610 height 663
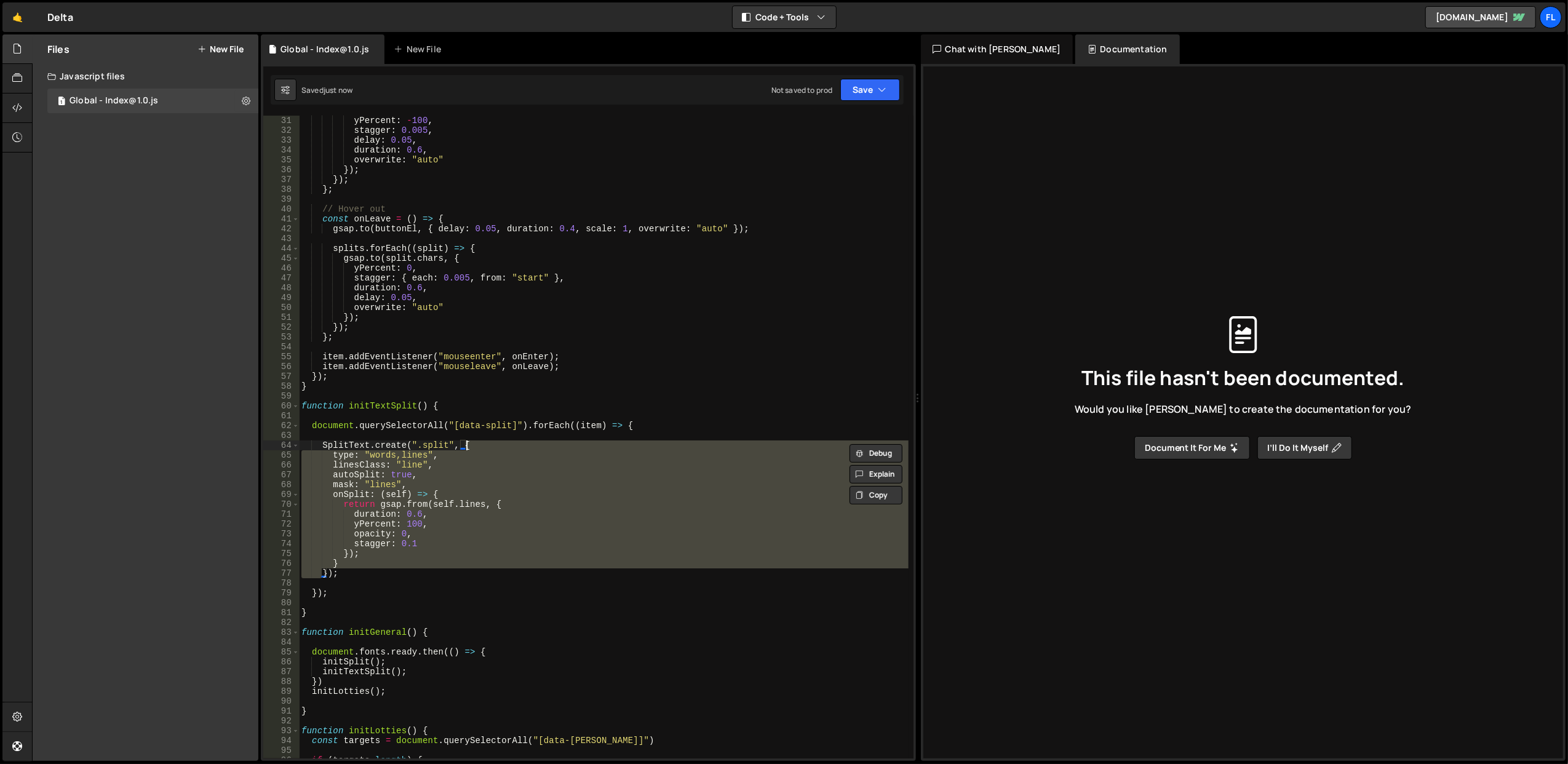
click at [492, 442] on div "yPercent : - 100 , stagger : 0.005 , delay : 0.05 , duration : 0.6 , overwrite …" at bounding box center [604, 447] width 610 height 663
click at [492, 449] on div "yPercent : - 100 , stagger : 0.005 , delay : 0.05 , duration : 0.6 , overwrite …" at bounding box center [603, 436] width 609 height 643
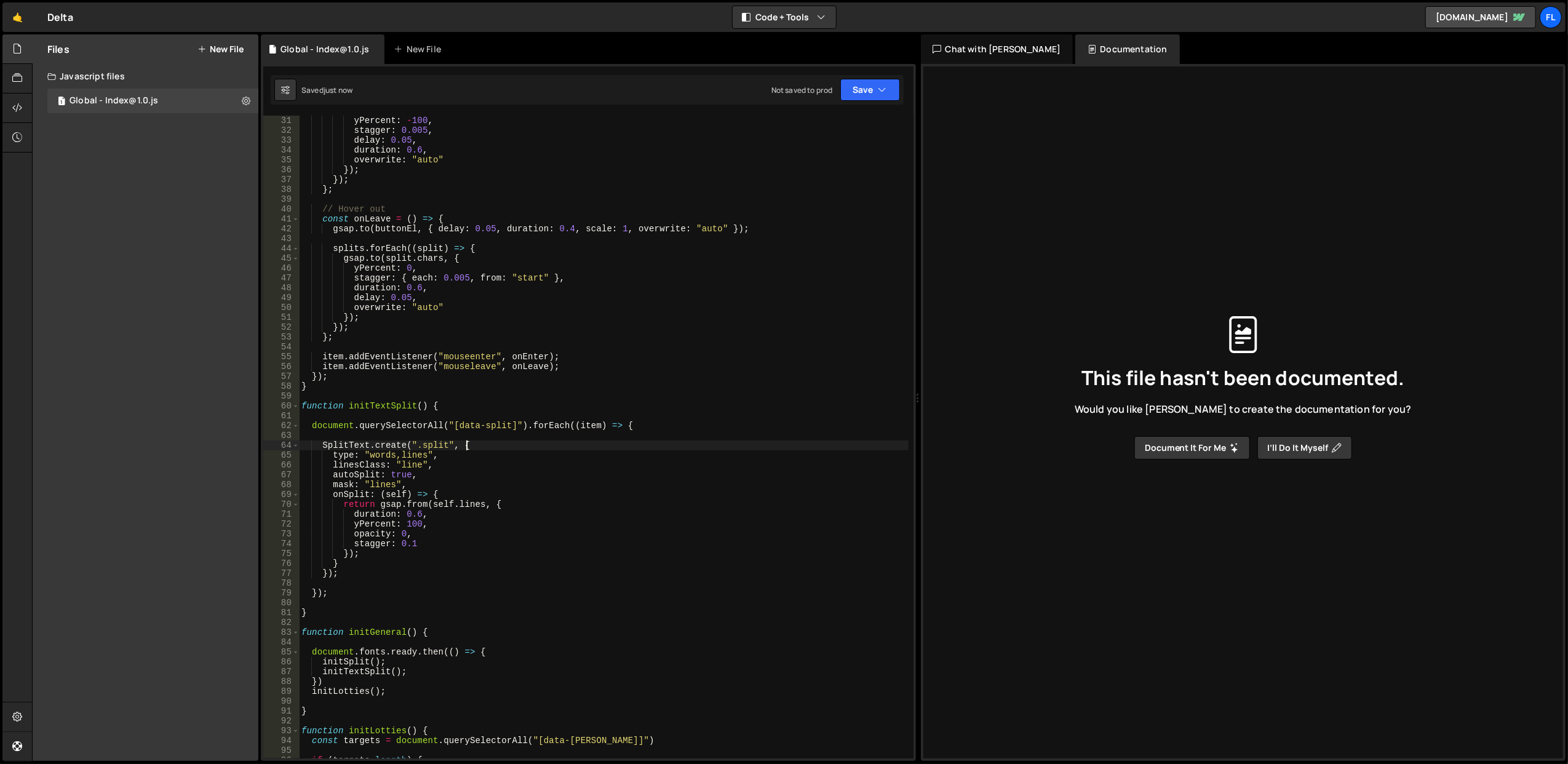
click at [492, 449] on div "yPercent : - 100 , stagger : 0.005 , delay : 0.05 , duration : 0.6 , overwrite …" at bounding box center [604, 447] width 610 height 663
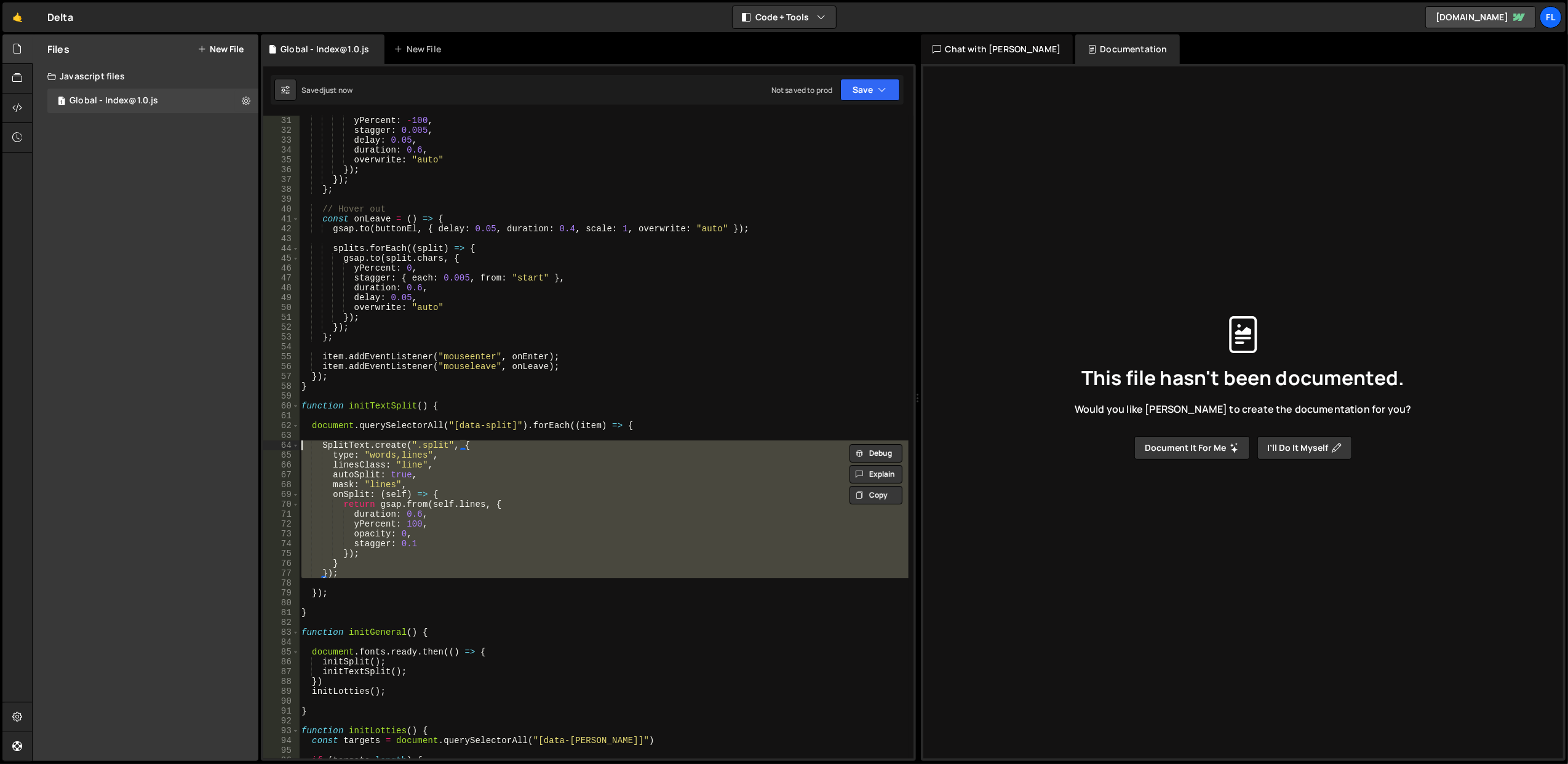
click at [492, 449] on div "yPercent : - 100 , stagger : 0.005 , delay : 0.05 , duration : 0.6 , overwrite …" at bounding box center [604, 447] width 610 height 663
click at [495, 461] on div "yPercent : - 100 , stagger : 0.005 , delay : 0.05 , duration : 0.6 , overwrite …" at bounding box center [603, 436] width 609 height 643
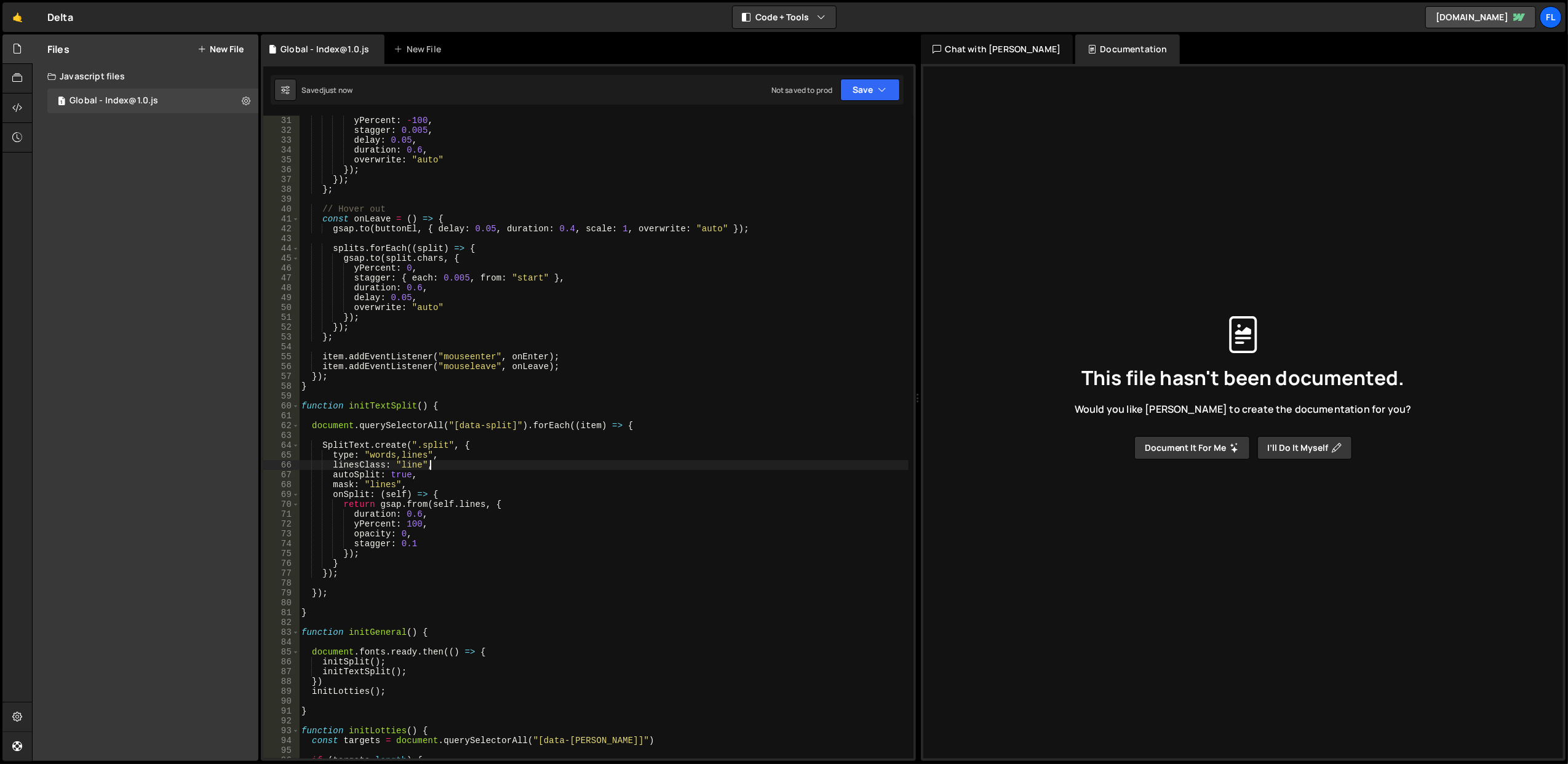
click at [495, 461] on div "yPercent : - 100 , stagger : 0.005 , delay : 0.05 , duration : 0.6 , overwrite …" at bounding box center [604, 447] width 610 height 663
click at [495, 453] on div "yPercent : - 100 , stagger : 0.005 , delay : 0.05 , duration : 0.6 , overwrite …" at bounding box center [604, 447] width 610 height 663
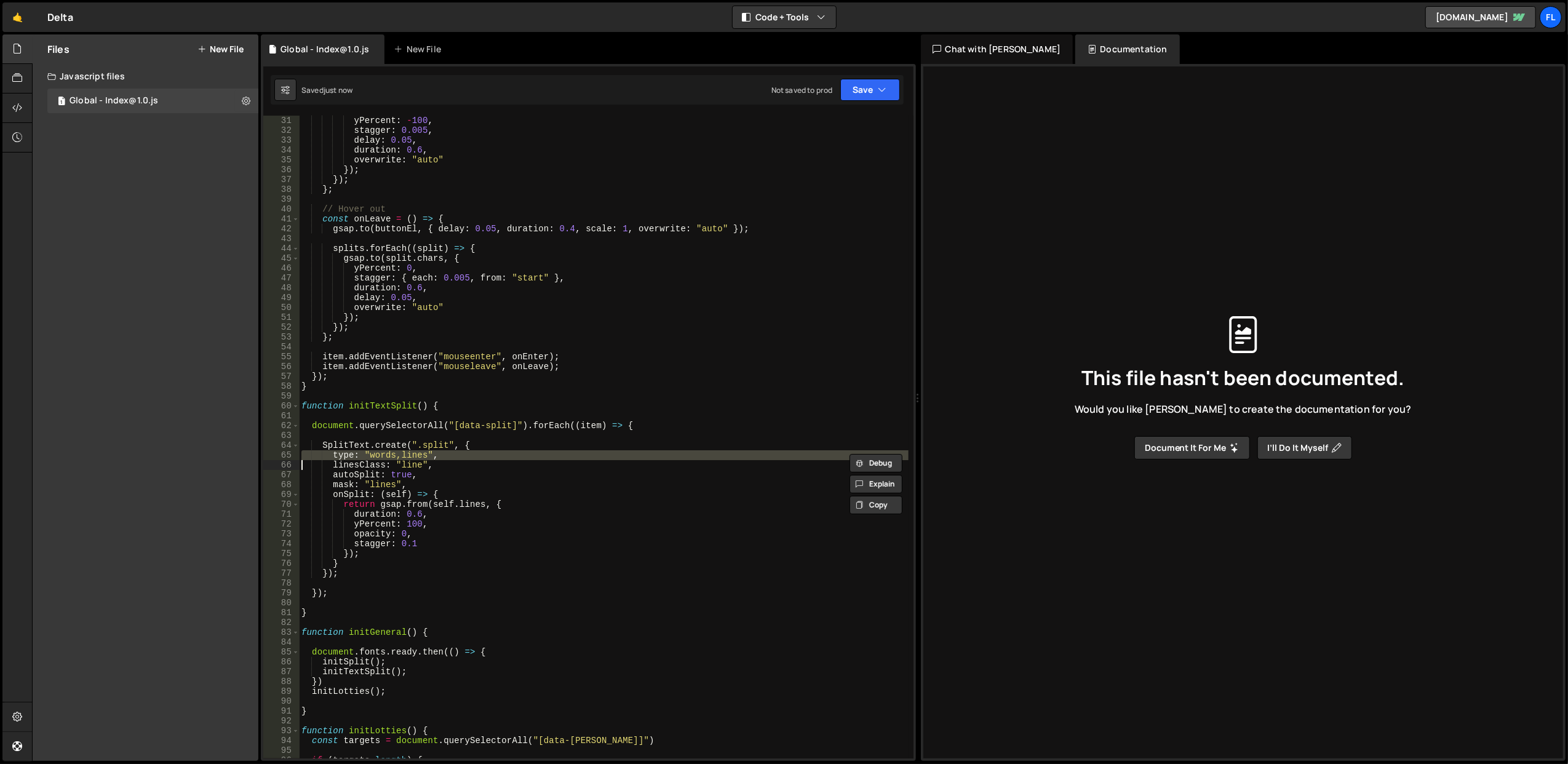
click at [495, 453] on div "yPercent : - 100 , stagger : 0.005 , delay : 0.05 , duration : 0.6 , overwrite …" at bounding box center [604, 447] width 610 height 663
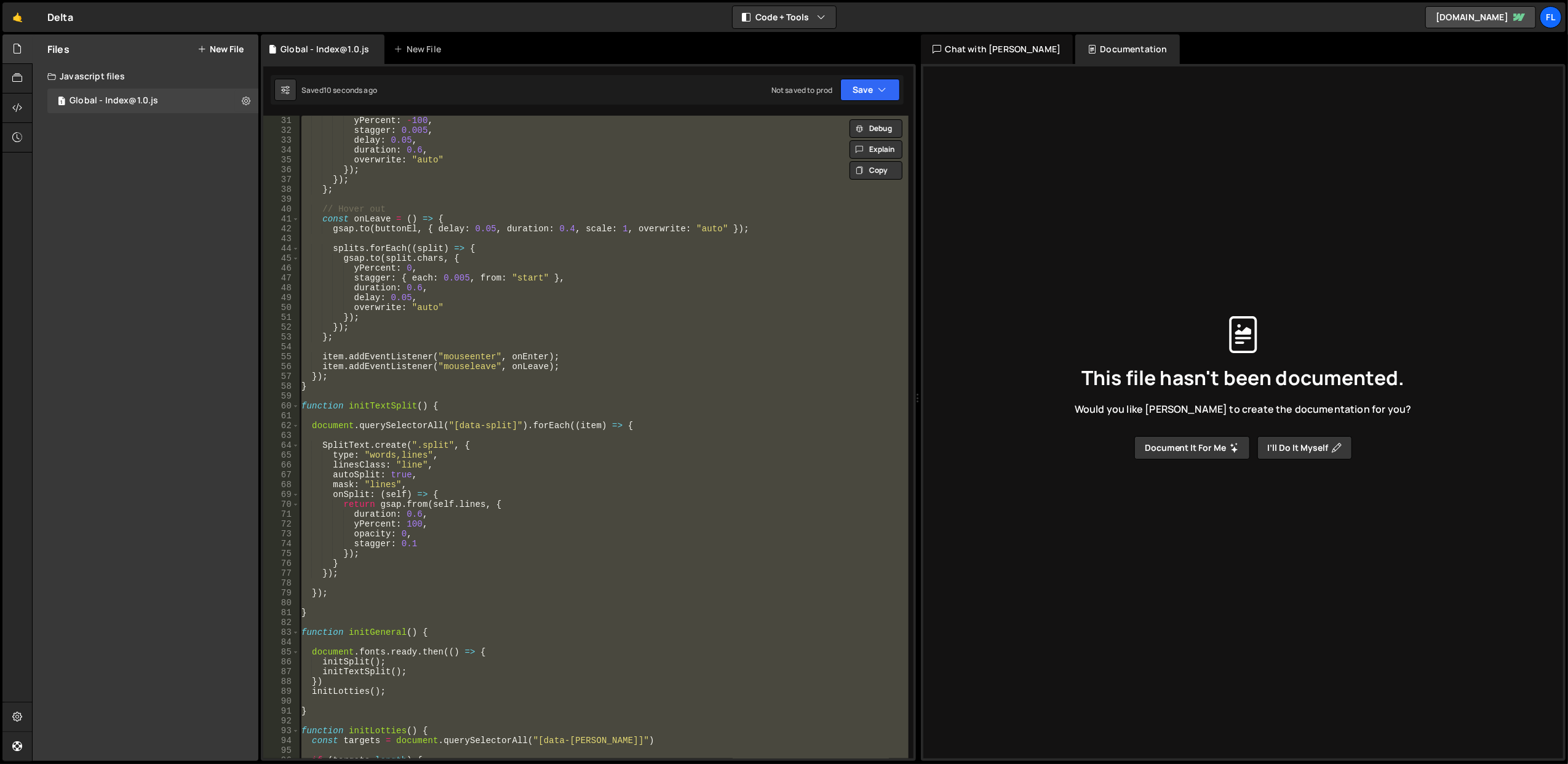
click at [495, 453] on div "yPercent : - 100 , stagger : 0.005 , delay : 0.05 , duration : 0.6 , overwrite …" at bounding box center [603, 436] width 609 height 643
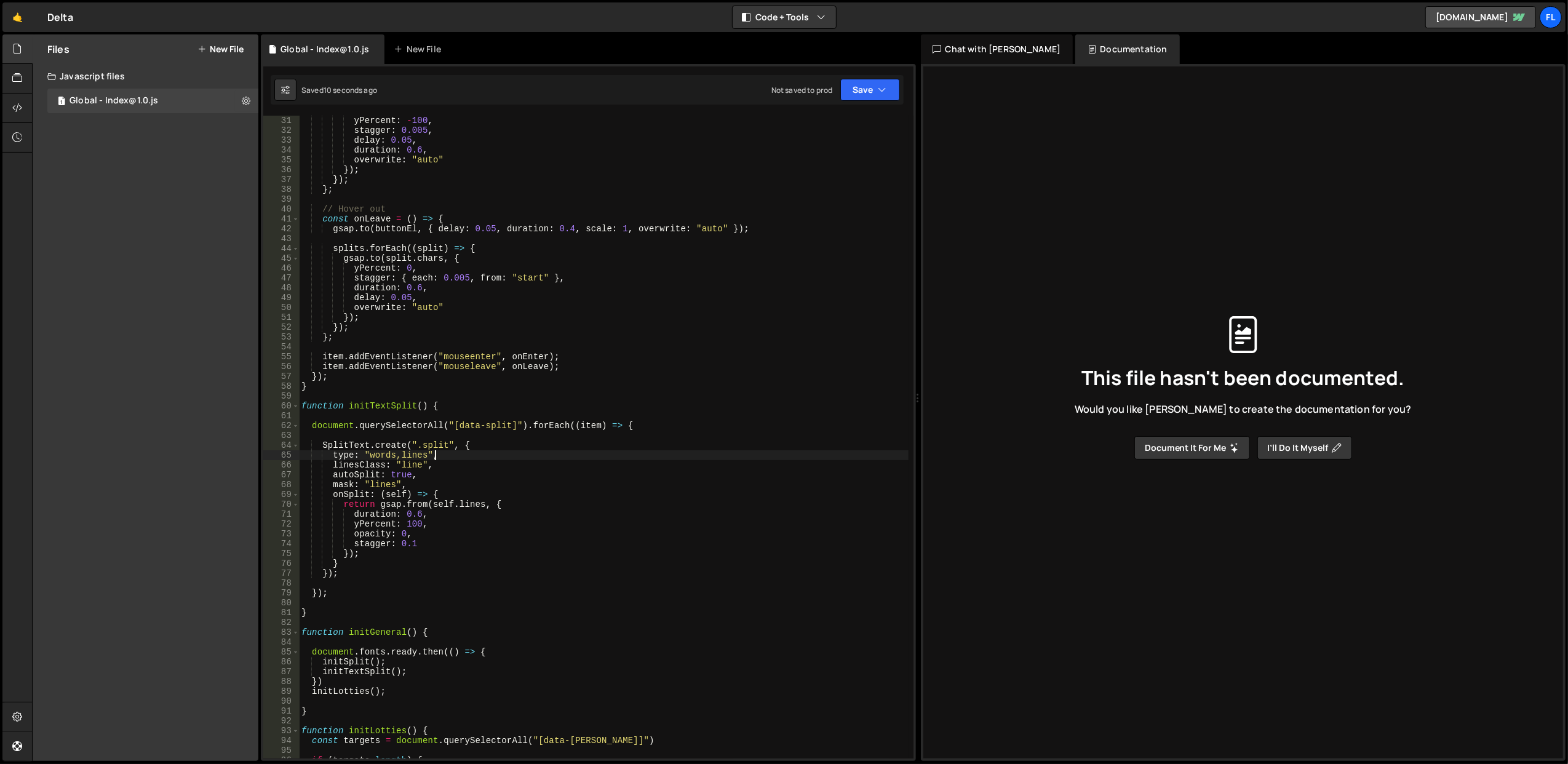
click at [495, 453] on div "yPercent : - 100 , stagger : 0.005 , delay : 0.05 , duration : 0.6 , overwrite …" at bounding box center [604, 447] width 610 height 663
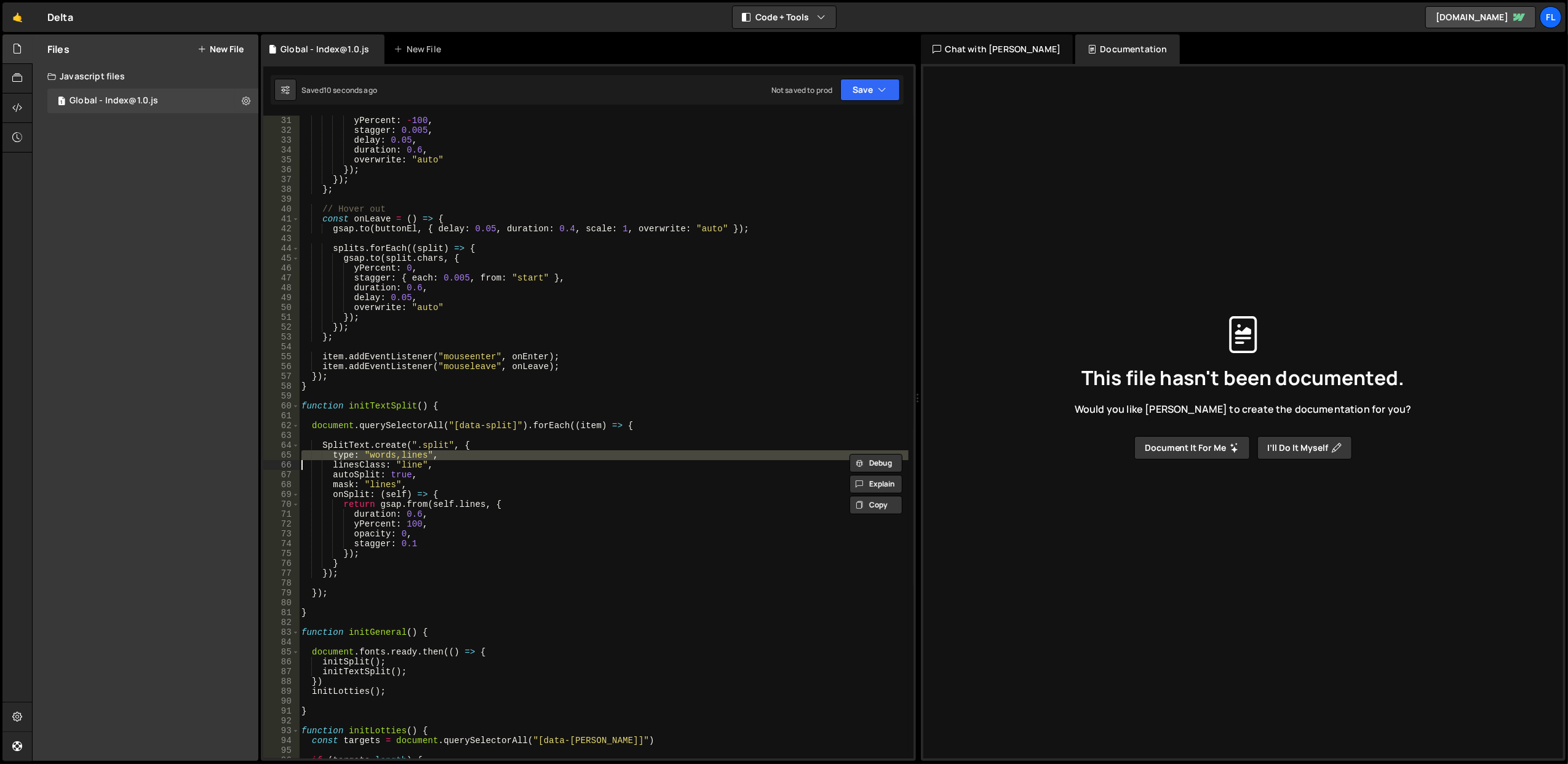
click at [495, 453] on div "yPercent : - 100 , stagger : 0.005 , delay : 0.05 , duration : 0.6 , overwrite …" at bounding box center [604, 447] width 610 height 663
click at [506, 466] on div "yPercent : - 100 , stagger : 0.005 , delay : 0.05 , duration : 0.6 , overwrite …" at bounding box center [604, 447] width 610 height 663
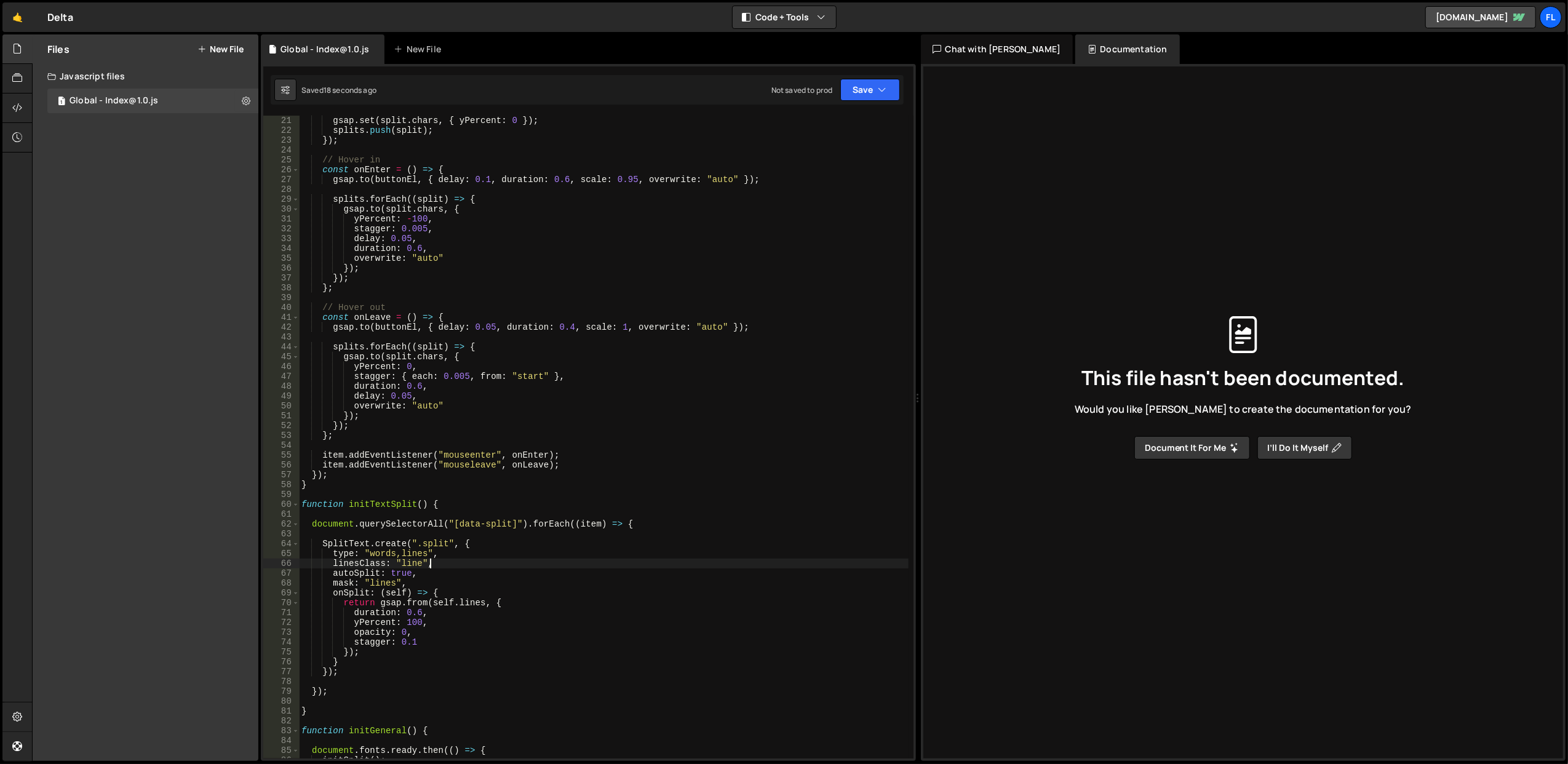
scroll to position [246, 0]
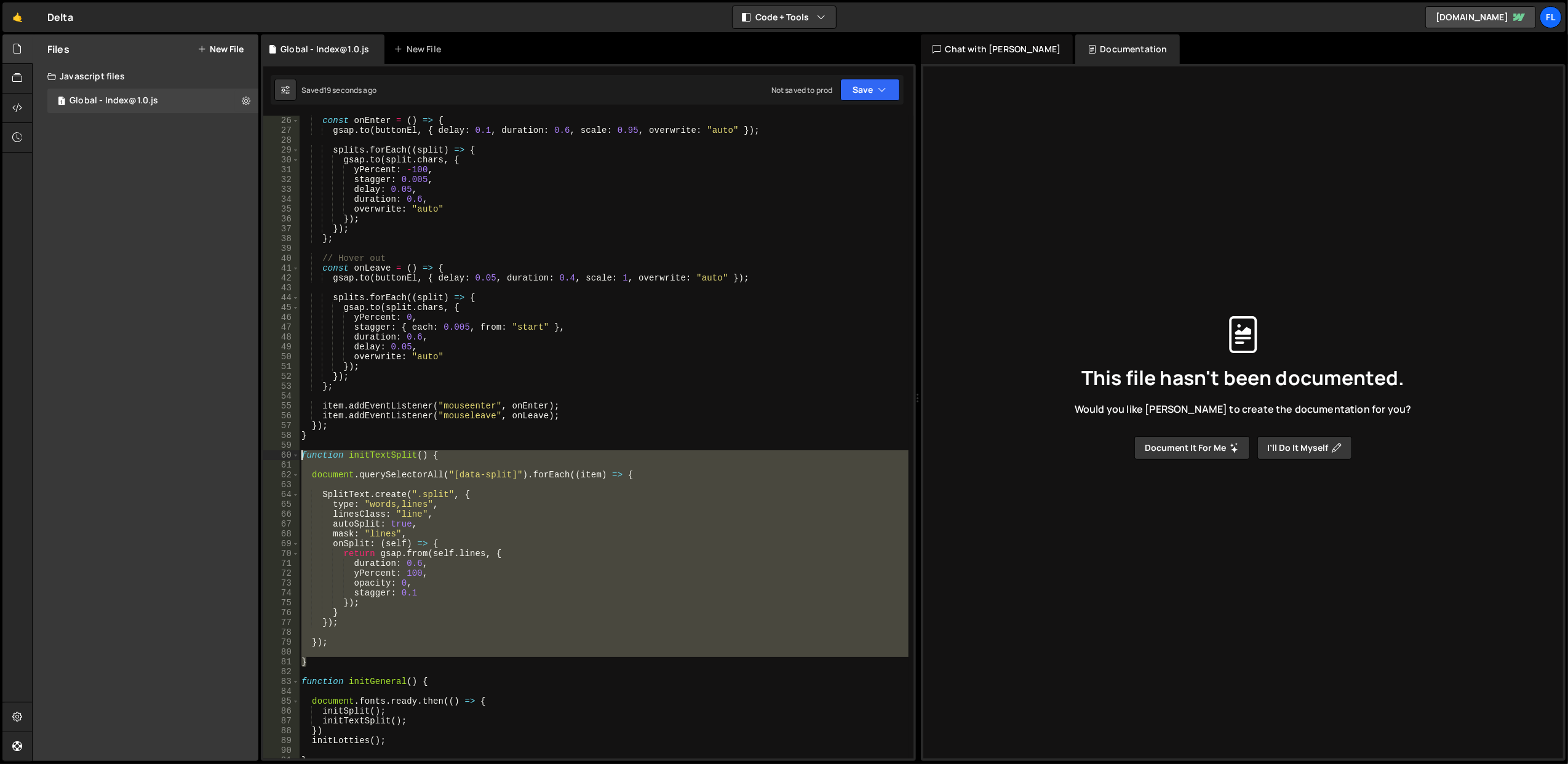
drag, startPoint x: 323, startPoint y: 660, endPoint x: 302, endPoint y: 453, distance: 208.1
click at [302, 453] on div "const onEnter = ( ) => { gsap . to ( buttonEl , { delay : 0.1 , duration : 0.6 …" at bounding box center [604, 447] width 610 height 663
click at [512, 503] on div "const onEnter = ( ) => { gsap . to ( buttonEl , { delay : 0.1 , duration : 0.6 …" at bounding box center [603, 436] width 609 height 643
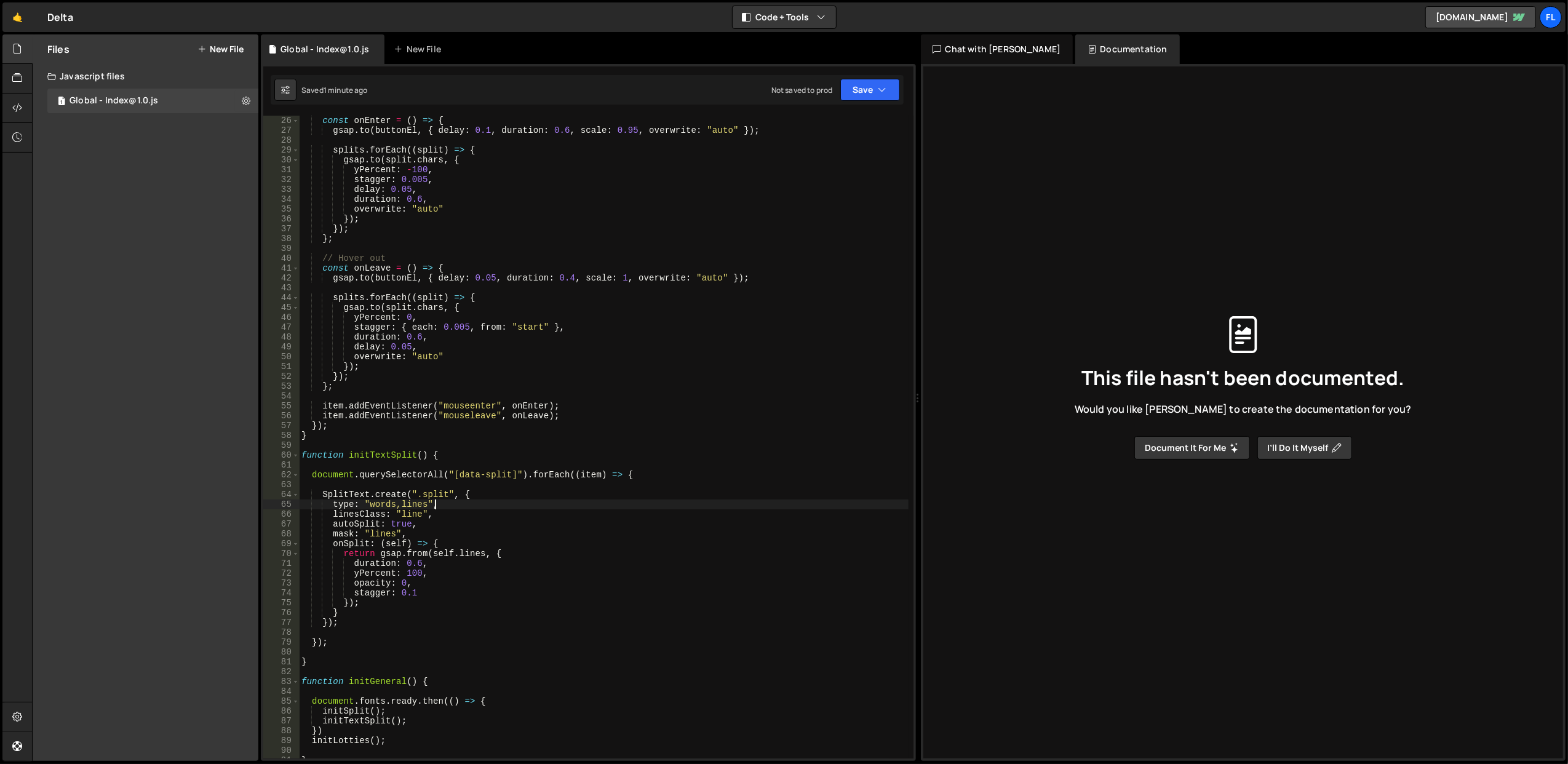
click at [417, 494] on div "const onEnter = ( ) => { gsap . to ( buttonEl , { delay : 0.1 , duration : 0.6 …" at bounding box center [604, 447] width 610 height 663
drag, startPoint x: 412, startPoint y: 492, endPoint x: 437, endPoint y: 493, distance: 25.0
click at [437, 493] on div "const onEnter = ( ) => { gsap . to ( buttonEl , { delay : 0.1 , duration : 0.6 …" at bounding box center [604, 447] width 610 height 663
drag, startPoint x: 449, startPoint y: 498, endPoint x: 411, endPoint y: 497, distance: 38.0
click at [411, 497] on div "const onEnter = ( ) => { gsap . to ( buttonEl , { delay : 0.1 , duration : 0.6 …" at bounding box center [604, 447] width 610 height 663
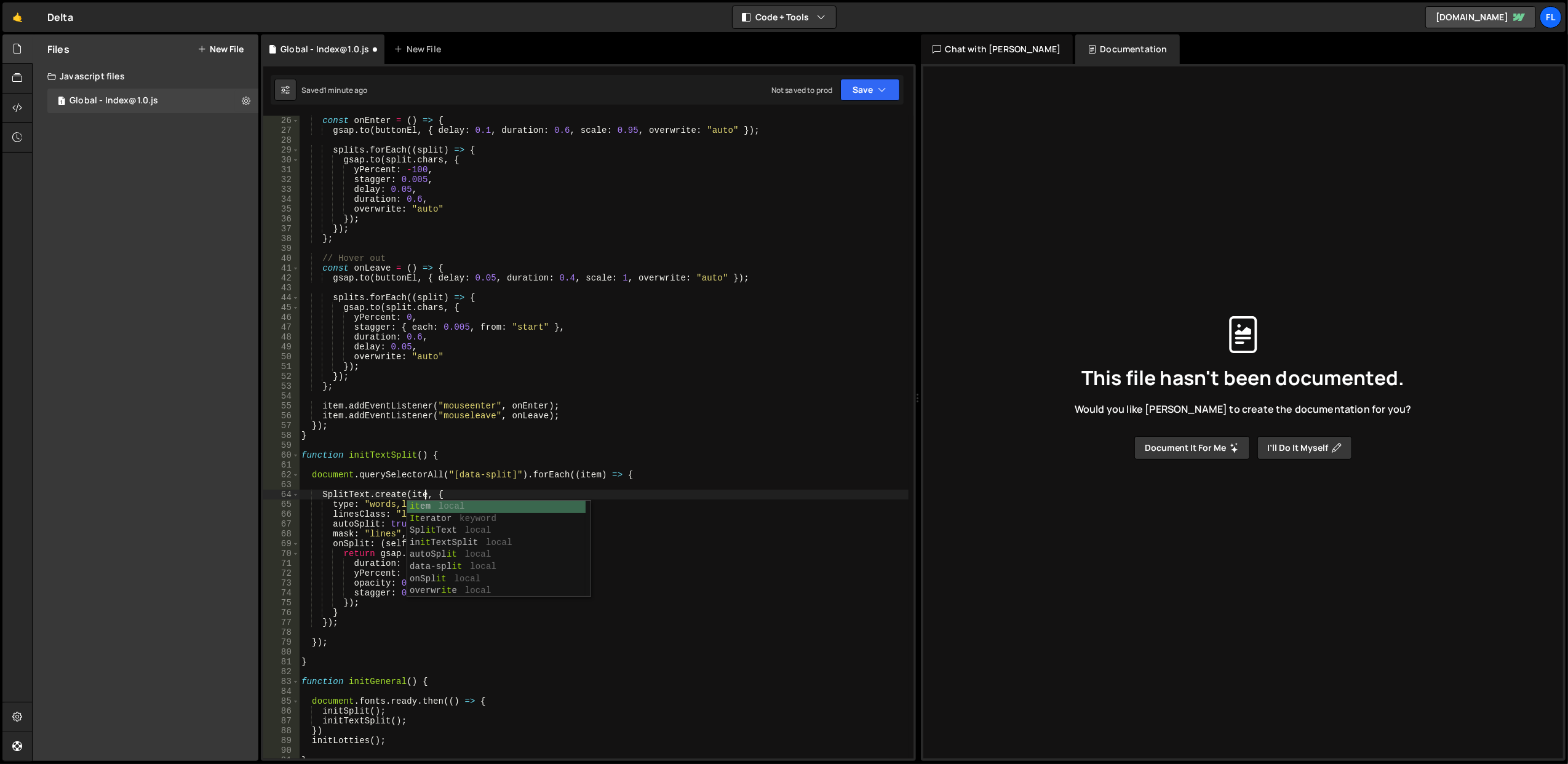
scroll to position [0, 9]
click at [458, 582] on div "const onEnter = ( ) => { gsap . to ( buttonEl , { delay : 0.1 , duration : 0.6 …" at bounding box center [604, 447] width 610 height 663
click at [458, 597] on div "const onEnter = ( ) => { gsap . to ( buttonEl , { delay : 0.1 , duration : 0.6 …" at bounding box center [604, 447] width 610 height 663
drag, startPoint x: 414, startPoint y: 565, endPoint x: 419, endPoint y: 564, distance: 5.1
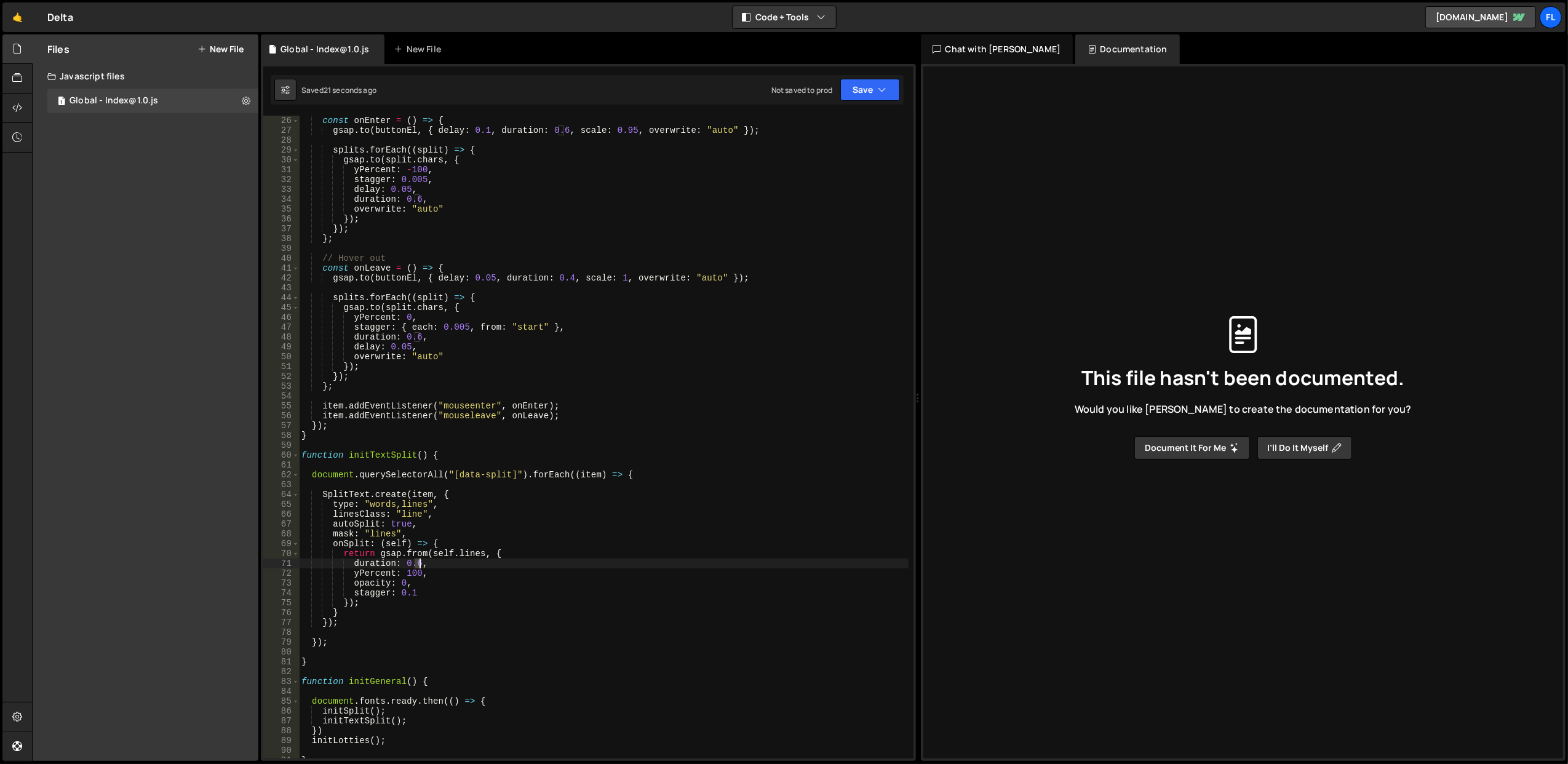
click at [419, 564] on div "const onEnter = ( ) => { gsap . to ( buttonEl , { delay : 0.1 , duration : 0.6 …" at bounding box center [604, 447] width 610 height 663
click at [515, 506] on div "const onEnter = ( ) => { gsap . to ( buttonEl , { delay : 0.1 , duration : 0.6 …" at bounding box center [604, 447] width 610 height 663
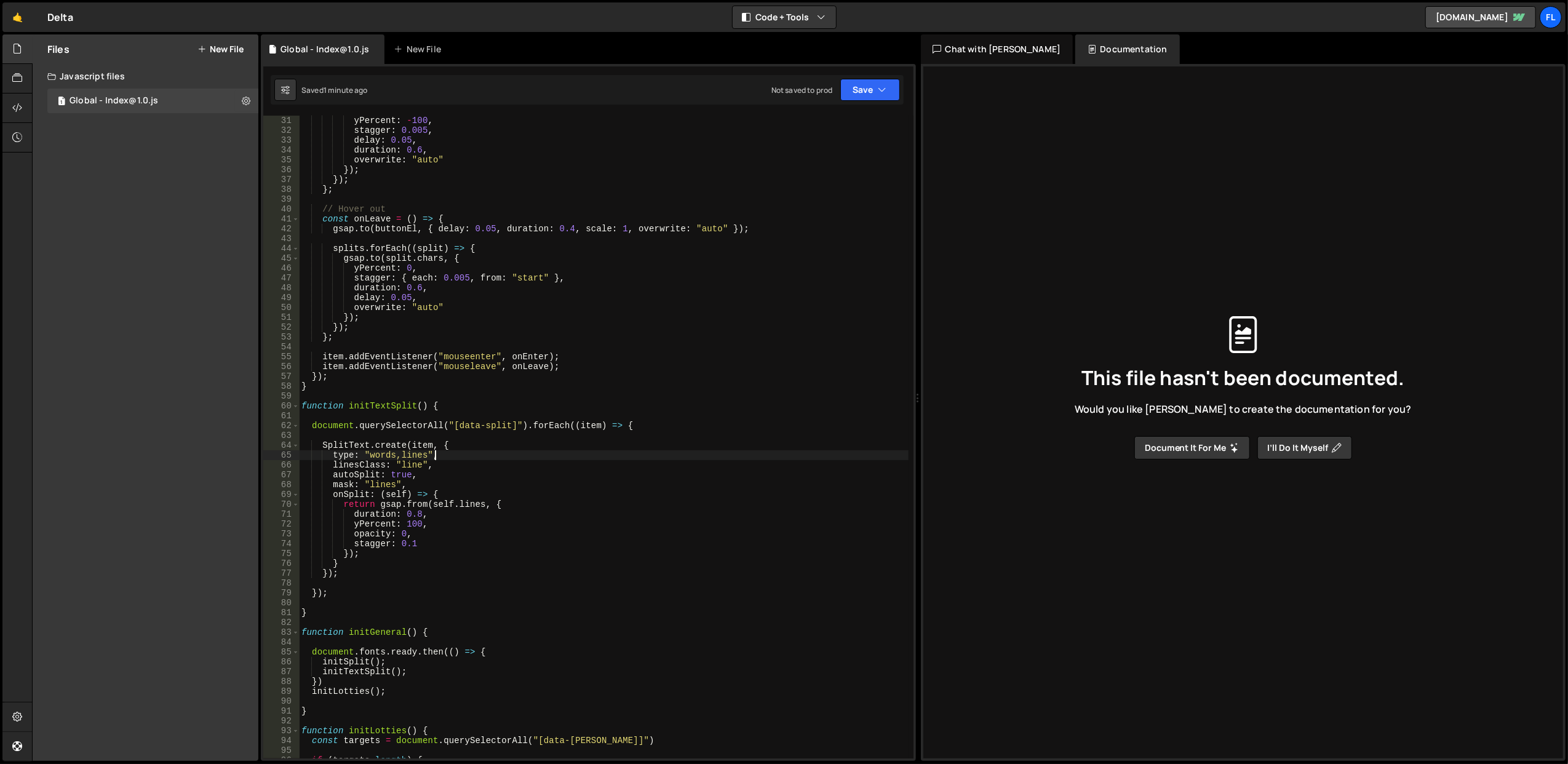
scroll to position [295, 0]
drag, startPoint x: 424, startPoint y: 571, endPoint x: 362, endPoint y: 574, distance: 62.1
click at [362, 574] on div "yPercent : - 100 , stagger : 0.005 , delay : 0.05 , duration : 0.6 , overwrite …" at bounding box center [604, 447] width 610 height 663
click at [857, 92] on div "Saved 30 minutes ago Not saved to prod Upgrade to Edit Save Save to Staging S S…" at bounding box center [587, 90] width 633 height 30
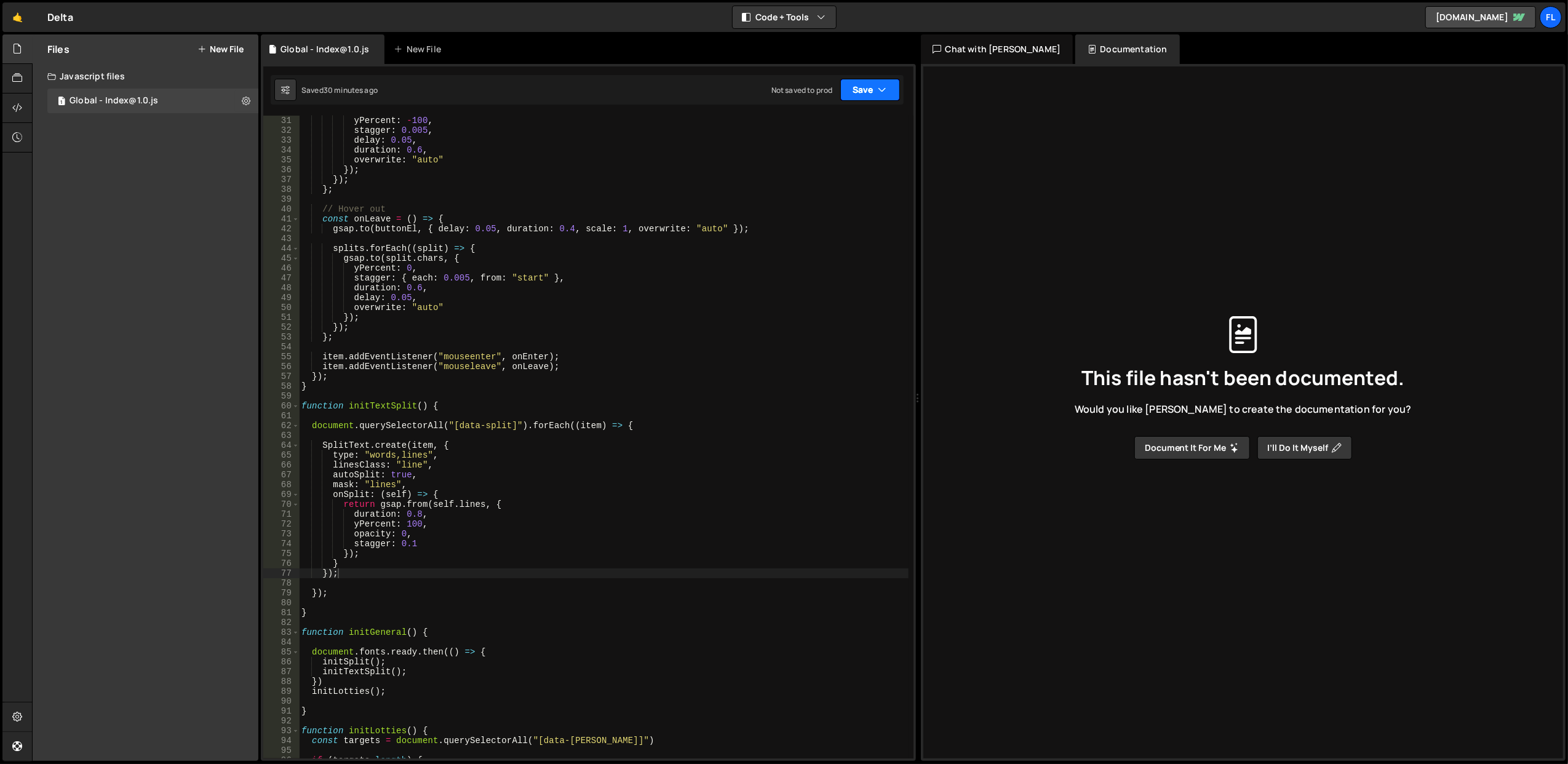
click at [854, 91] on button "Save" at bounding box center [870, 90] width 60 height 22
click at [808, 162] on div "Save to Production S" at bounding box center [828, 160] width 128 height 12
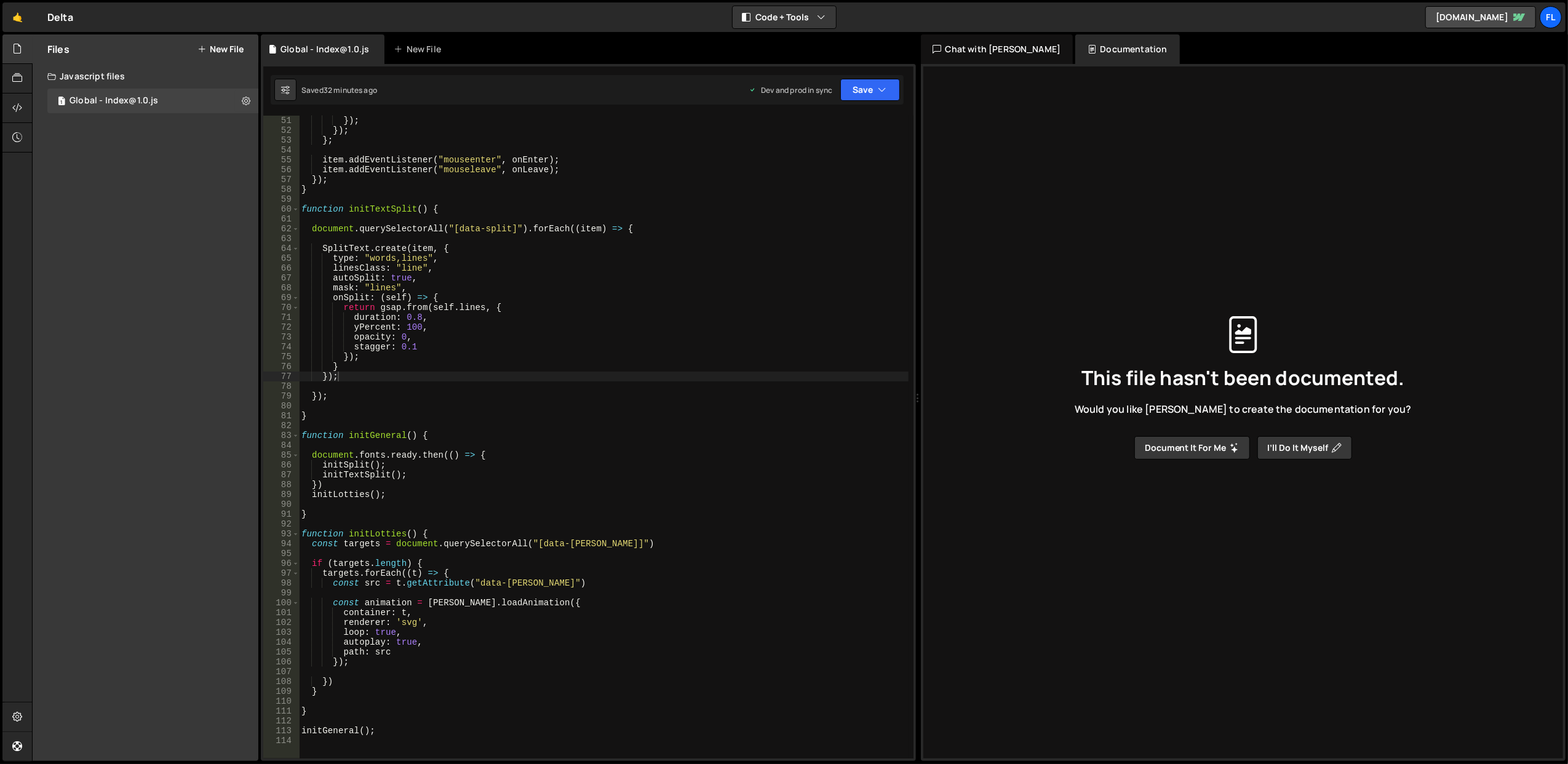
click at [484, 248] on div "}) ; }) ; } ; item . addEventListener ( "mouseenter" , onEnter ) ; item . addEv…" at bounding box center [604, 447] width 610 height 663
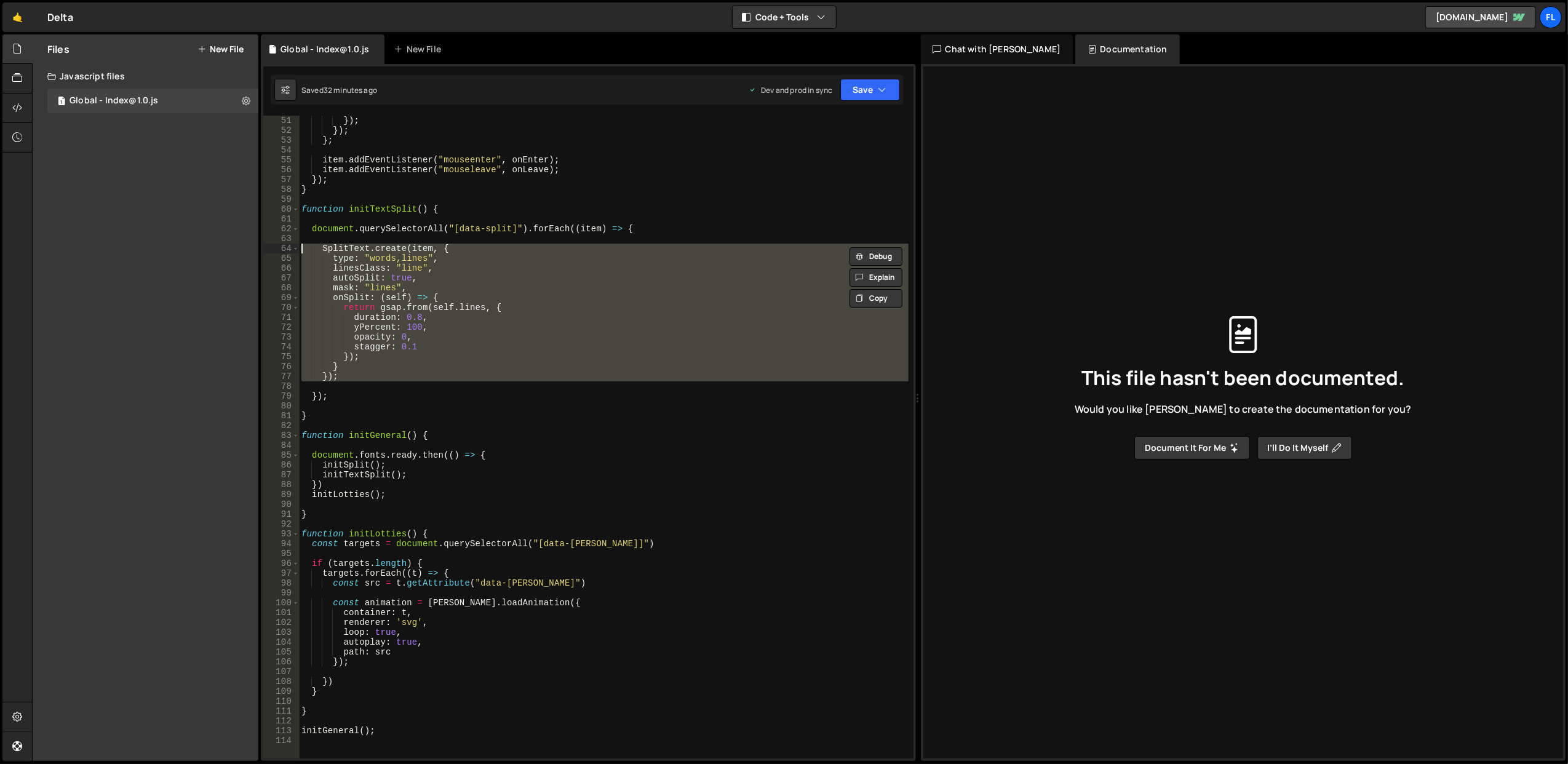
click at [484, 248] on div "}) ; }) ; } ; item . addEventListener ( "mouseenter" , onEnter ) ; item . addEv…" at bounding box center [603, 436] width 609 height 643
click at [484, 248] on div "}) ; }) ; } ; item . addEventListener ( "mouseenter" , onEnter ) ; item . addEv…" at bounding box center [604, 447] width 610 height 663
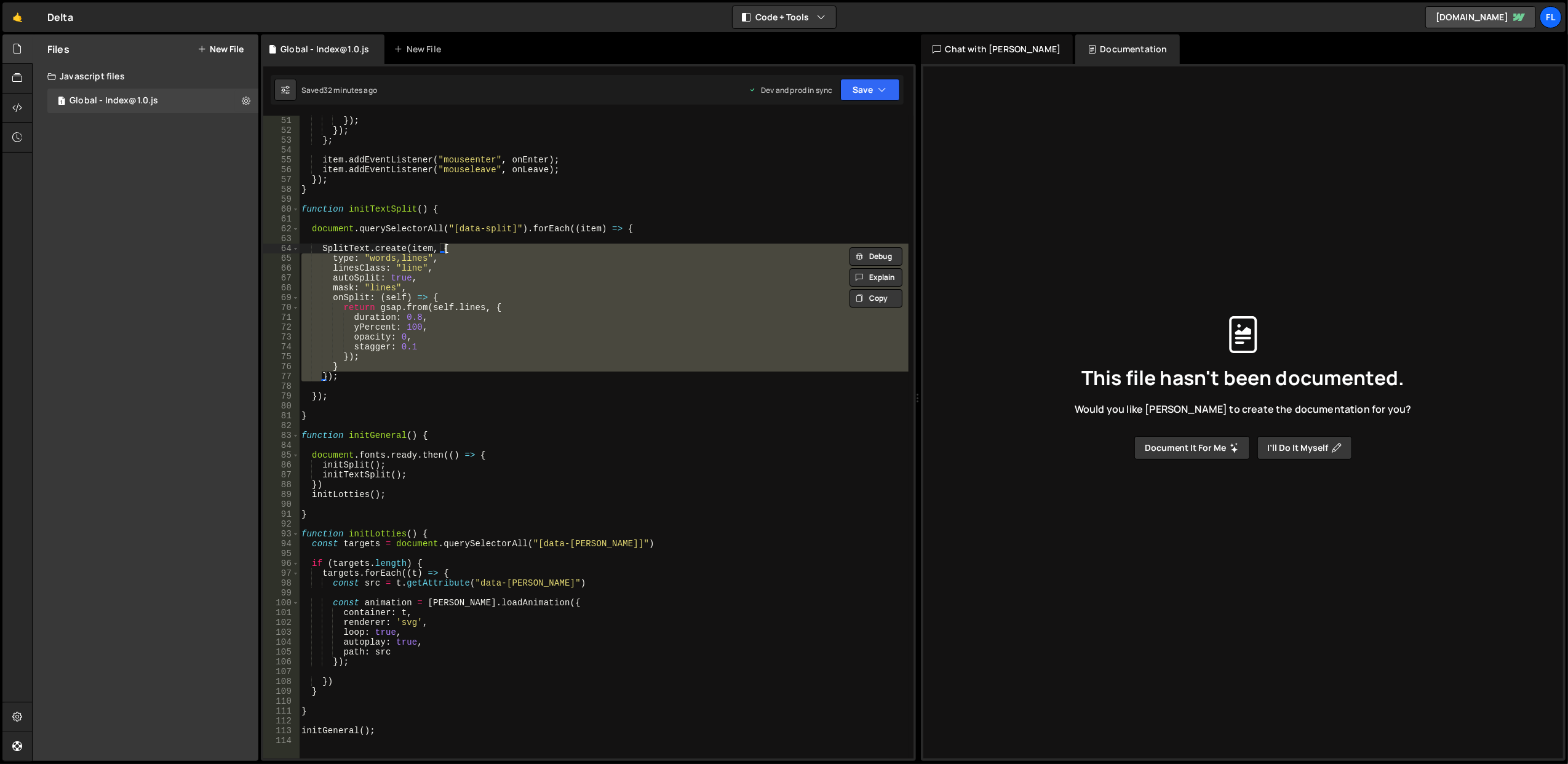
click at [484, 248] on div "}) ; }) ; } ; item . addEventListener ( "mouseenter" , onEnter ) ; item . addEv…" at bounding box center [604, 447] width 610 height 663
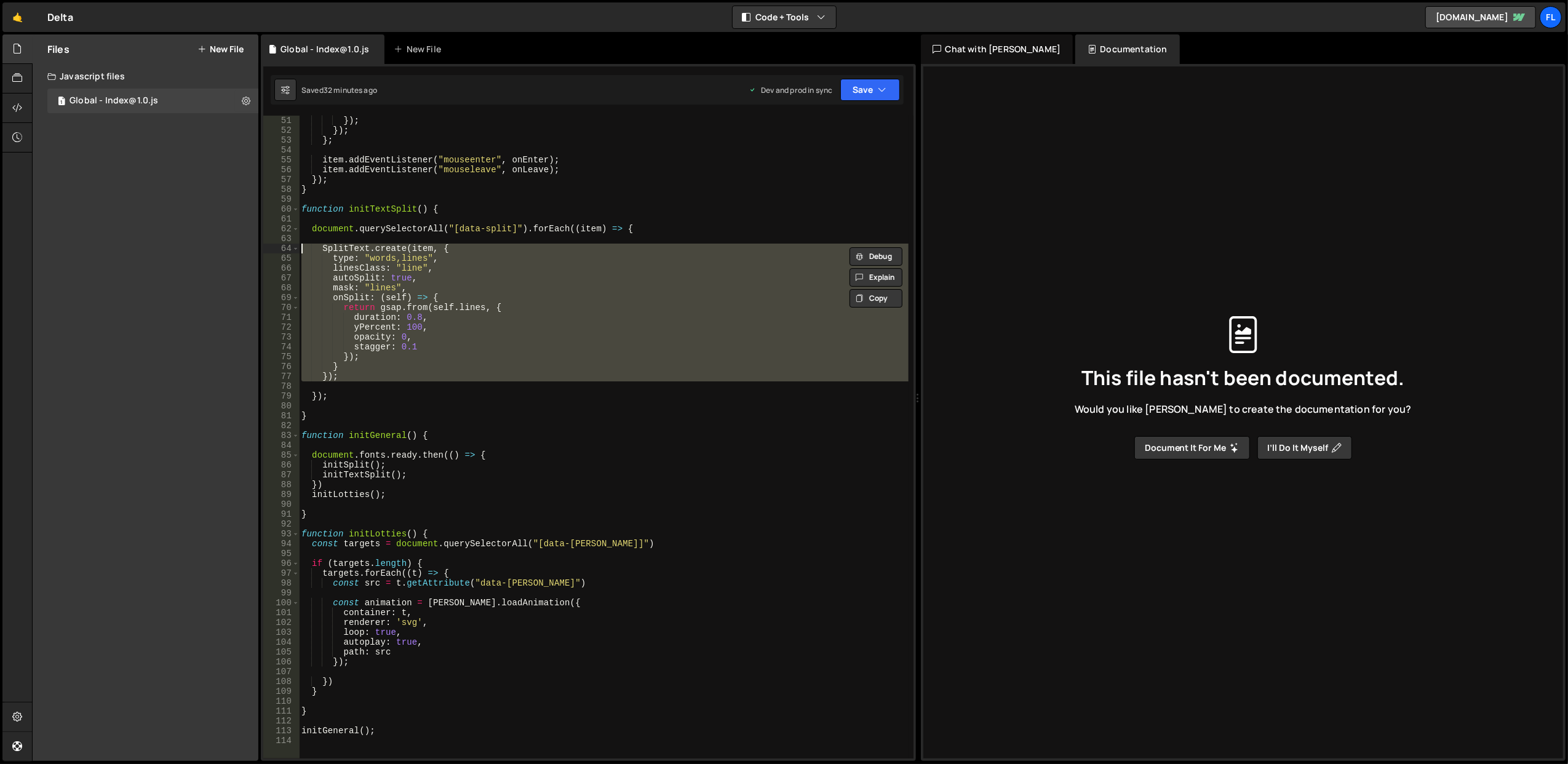
click at [484, 248] on div "}) ; }) ; } ; item . addEventListener ( "mouseenter" , onEnter ) ; item . addEv…" at bounding box center [603, 436] width 609 height 643
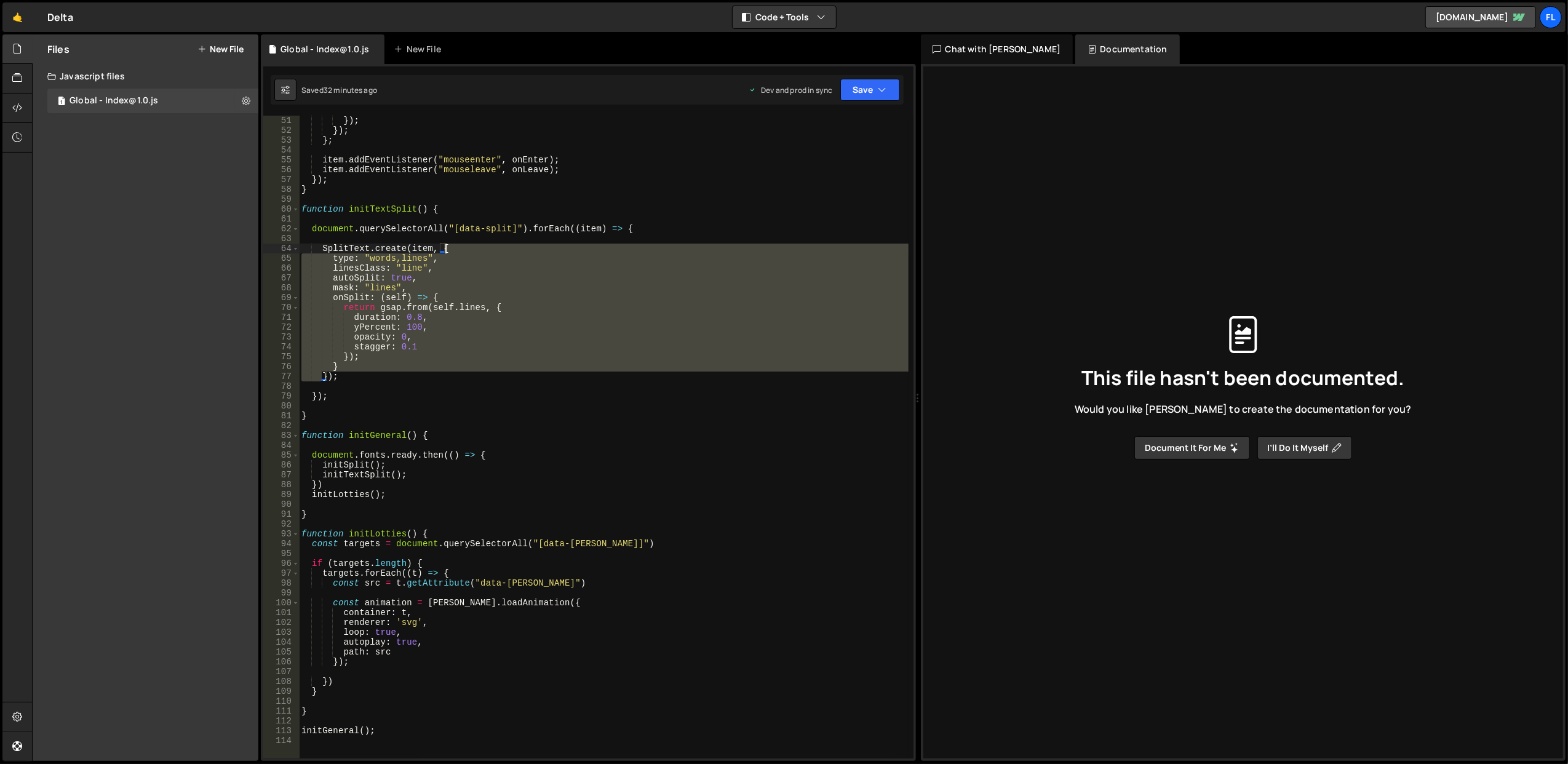
click at [484, 248] on div "}) ; }) ; } ; item . addEventListener ( "mouseenter" , onEnter ) ; item . addEv…" at bounding box center [604, 447] width 610 height 663
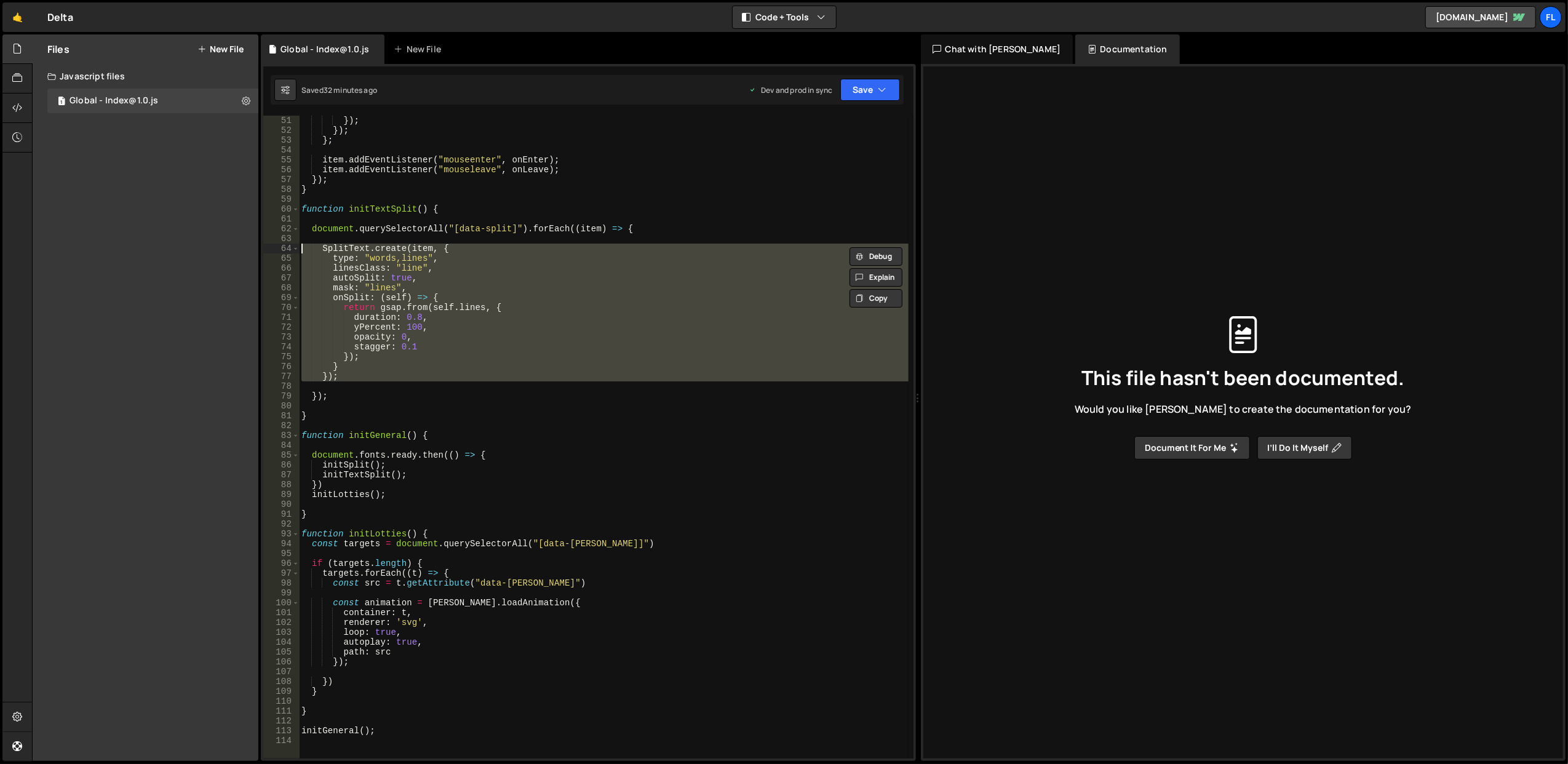
click at [484, 248] on div "}) ; }) ; } ; item . addEventListener ( "mouseenter" , onEnter ) ; item . addEv…" at bounding box center [603, 436] width 609 height 643
click at [484, 248] on div "}) ; }) ; } ; item . addEventListener ( "mouseenter" , onEnter ) ; item . addEv…" at bounding box center [604, 447] width 610 height 663
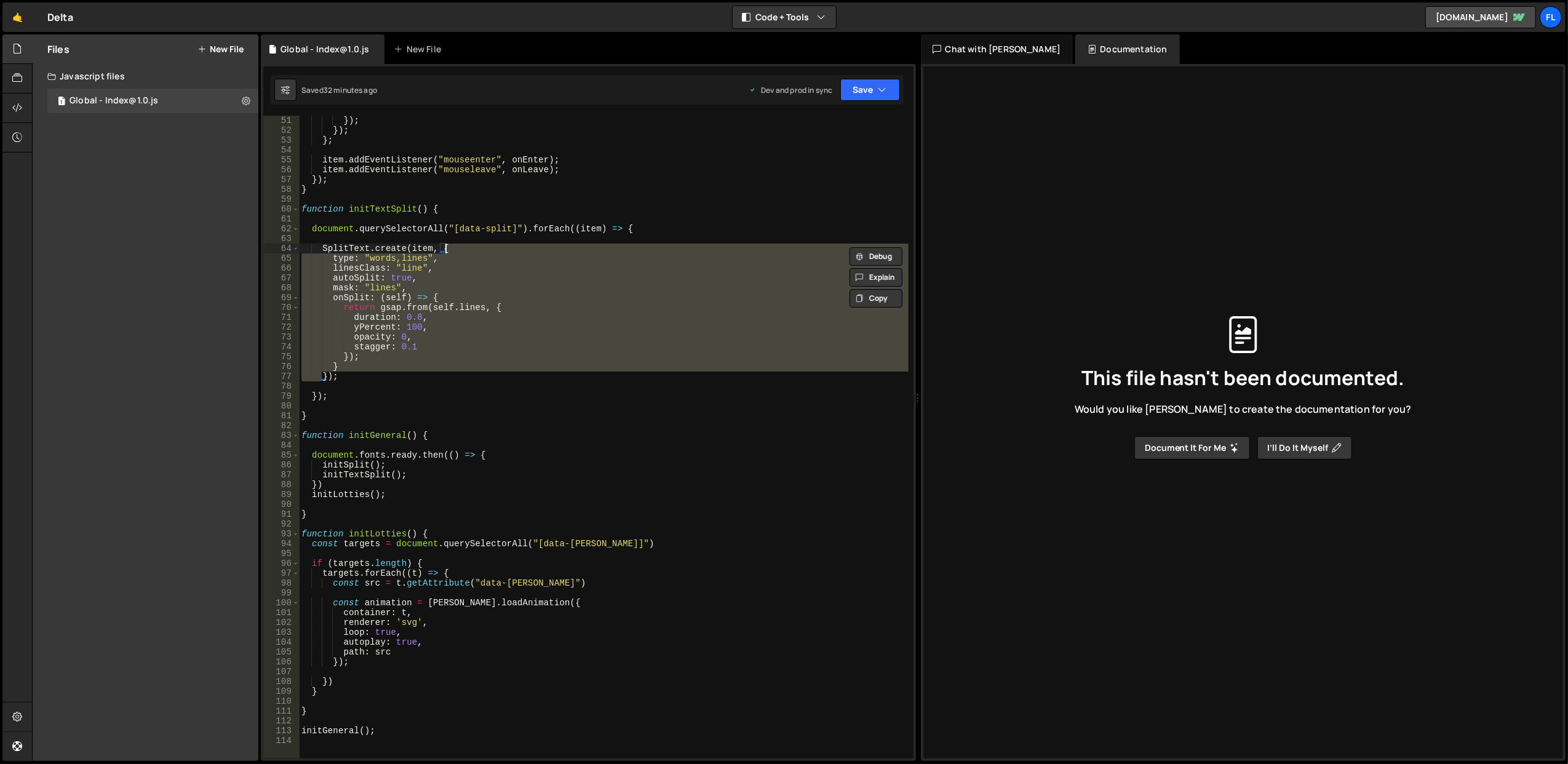
click at [484, 248] on div "}) ; }) ; } ; item . addEventListener ( "mouseenter" , onEnter ) ; item . addEv…" at bounding box center [604, 447] width 610 height 663
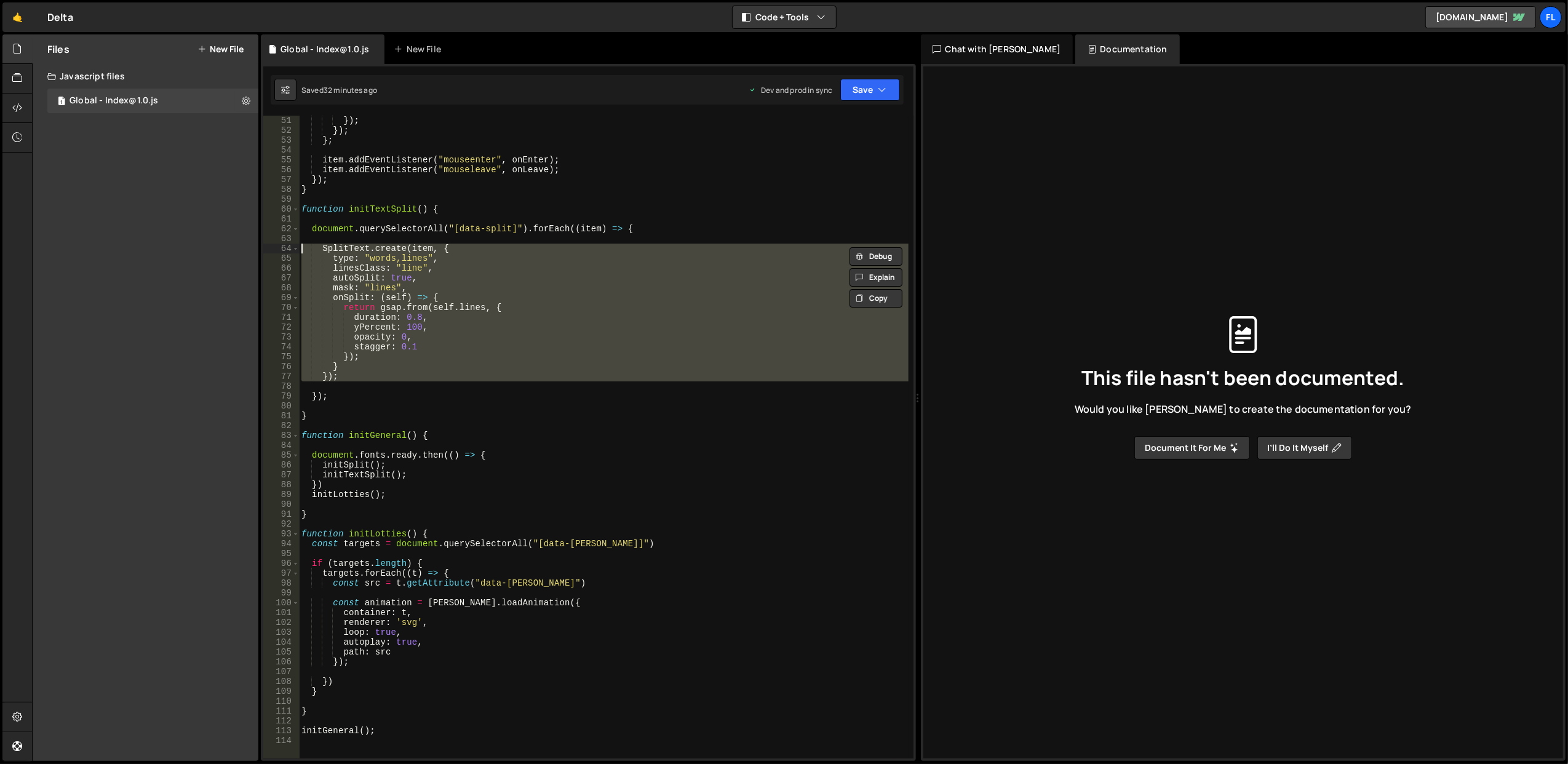
click at [484, 248] on div "}) ; }) ; } ; item . addEventListener ( "mouseenter" , onEnter ) ; item . addEv…" at bounding box center [603, 436] width 609 height 643
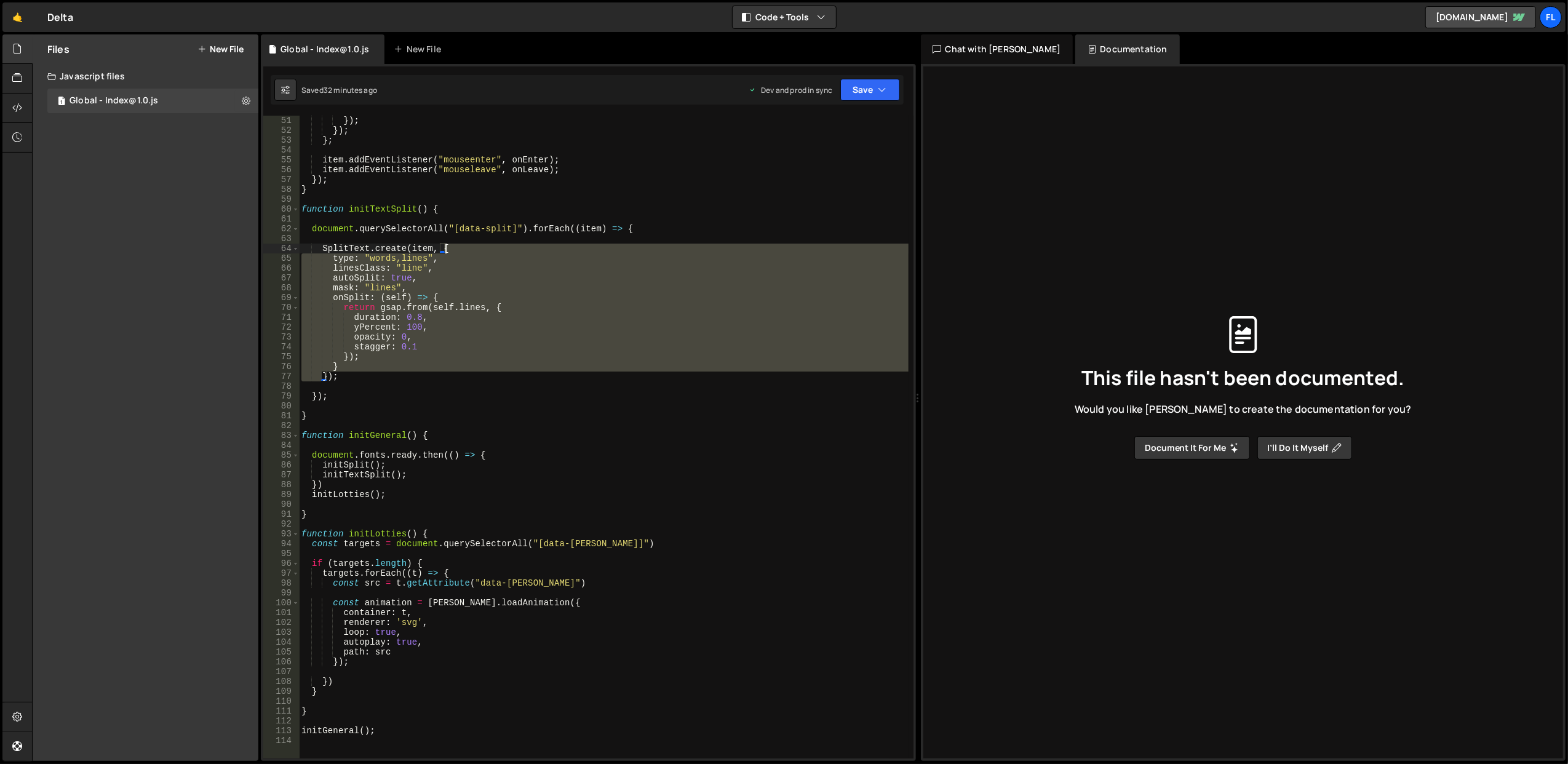
click at [484, 248] on div "}) ; }) ; } ; item . addEventListener ( "mouseenter" , onEnter ) ; item . addEv…" at bounding box center [604, 447] width 610 height 663
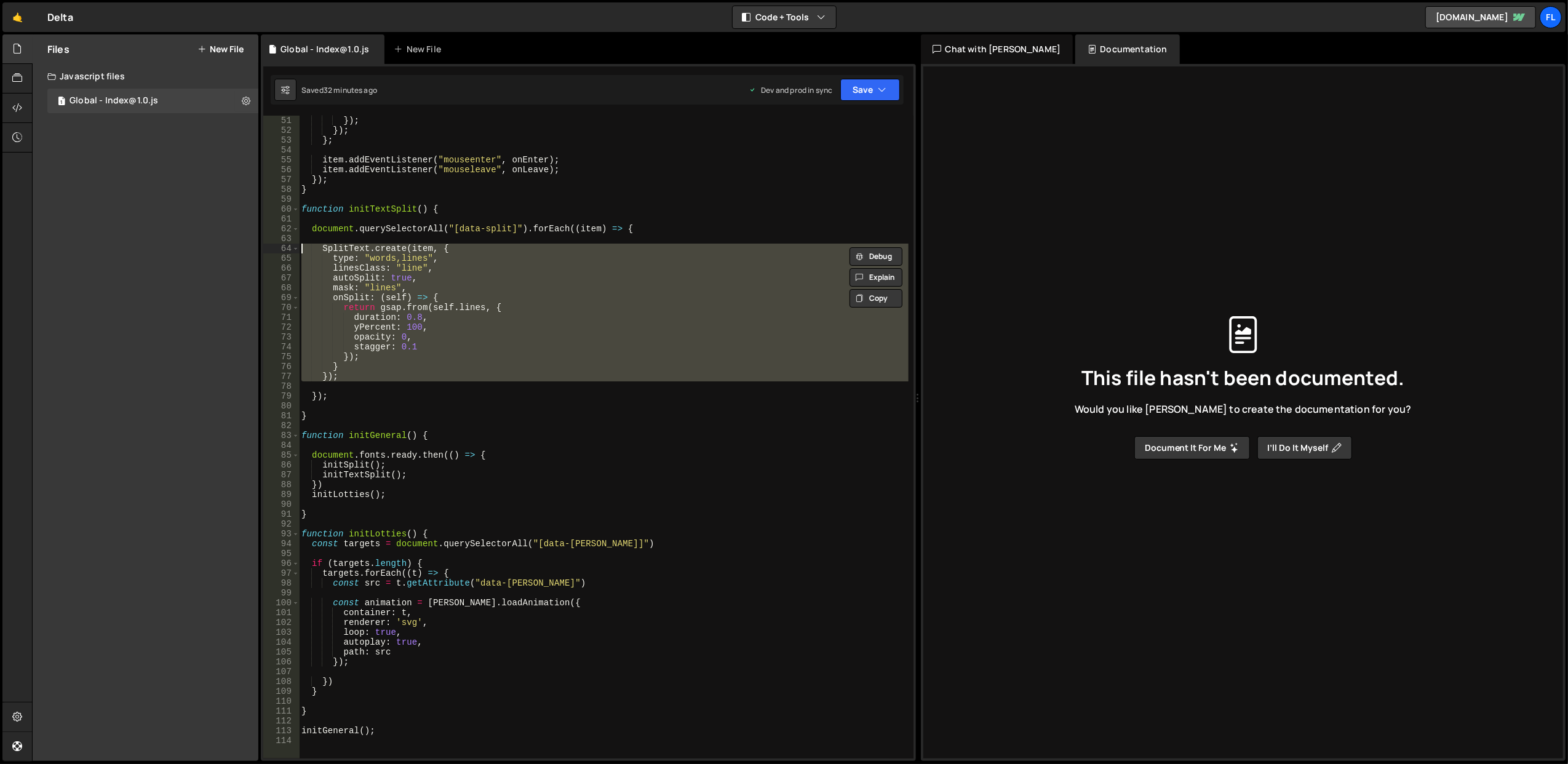
click at [484, 248] on div "}) ; }) ; } ; item . addEventListener ( "mouseenter" , onEnter ) ; item . addEv…" at bounding box center [603, 436] width 609 height 643
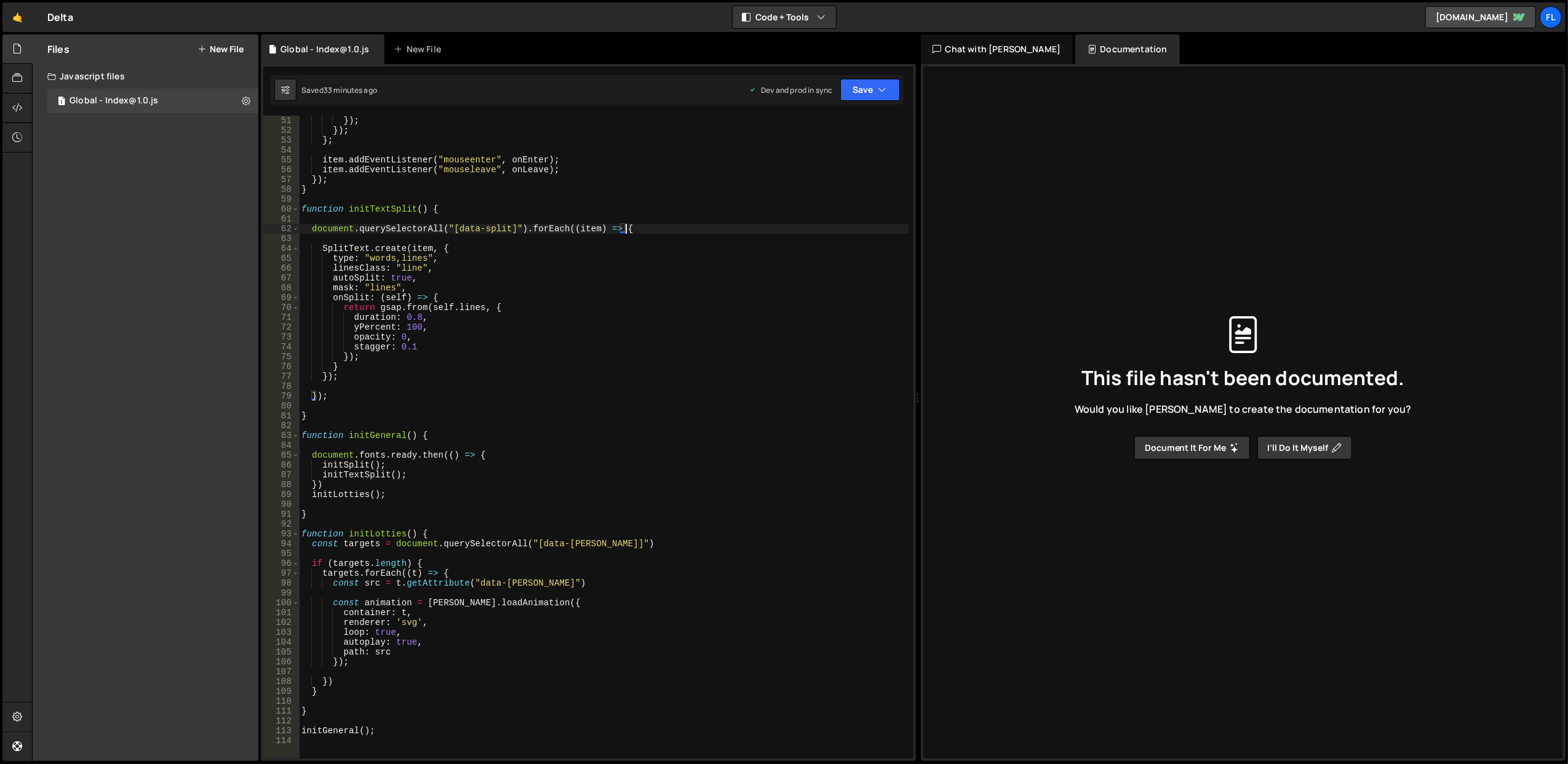
drag, startPoint x: 646, startPoint y: 225, endPoint x: 636, endPoint y: 227, distance: 10.2
click at [636, 227] on div "}) ; }) ; } ; item . addEventListener ( "mouseenter" , onEnter ) ; item . addEv…" at bounding box center [604, 447] width 610 height 663
click at [537, 301] on div "}) ; }) ; } ; item . addEventListener ( "mouseenter" , onEnter ) ; item . addEv…" at bounding box center [604, 447] width 610 height 663
click at [536, 305] on div "}) ; }) ; } ; item . addEventListener ( "mouseenter" , onEnter ) ; item . addEv…" at bounding box center [604, 447] width 610 height 663
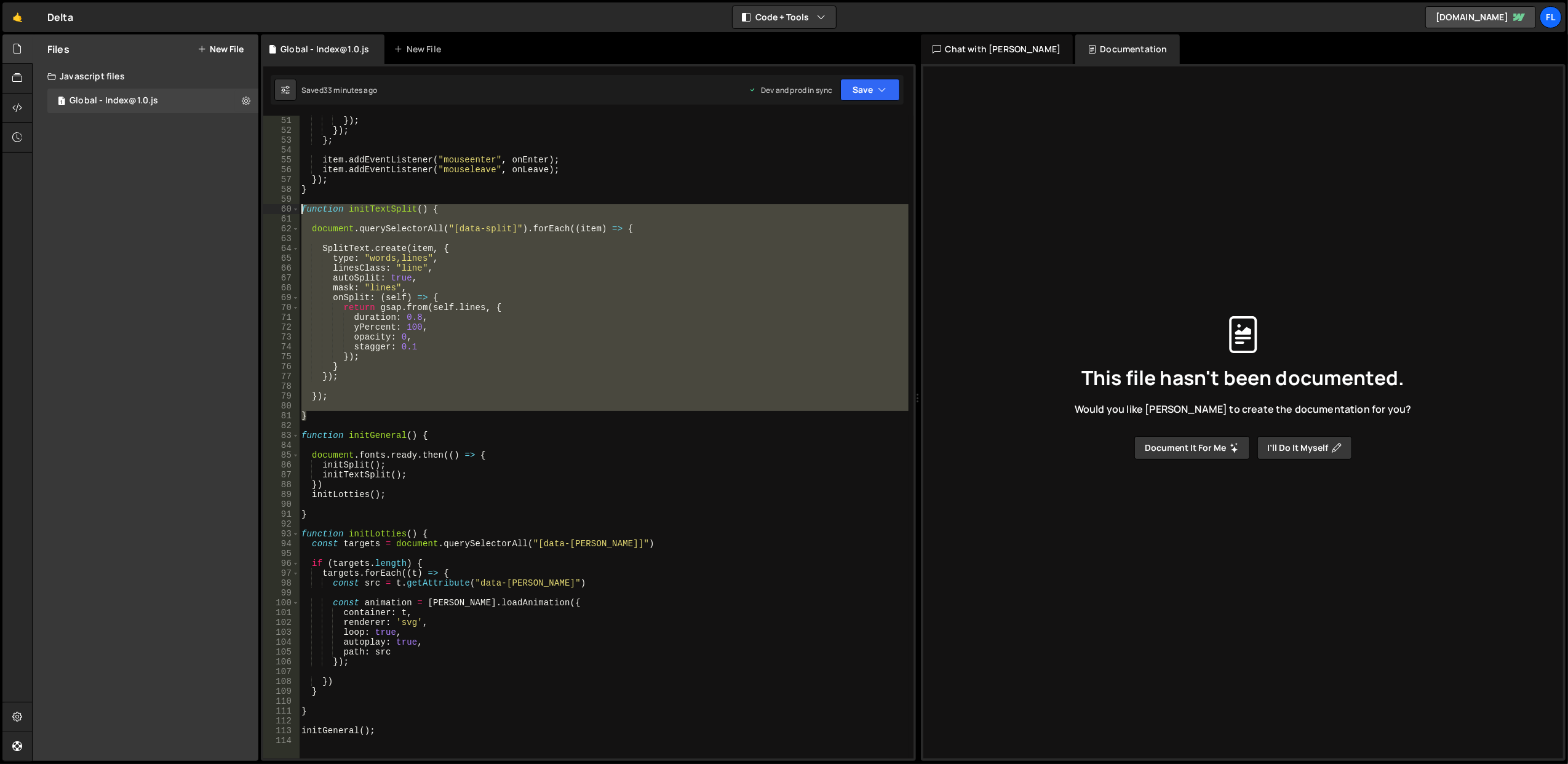
drag, startPoint x: 375, startPoint y: 419, endPoint x: 302, endPoint y: 210, distance: 221.4
click at [302, 210] on div "}) ; }) ; } ; item . addEventListener ( "mouseenter" , onEnter ) ; item . addEv…" at bounding box center [604, 447] width 610 height 663
type textarea "function initTextSplit() {"
paste textarea
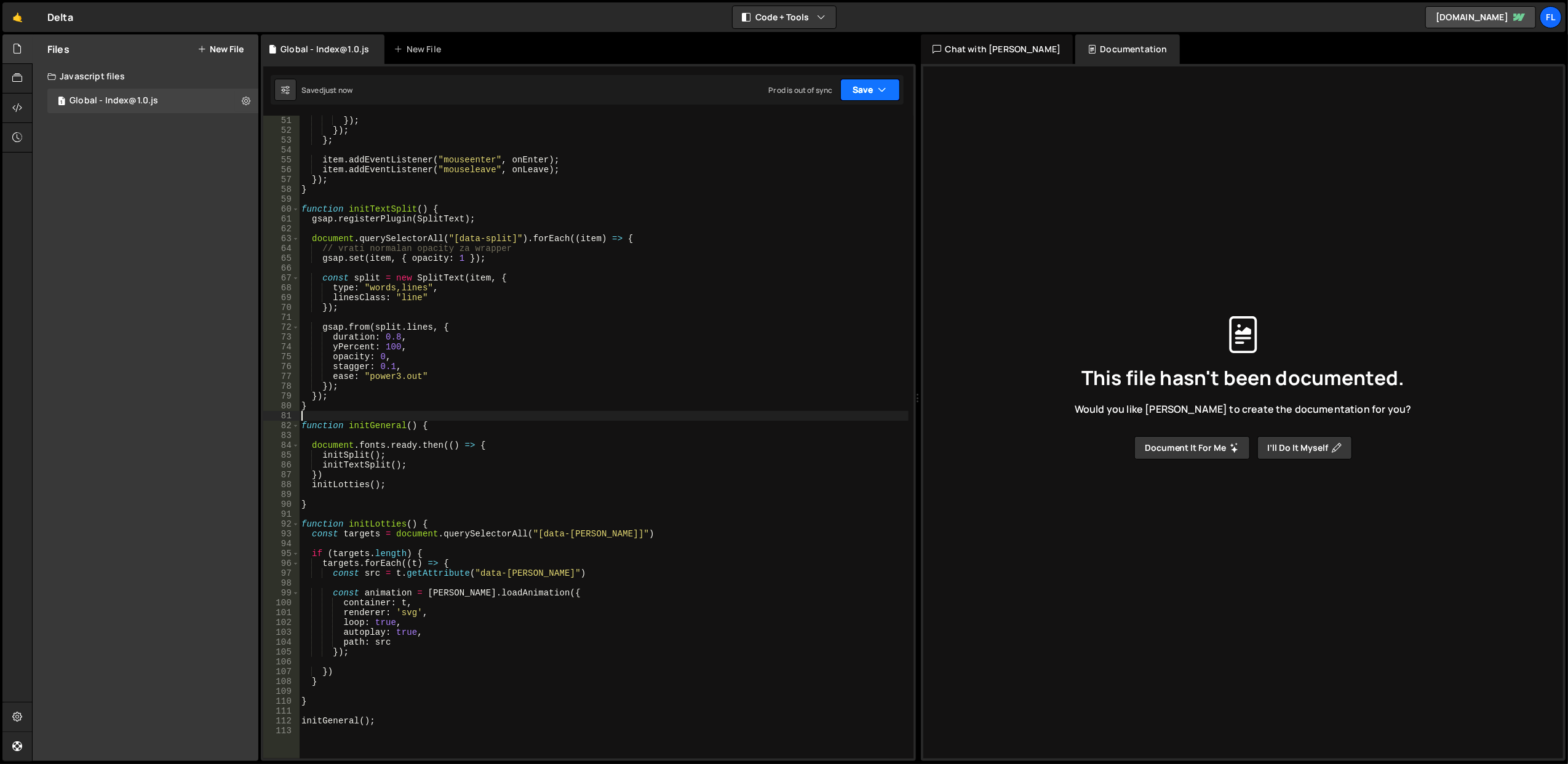
click at [857, 92] on button "Save" at bounding box center [870, 90] width 60 height 22
click at [850, 162] on div "Save to Production S" at bounding box center [828, 160] width 128 height 12
click at [399, 337] on div "}) ; }) ; } ; item . addEventListener ( "mouseenter" , onEnter ) ; item . addEv…" at bounding box center [604, 447] width 610 height 663
click at [581, 299] on div "}) ; }) ; } ; item . addEventListener ( "mouseenter" , onEnter ) ; item . addEv…" at bounding box center [604, 447] width 610 height 663
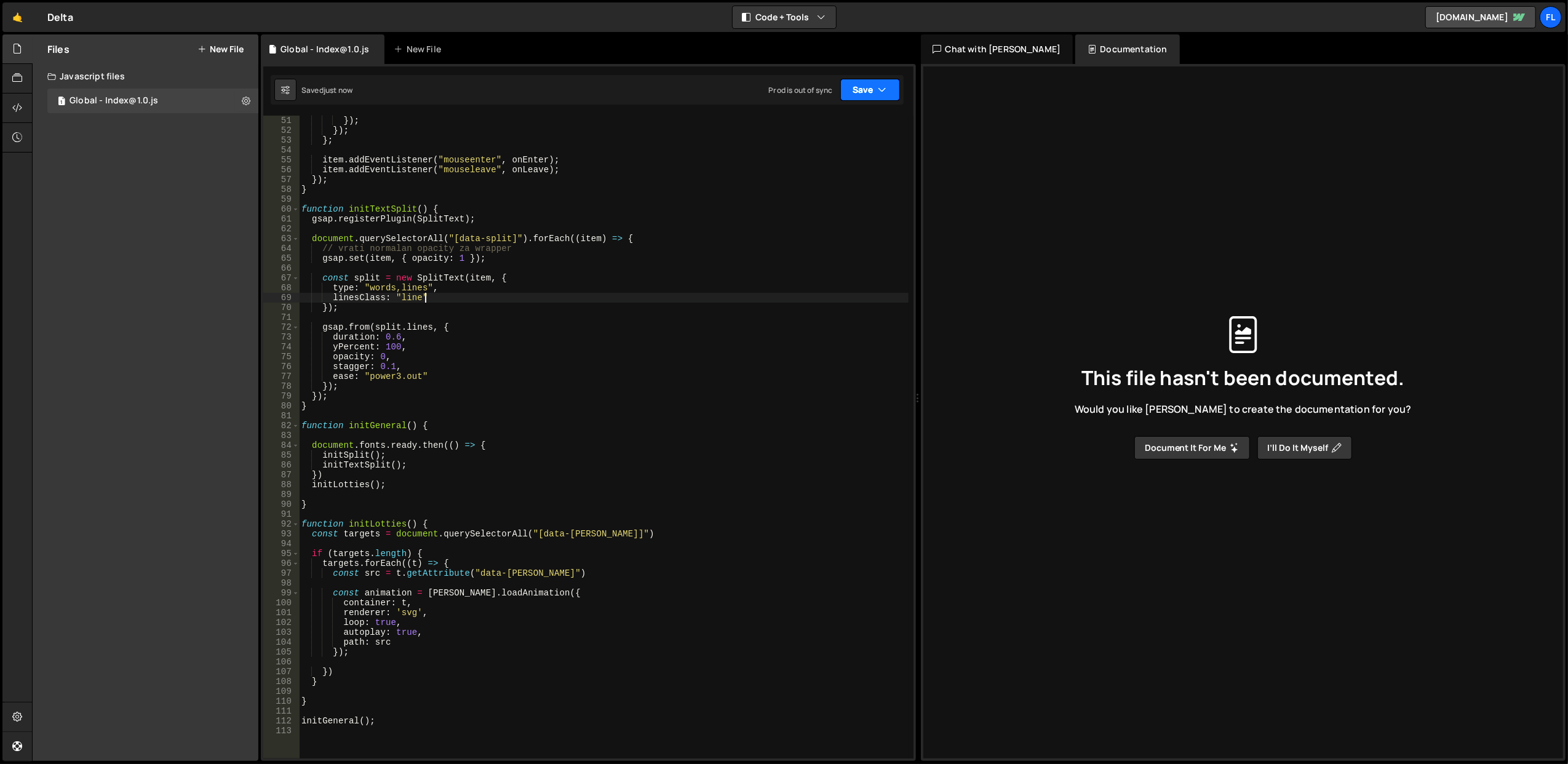
click at [872, 89] on button "Save" at bounding box center [870, 90] width 60 height 22
click at [834, 156] on div "Save to Production S" at bounding box center [828, 160] width 128 height 12
type textarea "ease: "power3.out""
drag, startPoint x: 436, startPoint y: 375, endPoint x: 302, endPoint y: 373, distance: 134.0
click at [302, 373] on div "}) ; }) ; } ; item . addEventListener ( "mouseenter" , onEnter ) ; item . addEv…" at bounding box center [604, 447] width 610 height 663
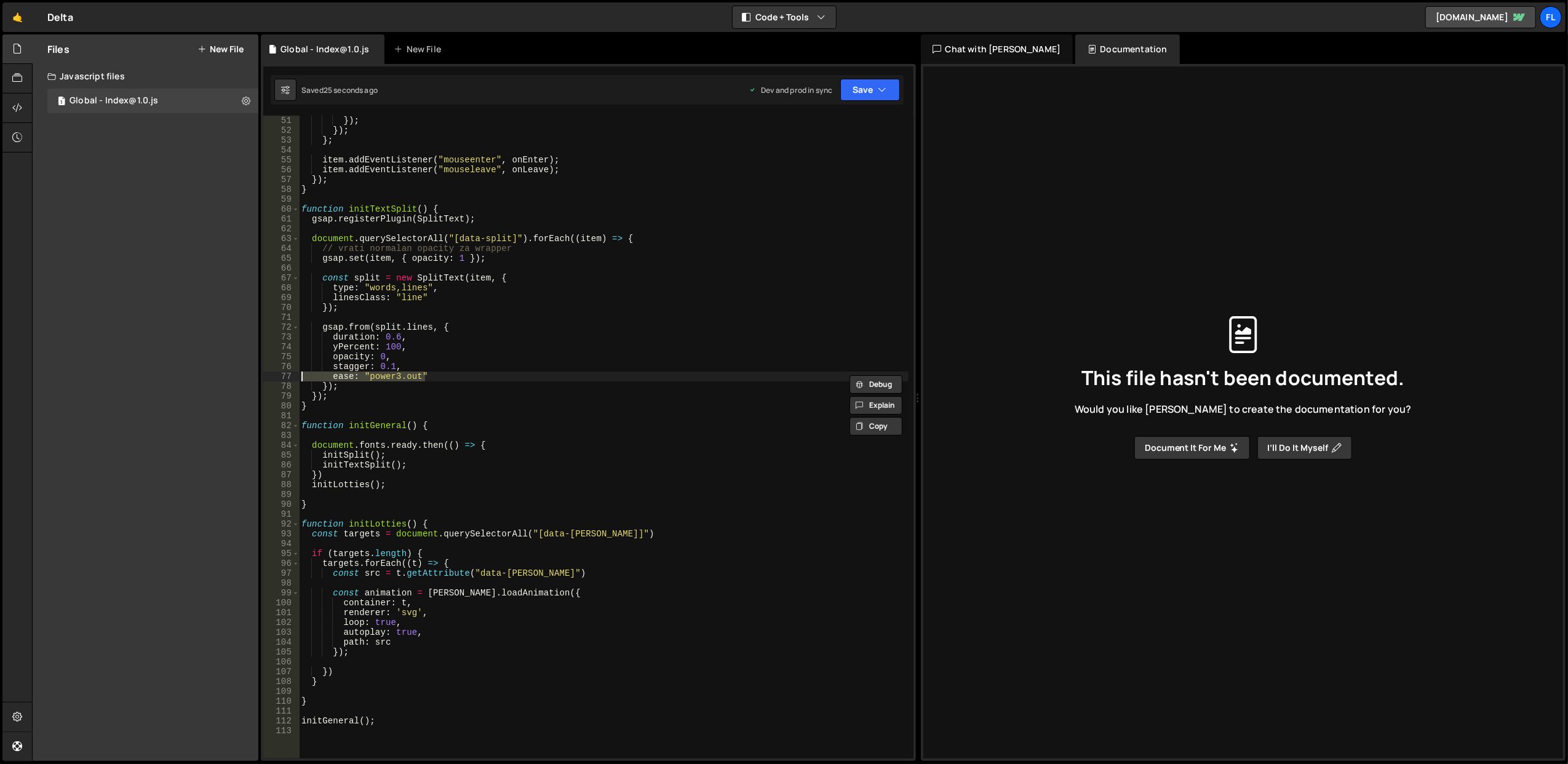
scroll to position [0, 0]
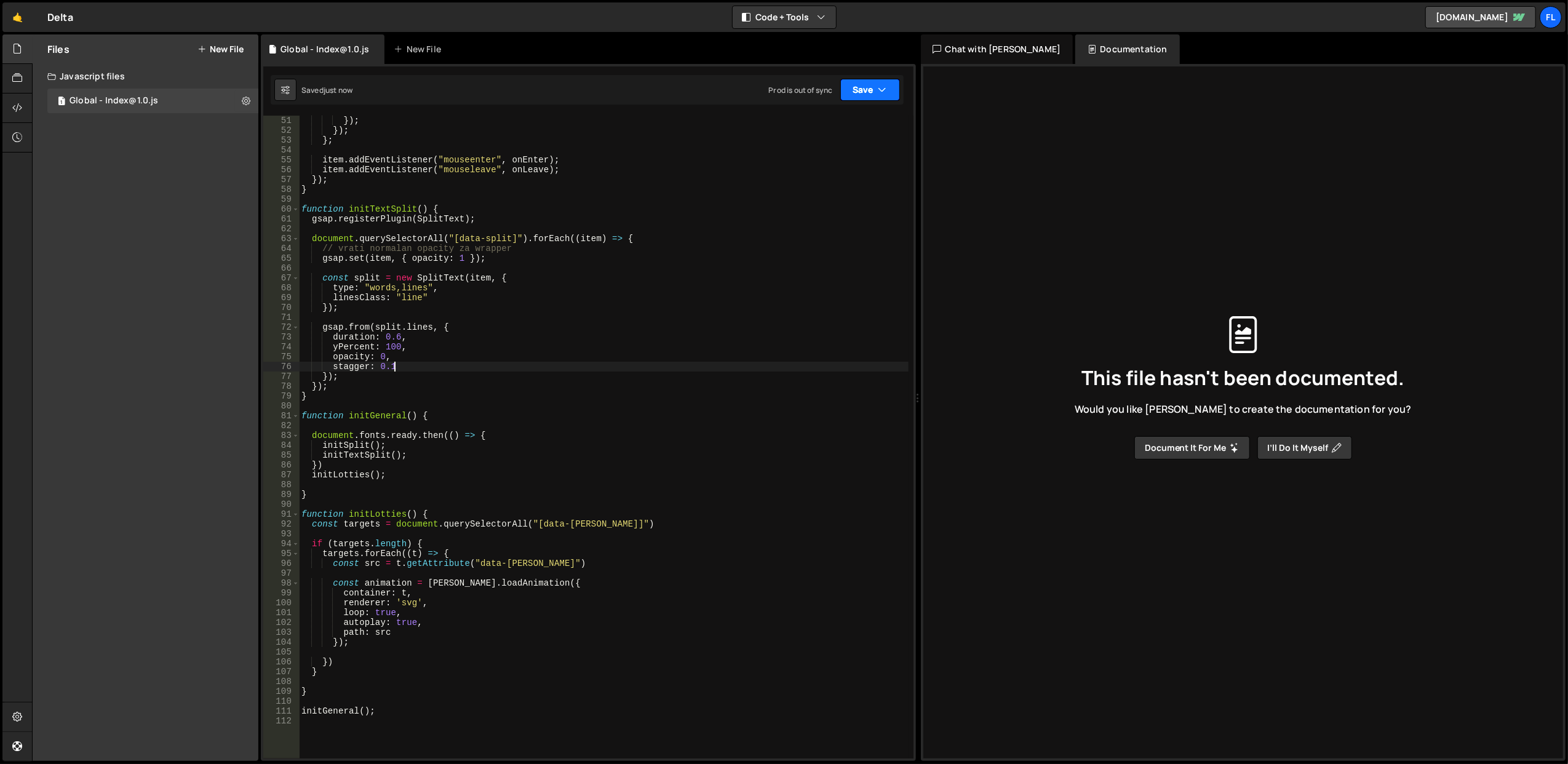
click at [882, 94] on icon "button" at bounding box center [882, 90] width 9 height 12
click at [857, 160] on div "Save to Production S" at bounding box center [828, 160] width 128 height 12
click at [494, 390] on div "}) ; }) ; } ; item . addEventListener ( "mouseenter" , onEnter ) ; item . addEv…" at bounding box center [604, 447] width 610 height 663
click at [416, 328] on div "}) ; }) ; } ; item . addEventListener ( "mouseenter" , onEnter ) ; item . addEv…" at bounding box center [604, 447] width 610 height 663
type textarea "gsap.from(split.lines, {"
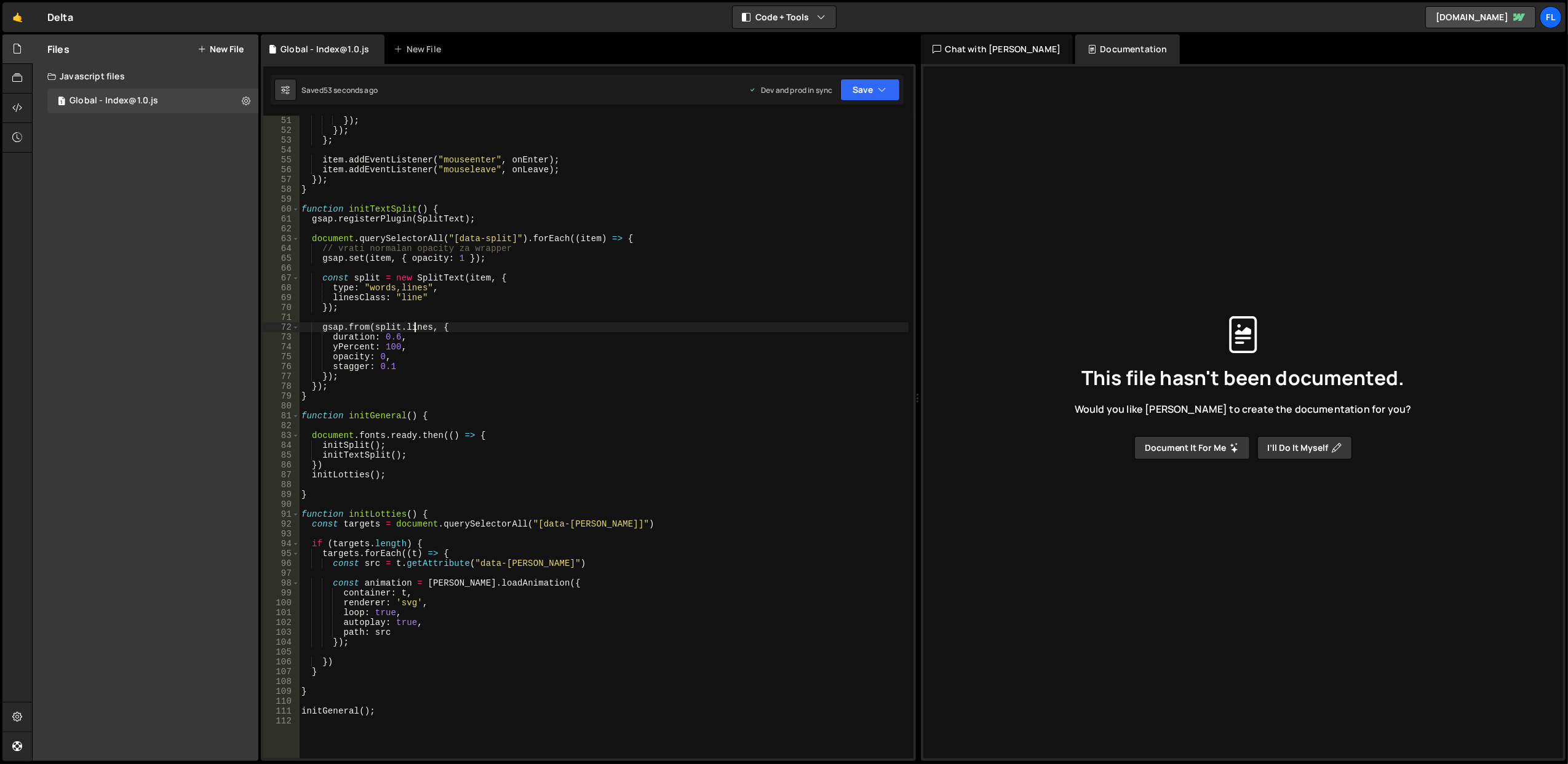
click at [416, 328] on div "}) ; }) ; } ; item . addEventListener ( "mouseenter" , onEnter ) ; item . addEv…" at bounding box center [604, 447] width 610 height 663
click at [432, 312] on div "}) ; }) ; } ; item . addEventListener ( "mouseenter" , onEnter ) ; item . addEv…" at bounding box center [604, 447] width 610 height 663
click at [412, 328] on div "}) ; }) ; } ; item . addEventListener ( "mouseenter" , onEnter ) ; item . addEv…" at bounding box center [604, 447] width 610 height 663
click at [441, 300] on div "}) ; }) ; } ; item . addEventListener ( "mouseenter" , onEnter ) ; item . addEv…" at bounding box center [604, 447] width 610 height 663
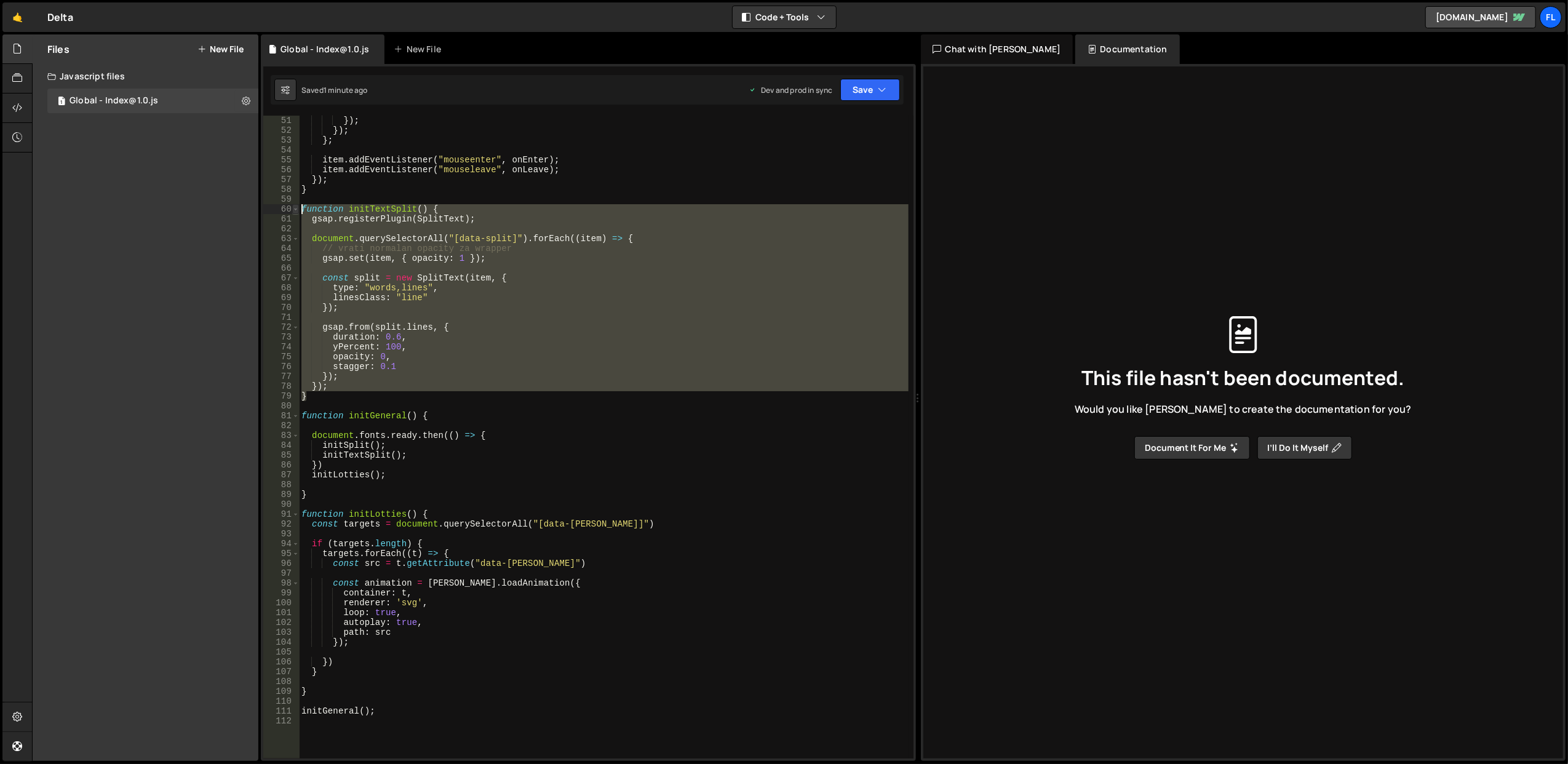
drag, startPoint x: 327, startPoint y: 398, endPoint x: 298, endPoint y: 207, distance: 193.2
click at [298, 207] on div "linesClass: "line" 51 52 53 54 55 56 57 58 59 60 61 62 63 64 65 66 67 68 69 70 …" at bounding box center [588, 436] width 650 height 643
paste textarea "document.querySelectorAll("[data-split]").forEach((item) => { SplitText.create(…"
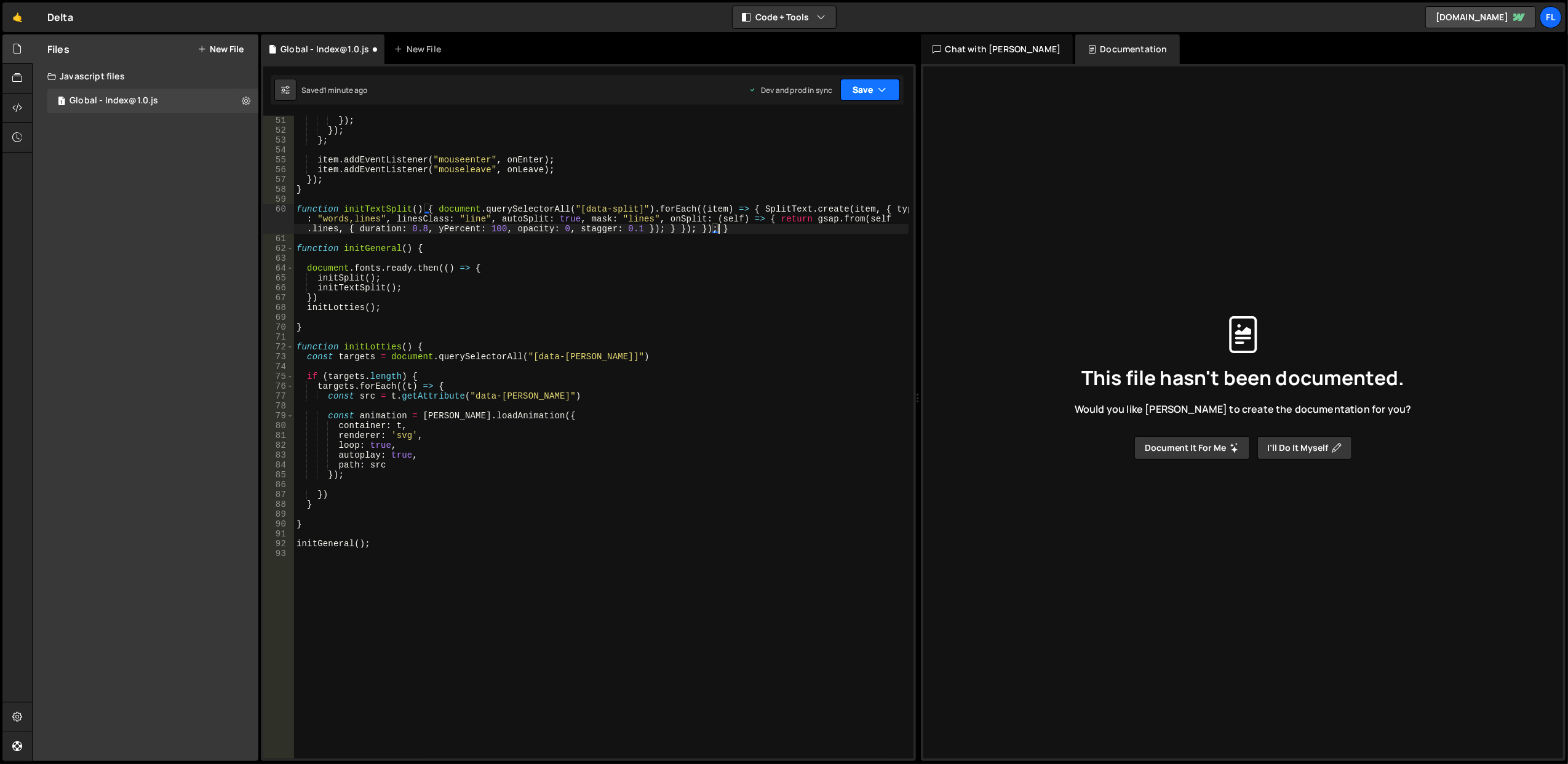
click at [862, 90] on button "Save" at bounding box center [870, 90] width 60 height 22
click at [829, 173] on div "1 minute ago" at bounding box center [807, 173] width 43 height 10
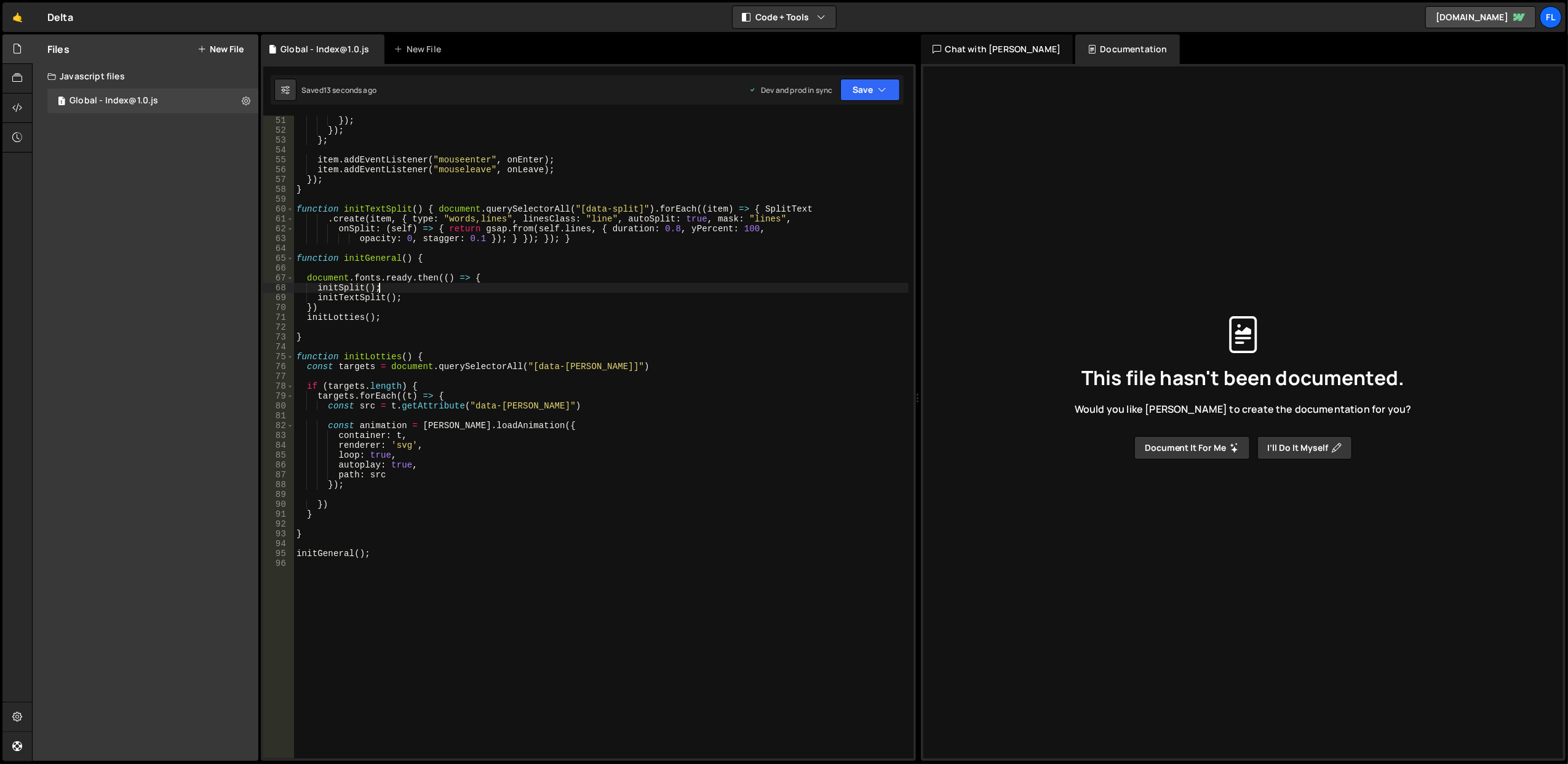
click at [583, 286] on div "}) ; }) ; } ; item . addEventListener ( "mouseenter" , onEnter ) ; item . addEv…" at bounding box center [602, 447] width 615 height 663
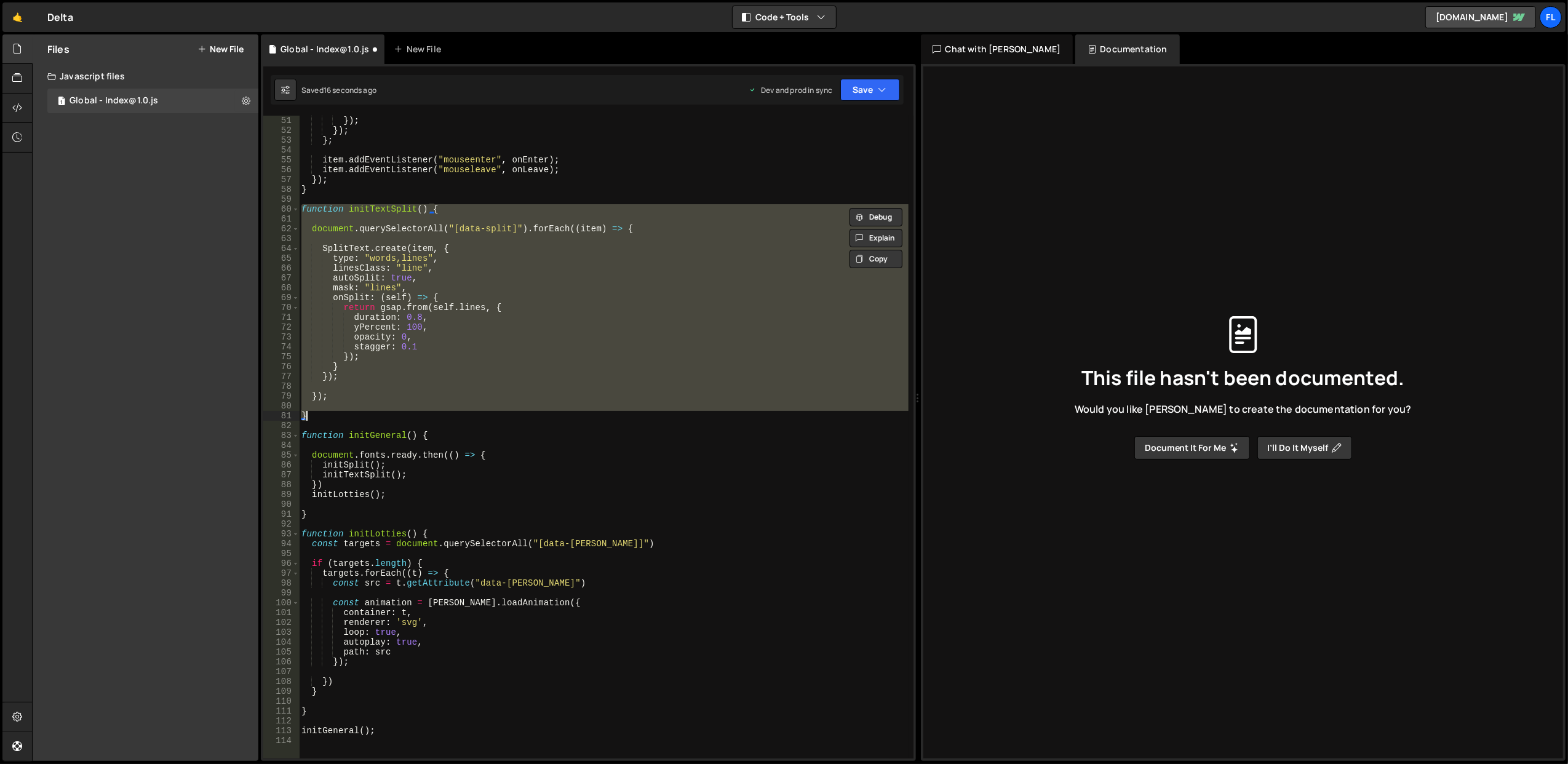
click at [603, 289] on div "}) ; }) ; } ; item . addEventListener ( "mouseenter" , onEnter ) ; item . addEv…" at bounding box center [603, 436] width 609 height 643
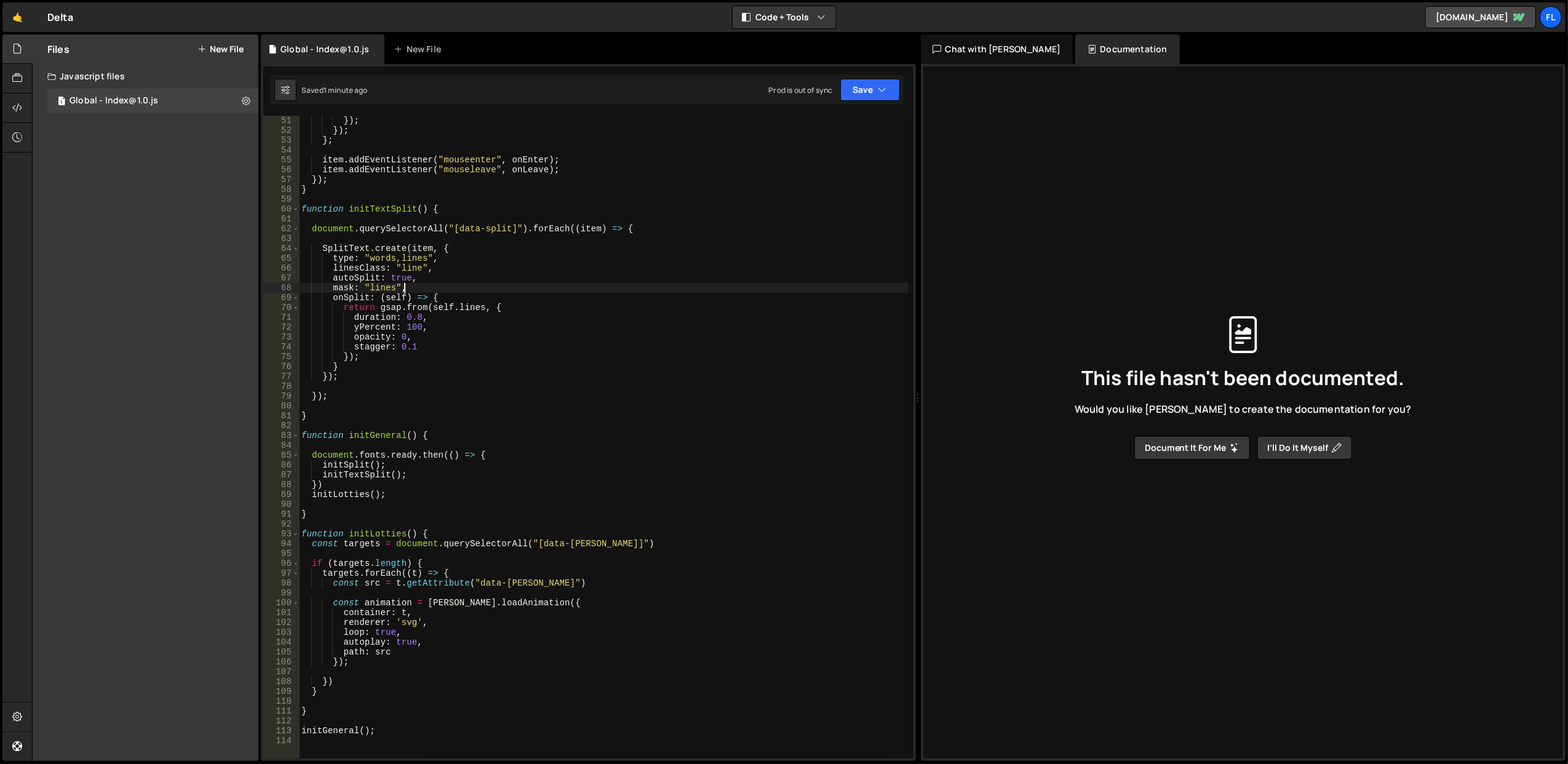
click at [535, 291] on div "}) ; }) ; } ; item . addEventListener ( "mouseenter" , onEnter ) ; item . addEv…" at bounding box center [604, 447] width 610 height 663
click at [535, 291] on div "}) ; }) ; } ; item . addEventListener ( "mouseenter" , onEnter ) ; item . addEv…" at bounding box center [603, 436] width 609 height 643
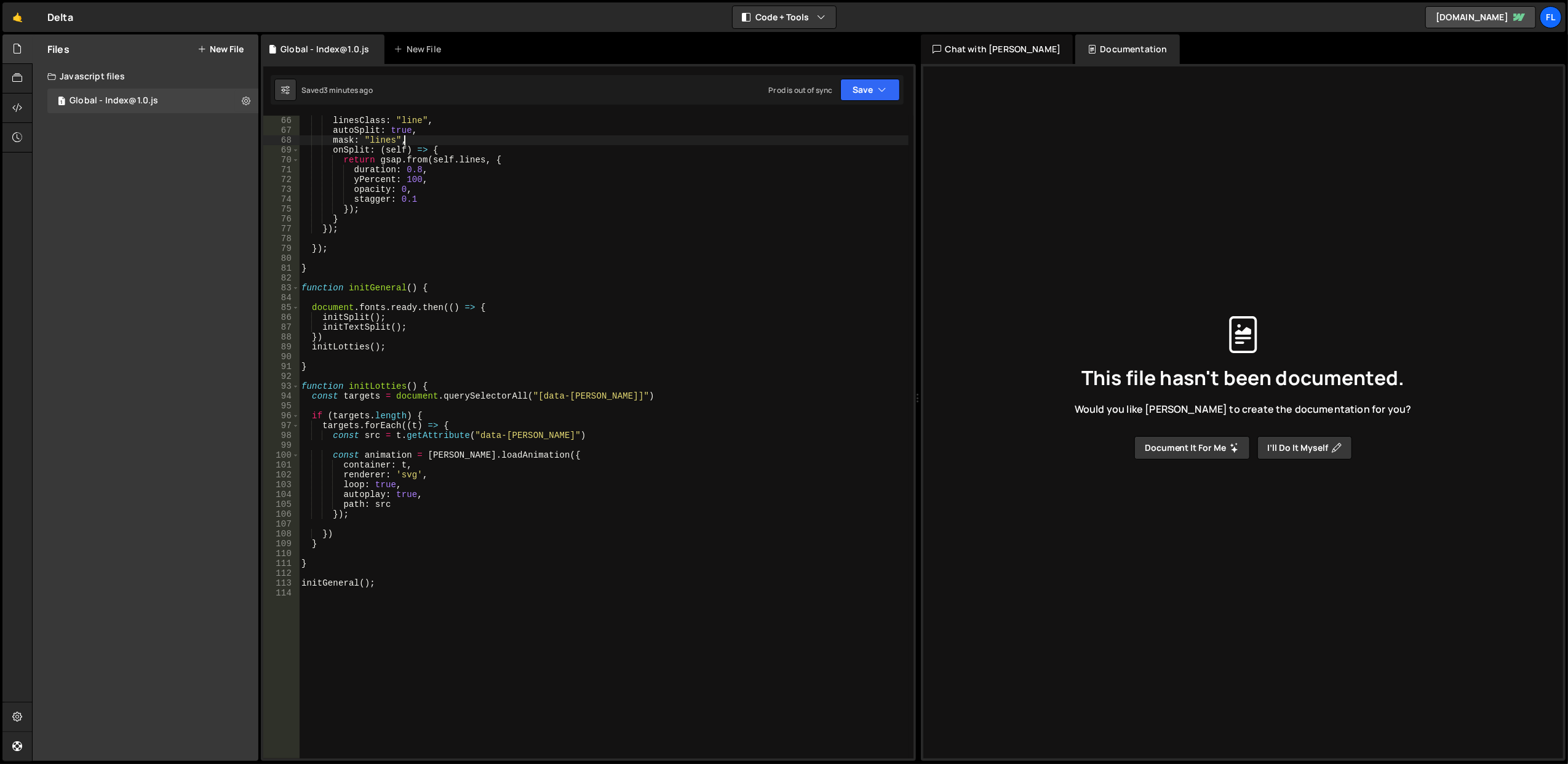
scroll to position [738, 0]
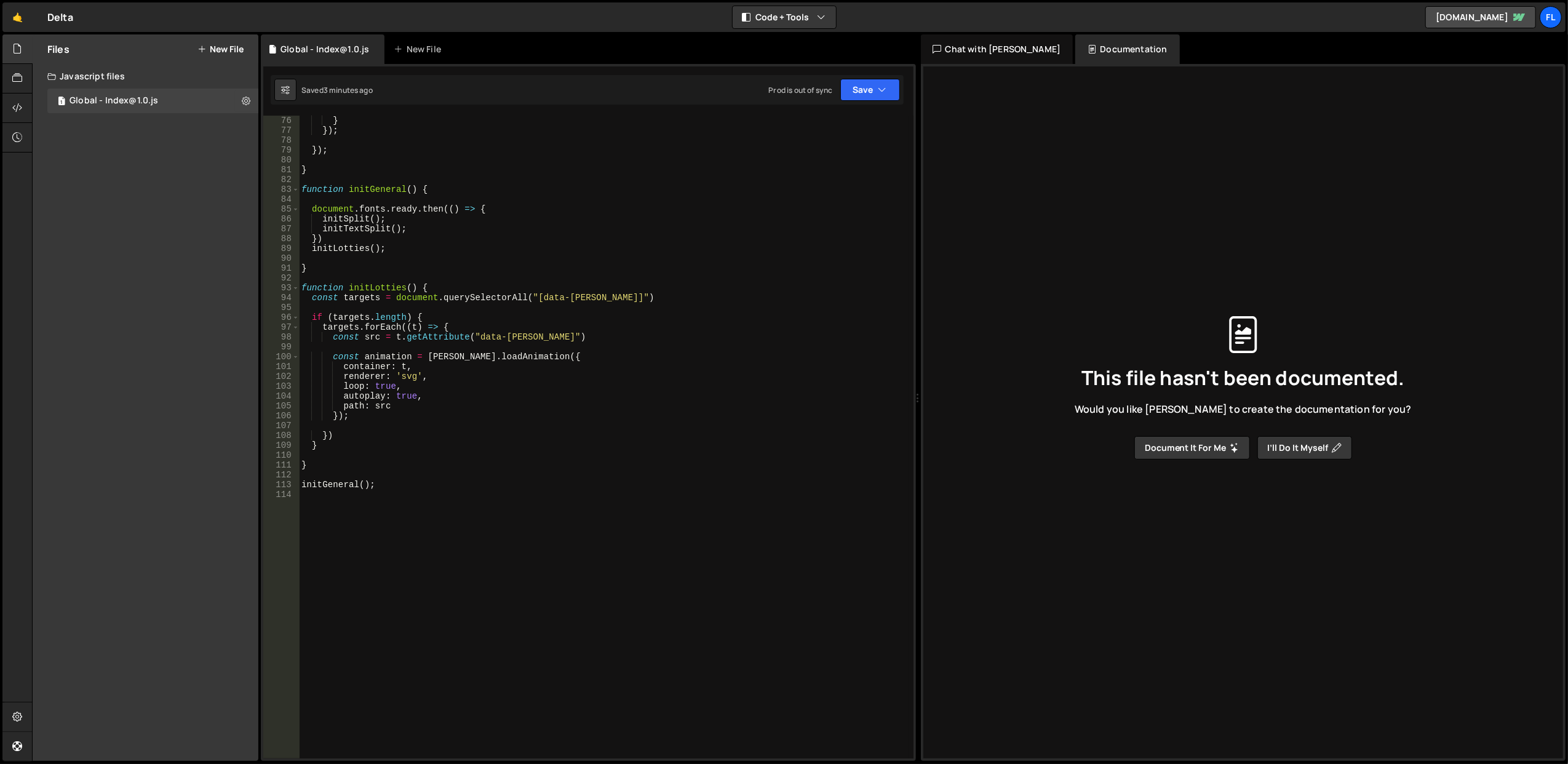
click at [542, 365] on div "} }) ; }) ; } function initGeneral ( ) { document . fonts . ready . then (( ) =…" at bounding box center [604, 447] width 610 height 663
click at [542, 365] on div "} }) ; }) ; } function initGeneral ( ) { document . fonts . ready . then (( ) =…" at bounding box center [604, 447] width 610 height 663
click at [599, 354] on div "} }) ; }) ; } function initGeneral ( ) { document . fonts . ready . then (( ) =…" at bounding box center [604, 447] width 610 height 663
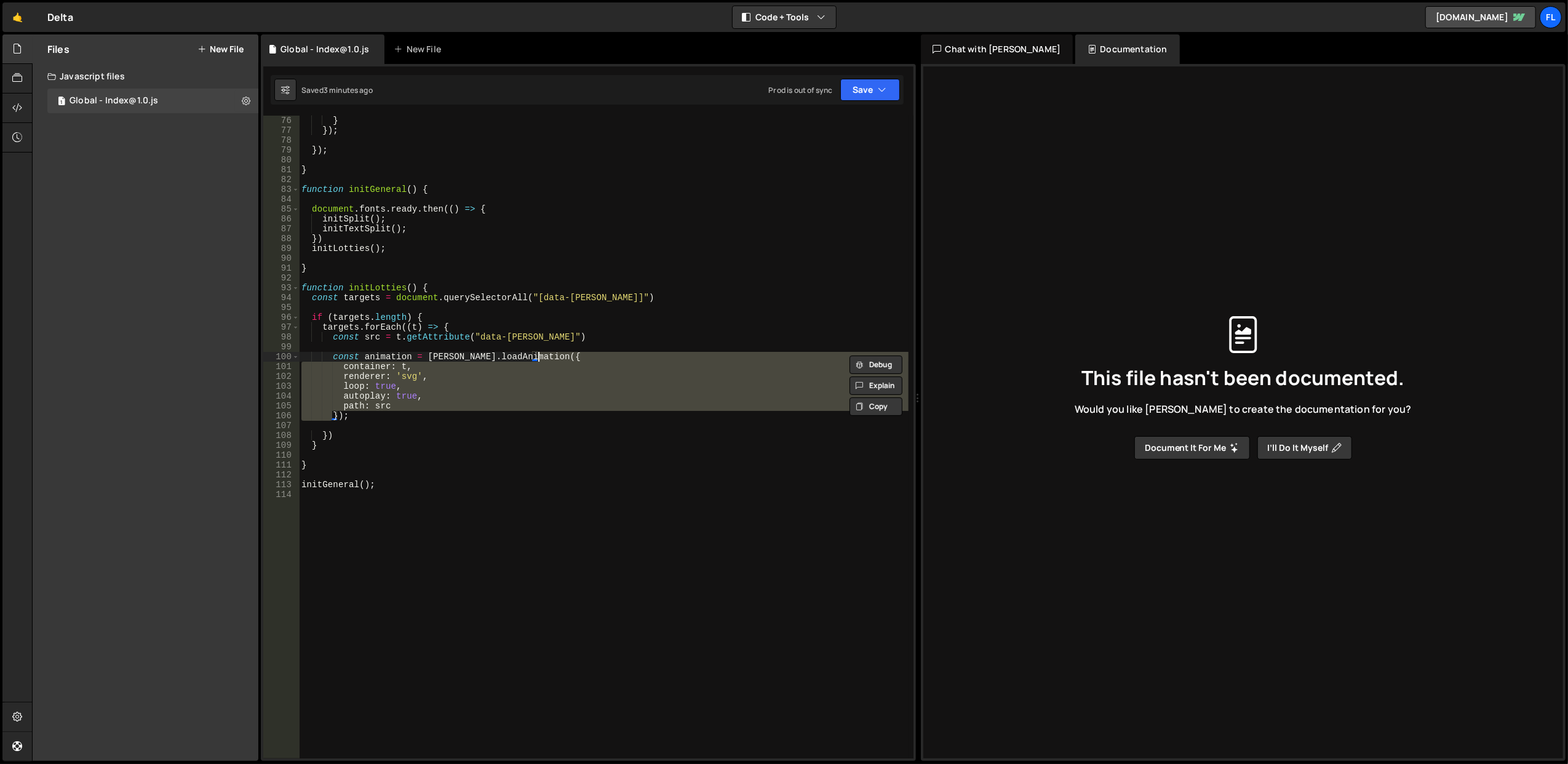
click at [599, 354] on div "} }) ; }) ; } function initGeneral ( ) { document . fonts . ready . then (( ) =…" at bounding box center [604, 447] width 610 height 663
click at [594, 385] on div "} }) ; }) ; } function initGeneral ( ) { document . fonts . ready . then (( ) =…" at bounding box center [603, 436] width 609 height 643
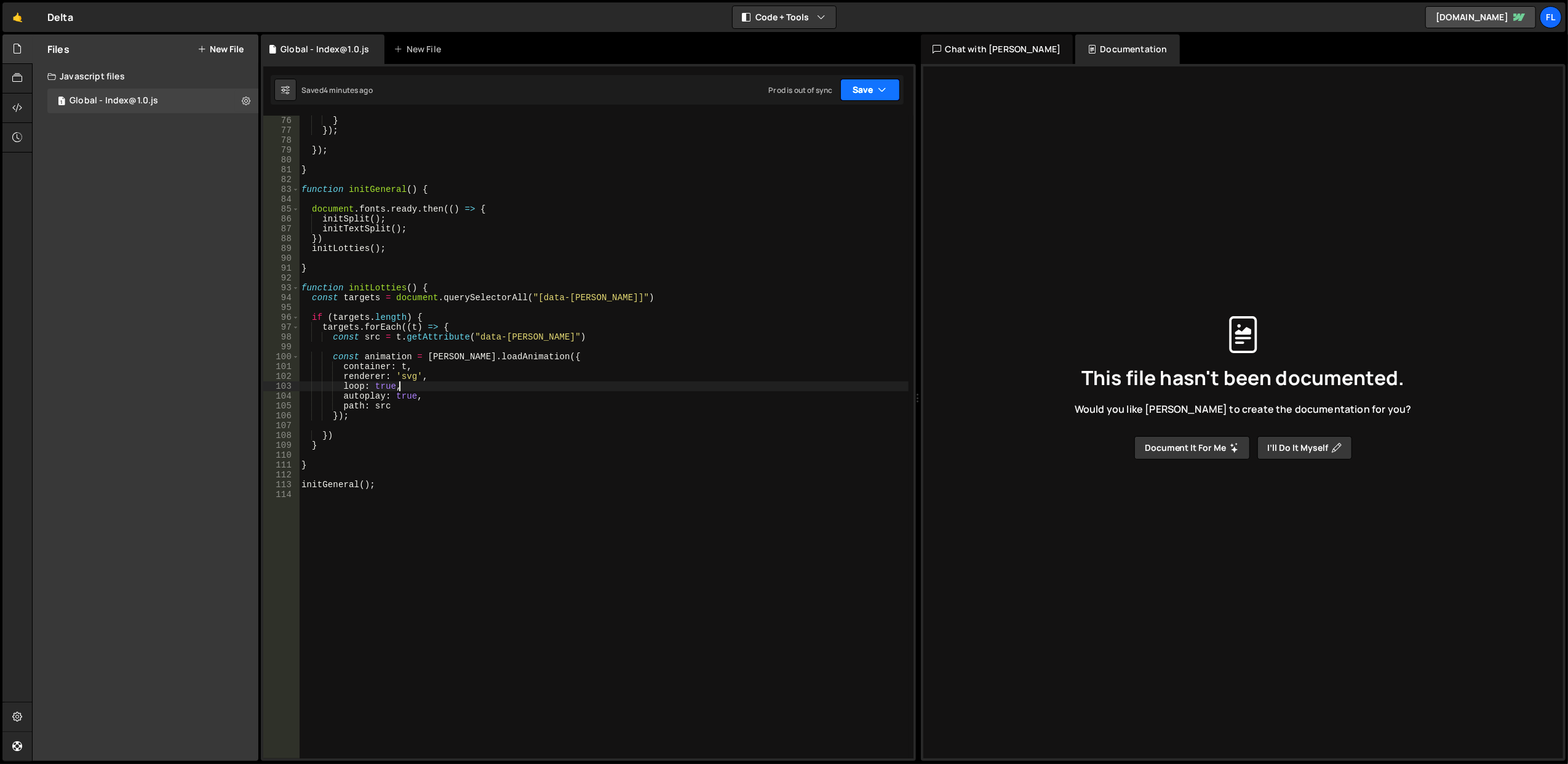
click at [899, 94] on button "Save" at bounding box center [870, 90] width 60 height 22
click at [882, 159] on div "Save to Production S" at bounding box center [828, 160] width 128 height 12
click at [869, 87] on button "Save" at bounding box center [863, 90] width 74 height 22
click at [860, 119] on div "Save to Staging S" at bounding box center [828, 120] width 128 height 12
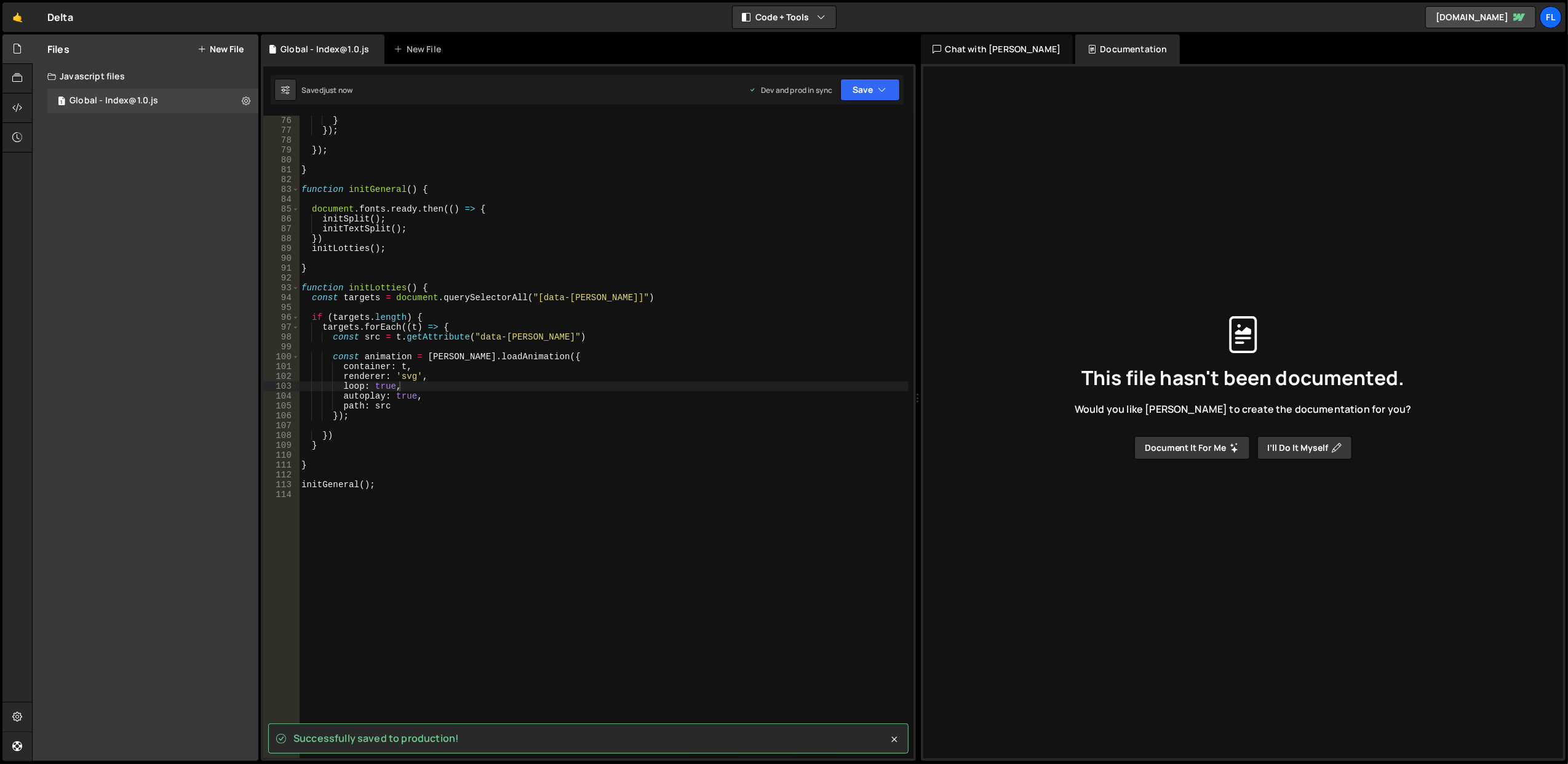
type textarea "function initLotties() {"
click at [386, 286] on div "} }) ; }) ; } function initGeneral ( ) { document . fonts . ready . then (( ) =…" at bounding box center [604, 447] width 610 height 663
